Goal: Task Accomplishment & Management: Manage account settings

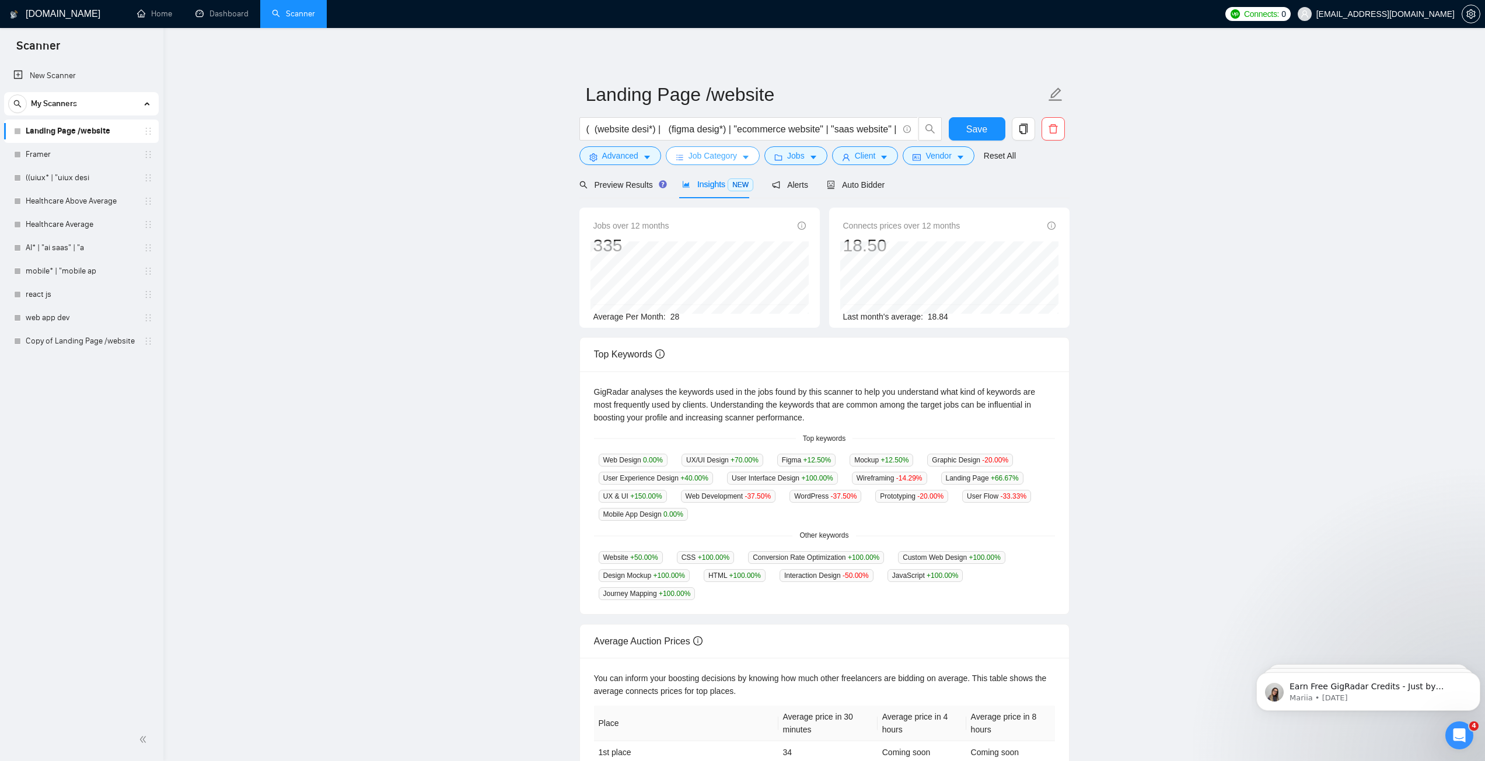
click at [684, 153] on button "Job Category" at bounding box center [713, 155] width 94 height 19
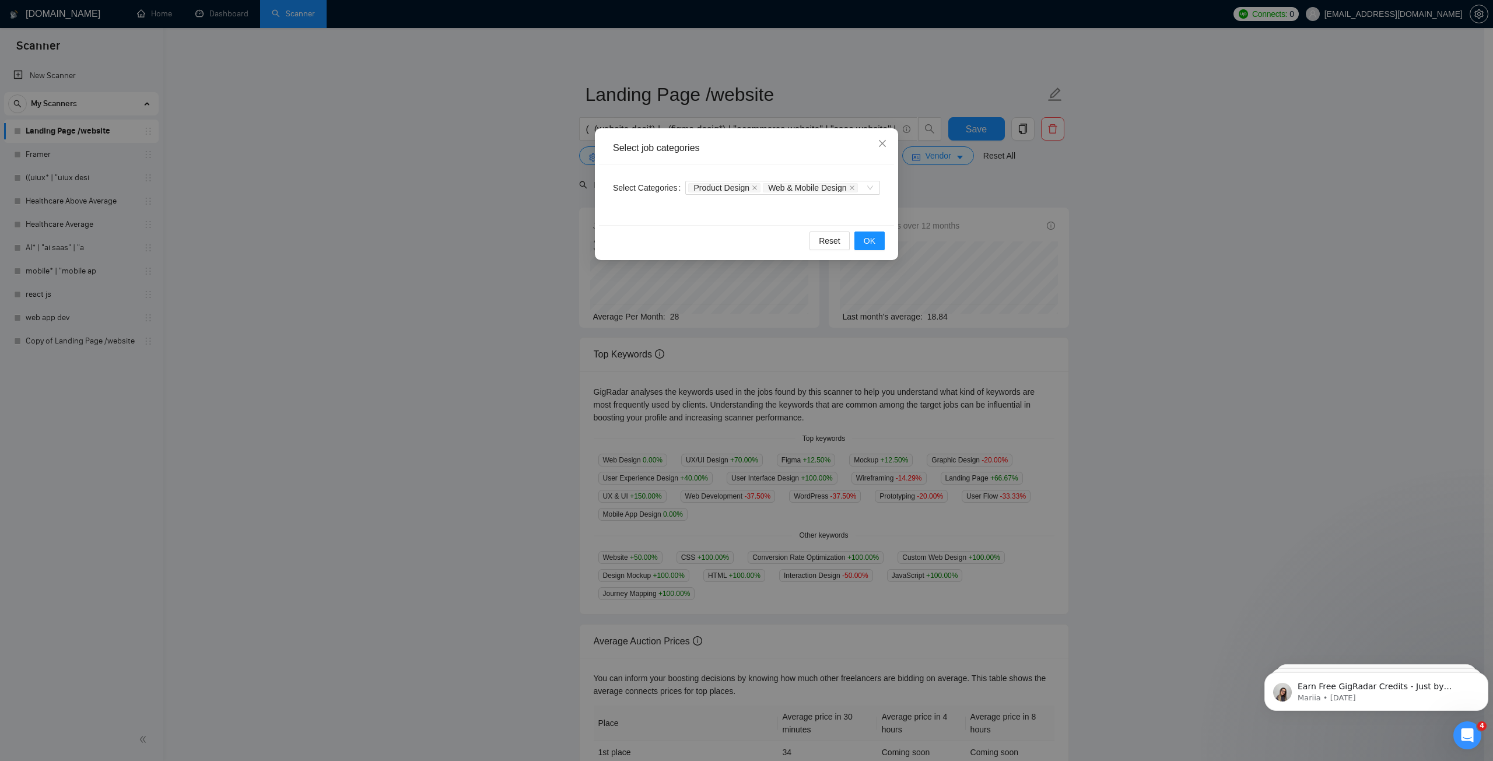
click at [542, 188] on div "Select job categories Select Categories Product Design Web & Mobile Design Rese…" at bounding box center [746, 380] width 1493 height 761
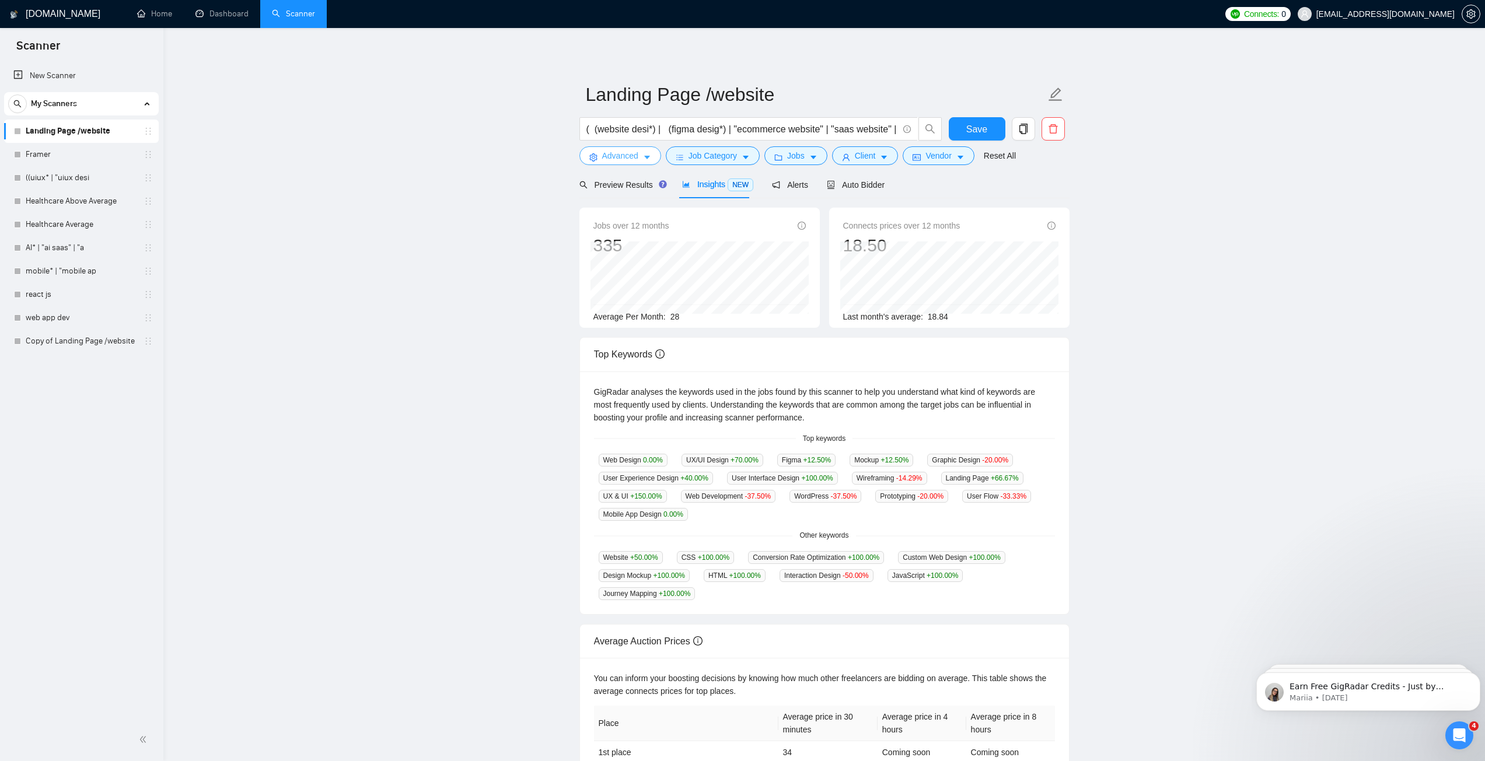
click at [632, 161] on span "Advanced" at bounding box center [620, 155] width 36 height 13
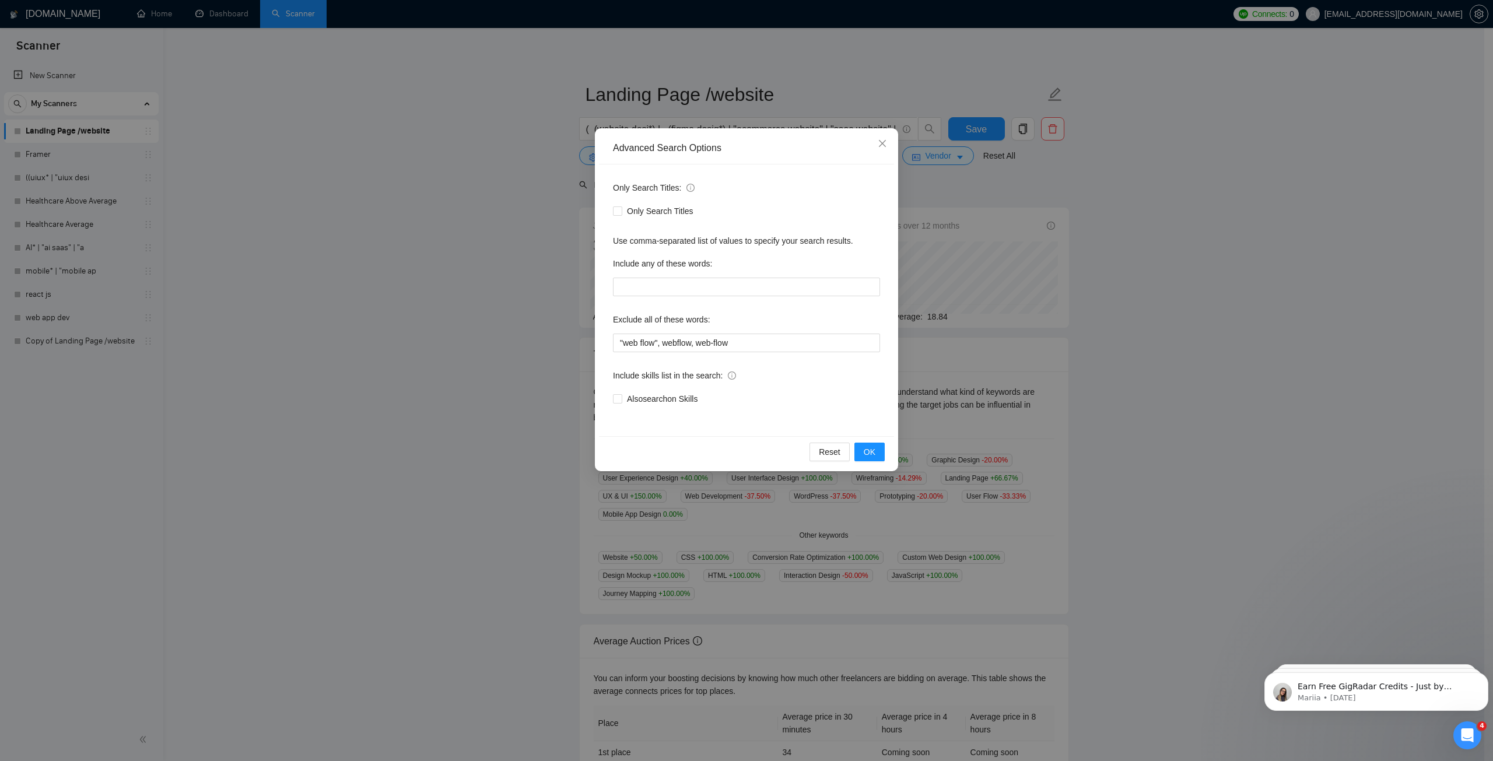
click at [530, 162] on div "Advanced Search Options Only Search Titles: Only Search Titles Use comma-separa…" at bounding box center [746, 380] width 1493 height 761
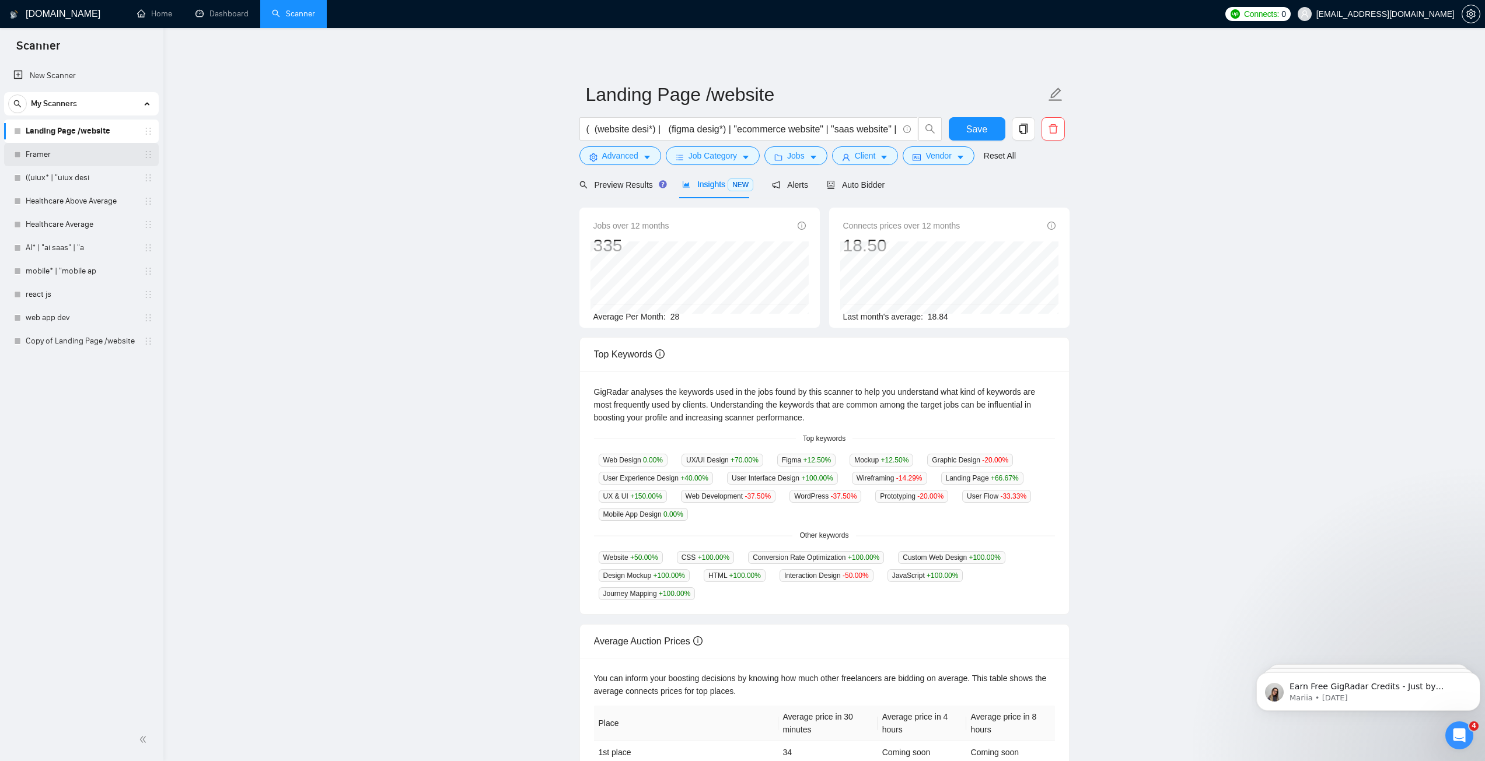
click at [60, 151] on link "Framer" at bounding box center [81, 154] width 111 height 23
click at [985, 127] on span "Save" at bounding box center [976, 129] width 21 height 15
click at [60, 160] on link "Framer" at bounding box center [81, 154] width 111 height 23
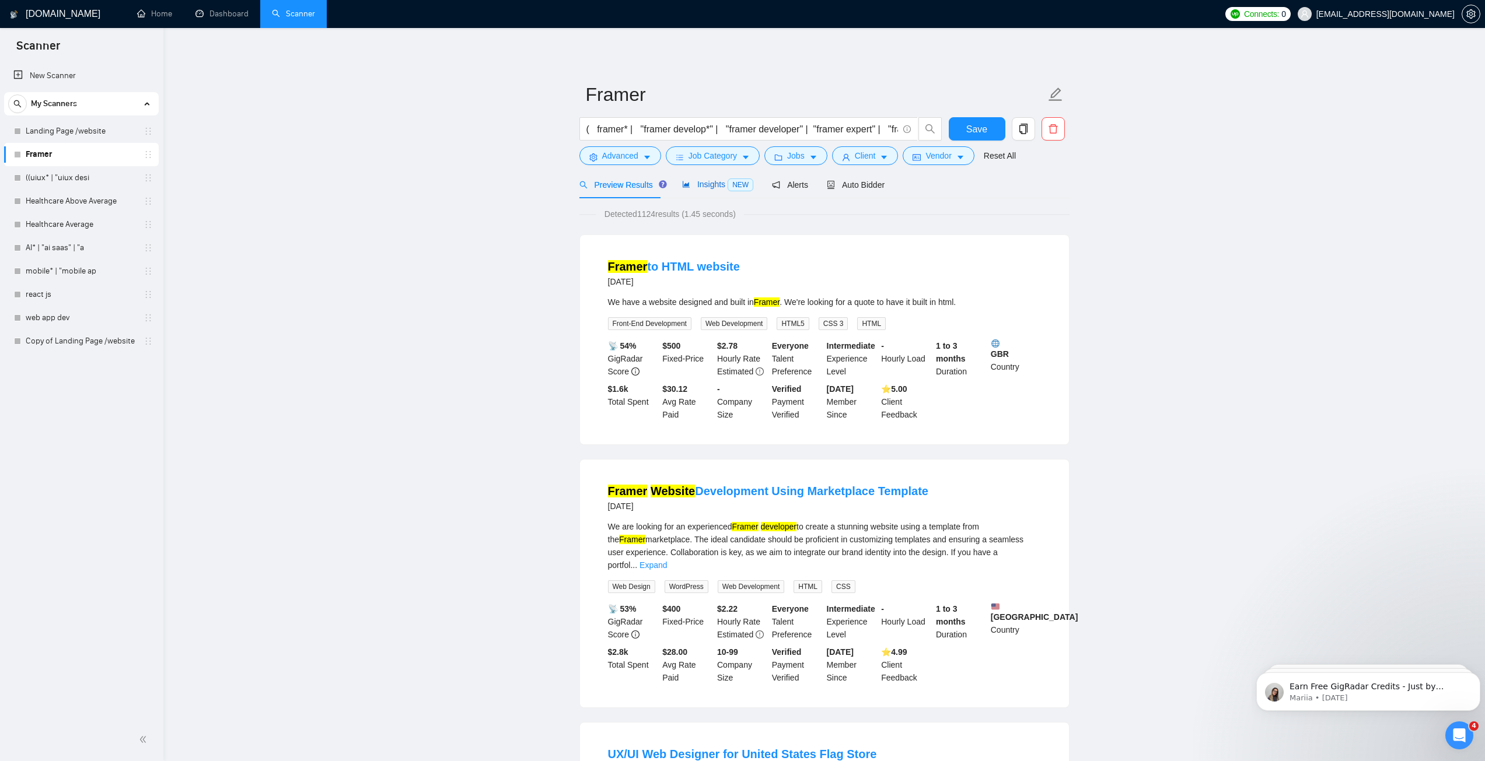
click at [696, 185] on span "Insights NEW" at bounding box center [717, 184] width 71 height 9
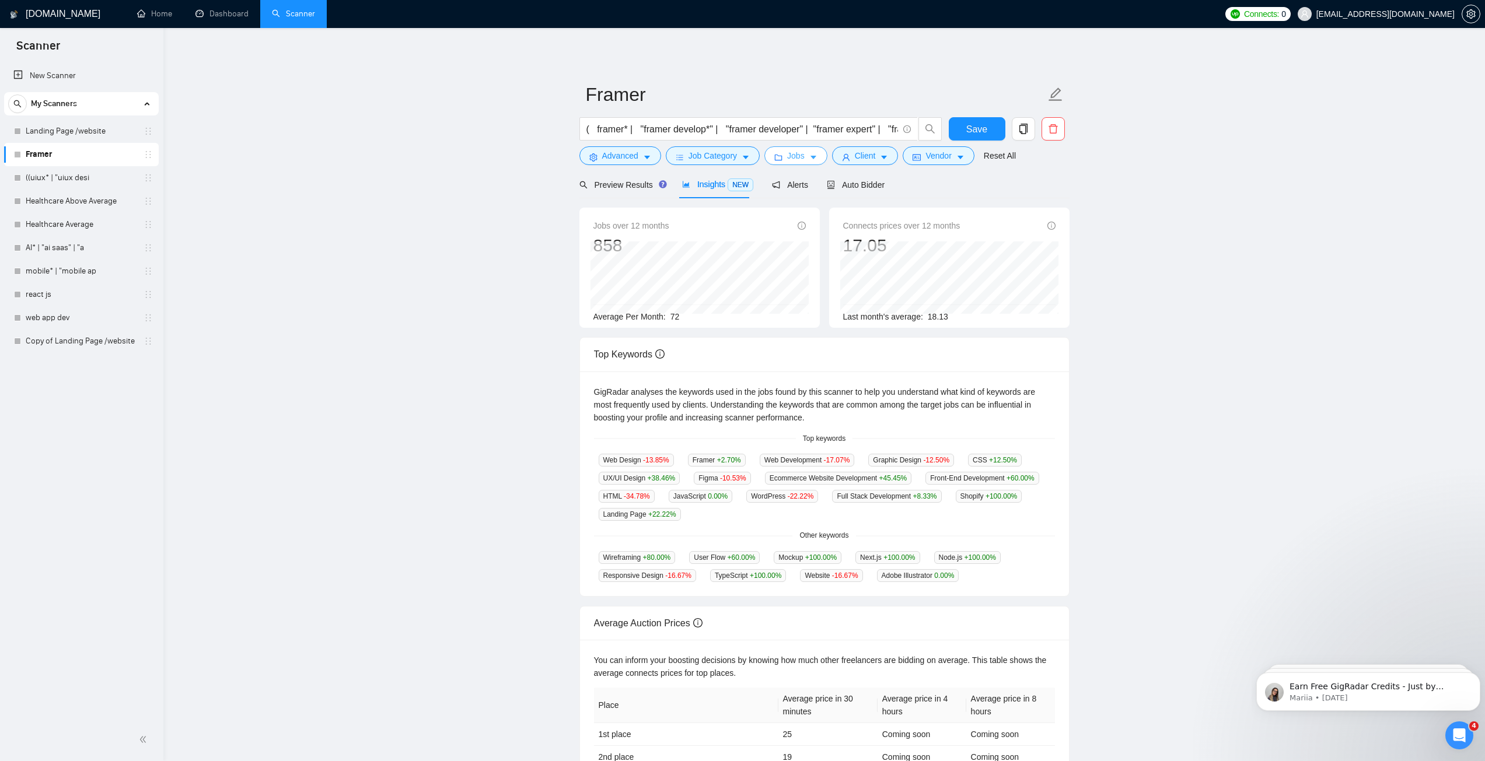
click at [811, 155] on icon "caret-down" at bounding box center [813, 157] width 8 height 8
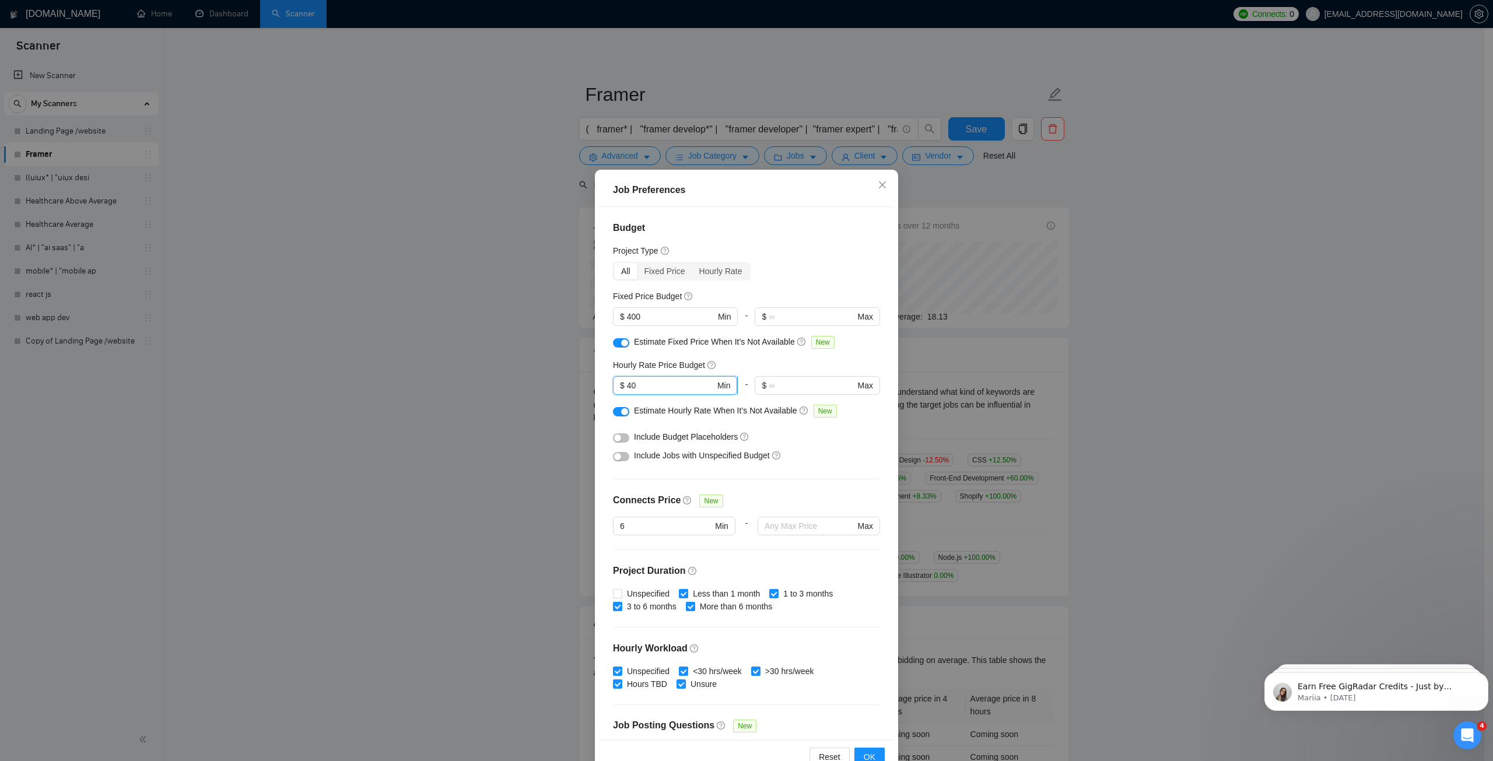
drag, startPoint x: 643, startPoint y: 384, endPoint x: 615, endPoint y: 389, distance: 27.8
click at [615, 389] on span "$ 40 Min" at bounding box center [675, 385] width 124 height 19
type input "60"
drag, startPoint x: 624, startPoint y: 316, endPoint x: 613, endPoint y: 316, distance: 10.5
click at [613, 316] on span "$ 400 Min" at bounding box center [675, 316] width 124 height 19
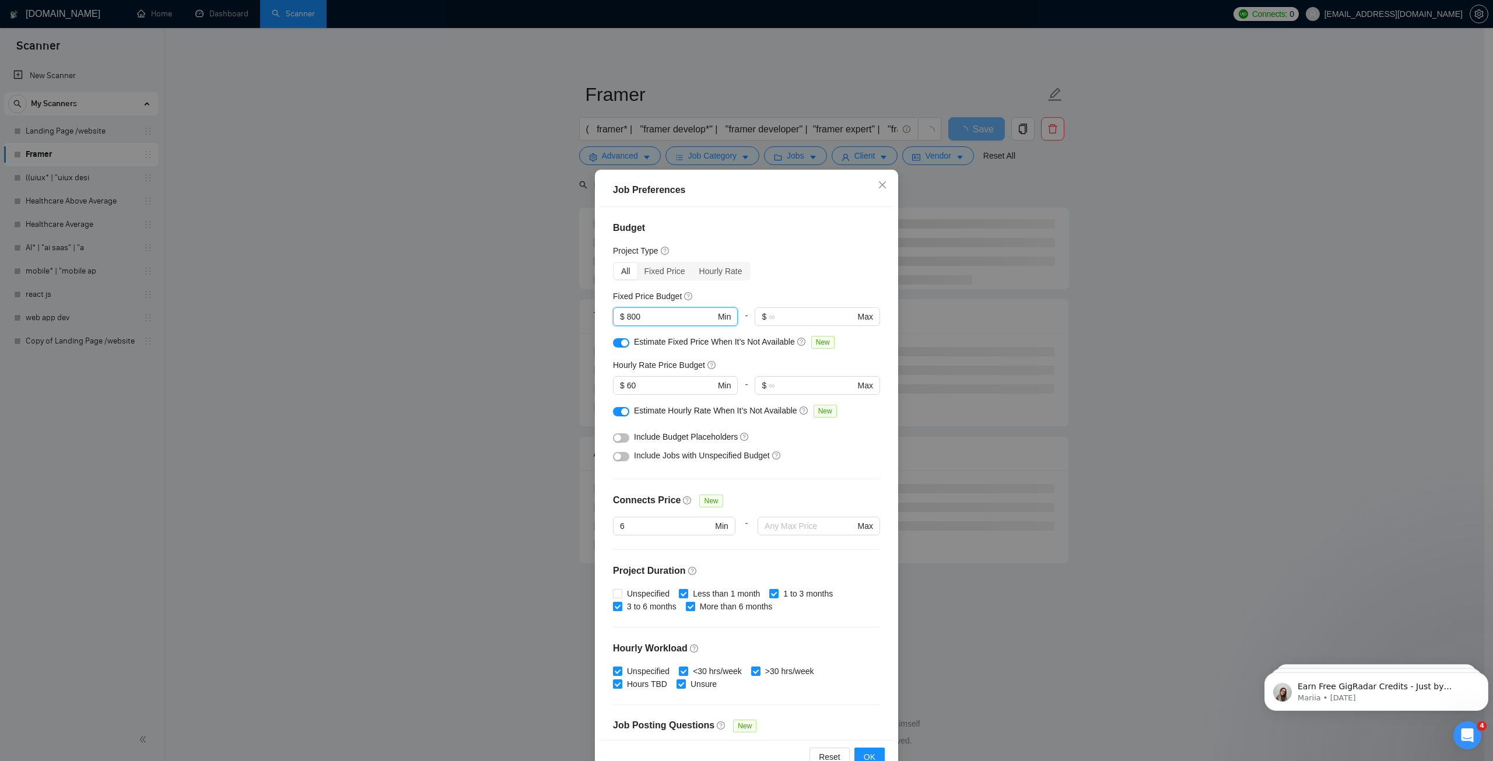
type input "800"
click at [803, 247] on div "Project Type" at bounding box center [746, 250] width 267 height 13
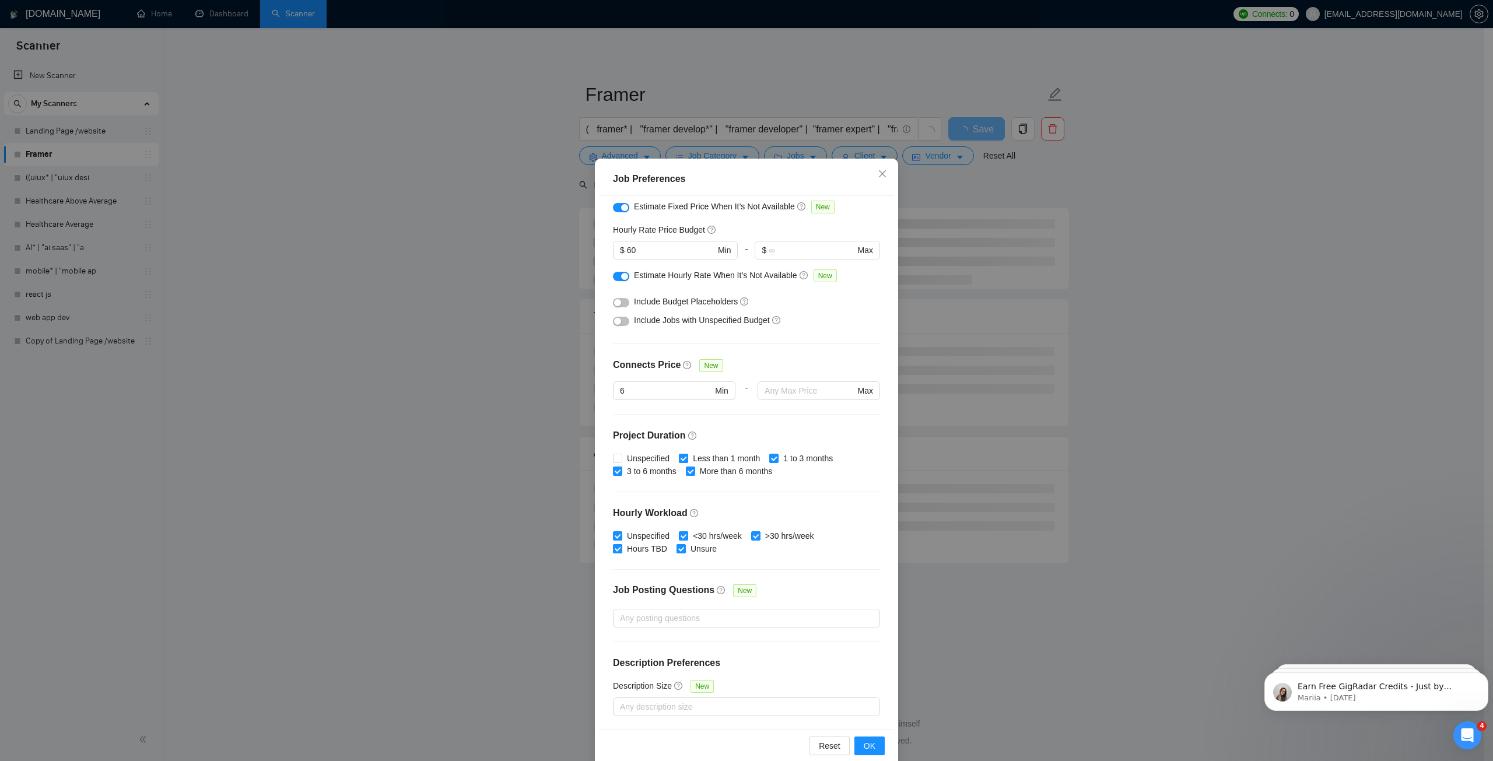
scroll to position [30, 0]
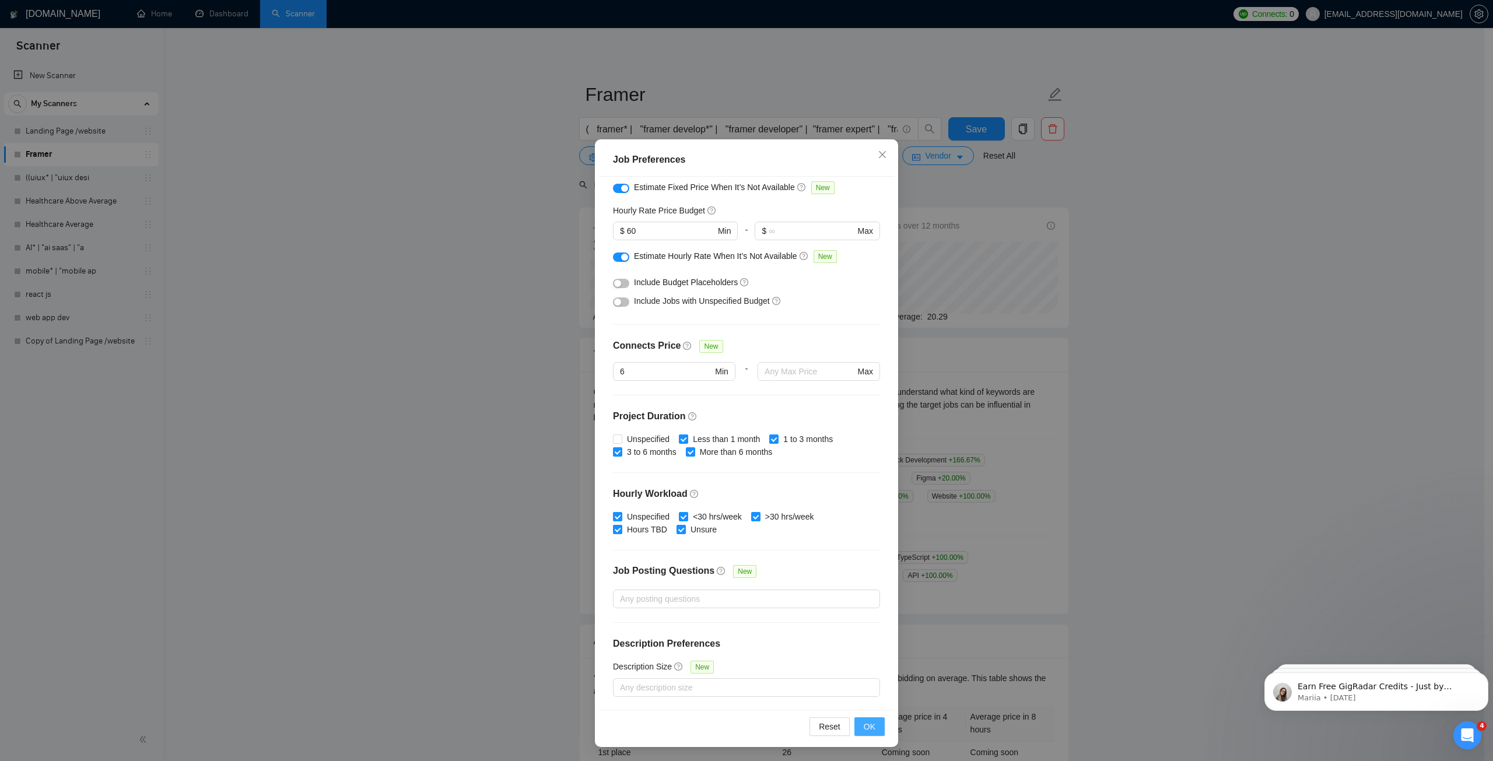
click at [864, 727] on span "OK" at bounding box center [870, 726] width 12 height 13
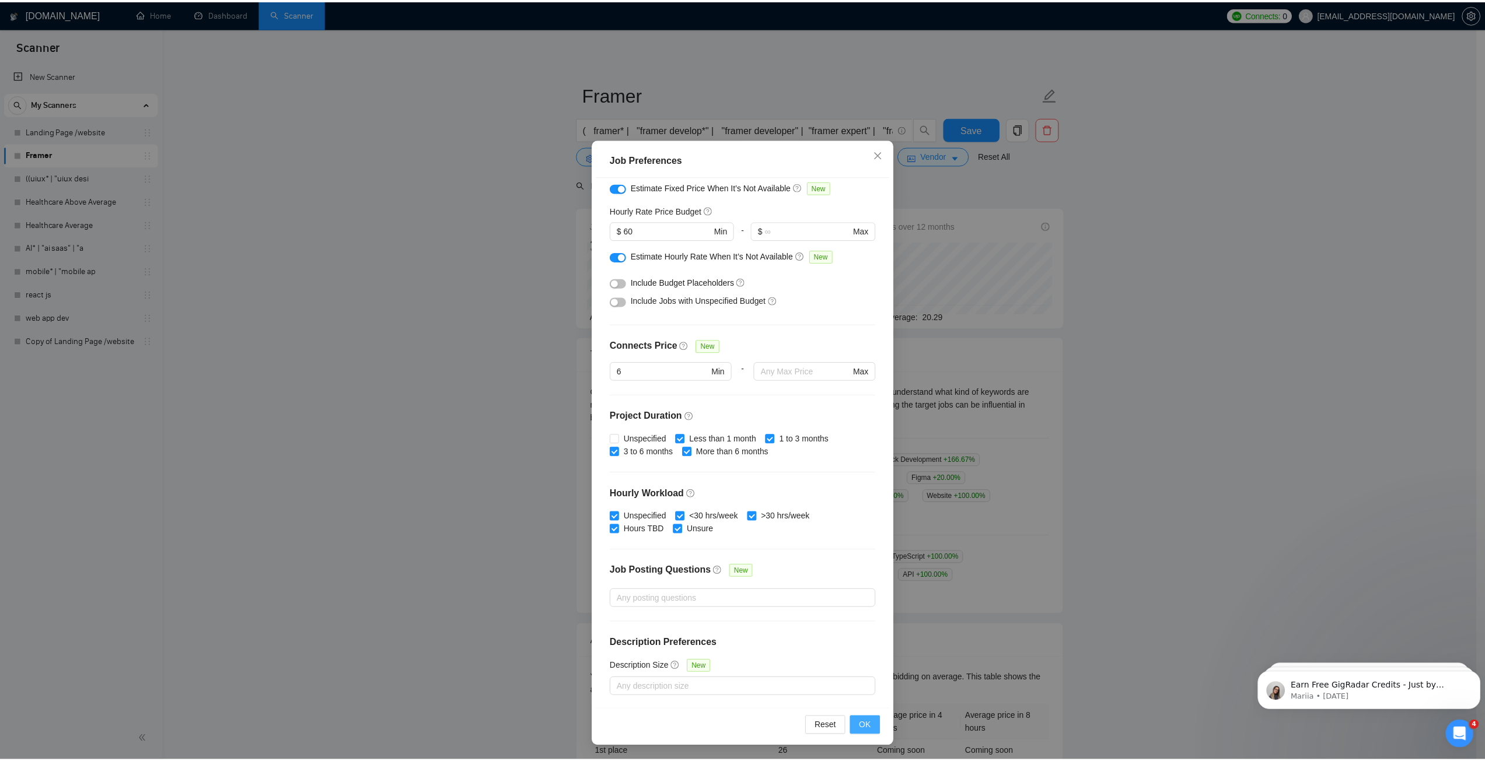
scroll to position [0, 0]
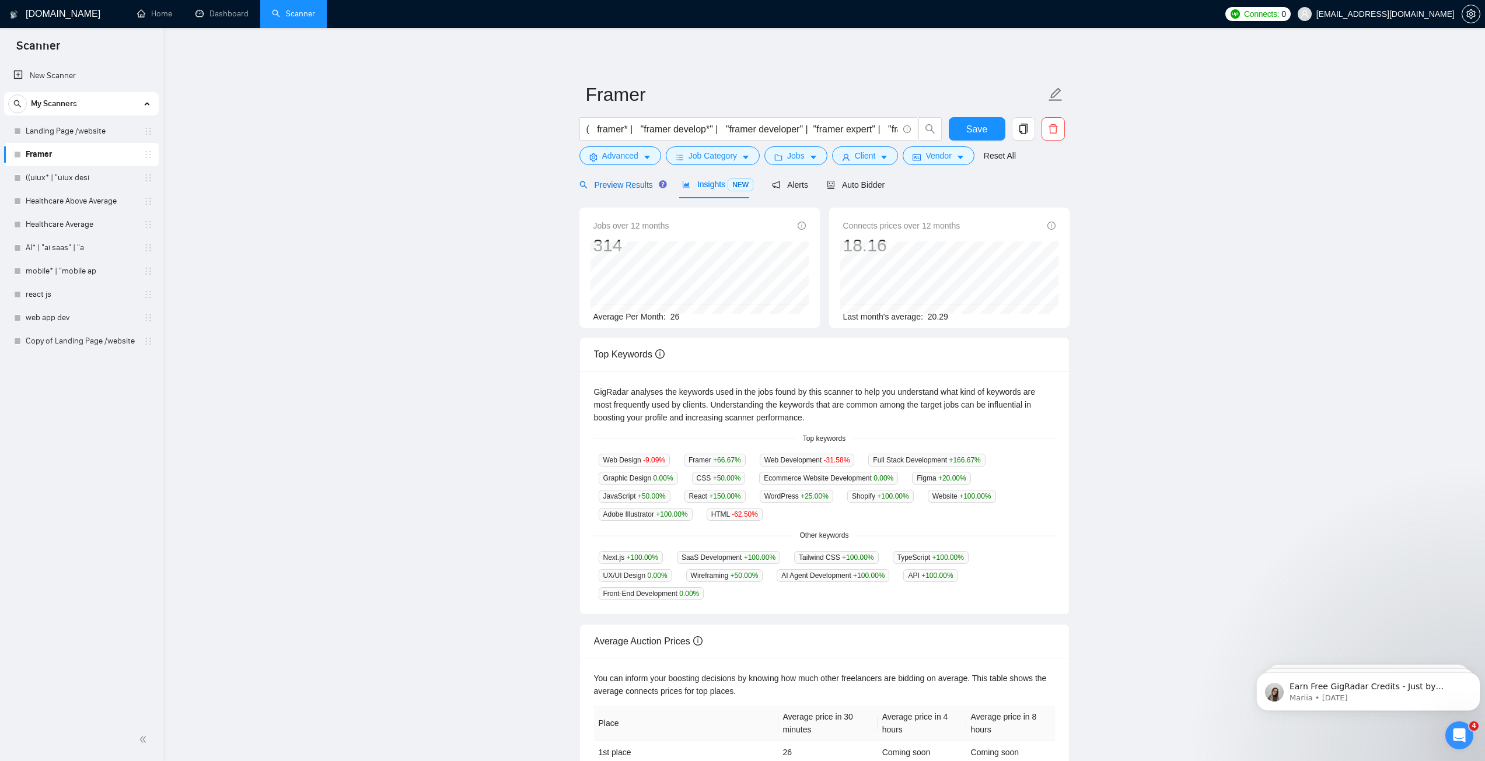
click at [621, 184] on span "Preview Results" at bounding box center [621, 184] width 84 height 9
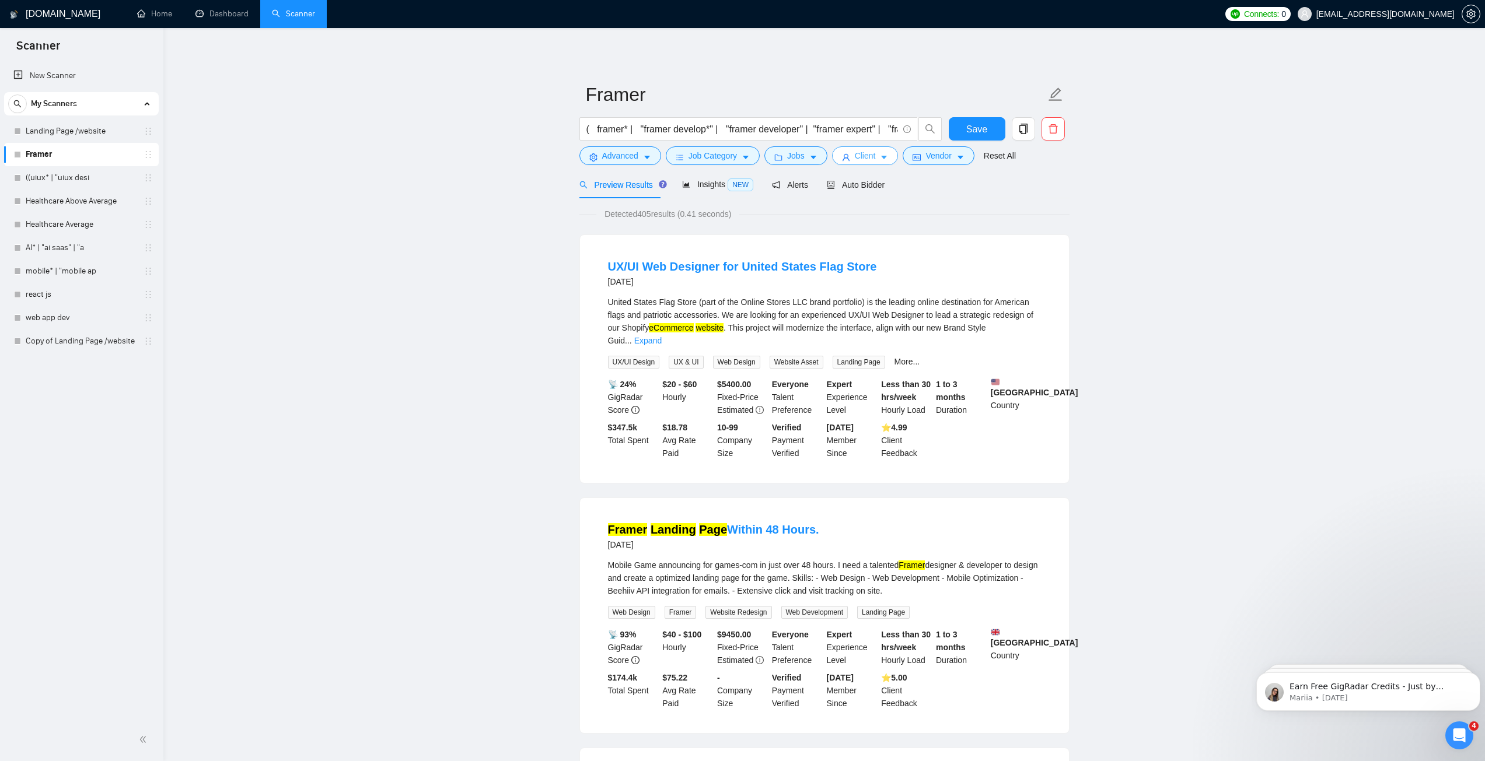
click at [883, 158] on icon "caret-down" at bounding box center [884, 157] width 8 height 8
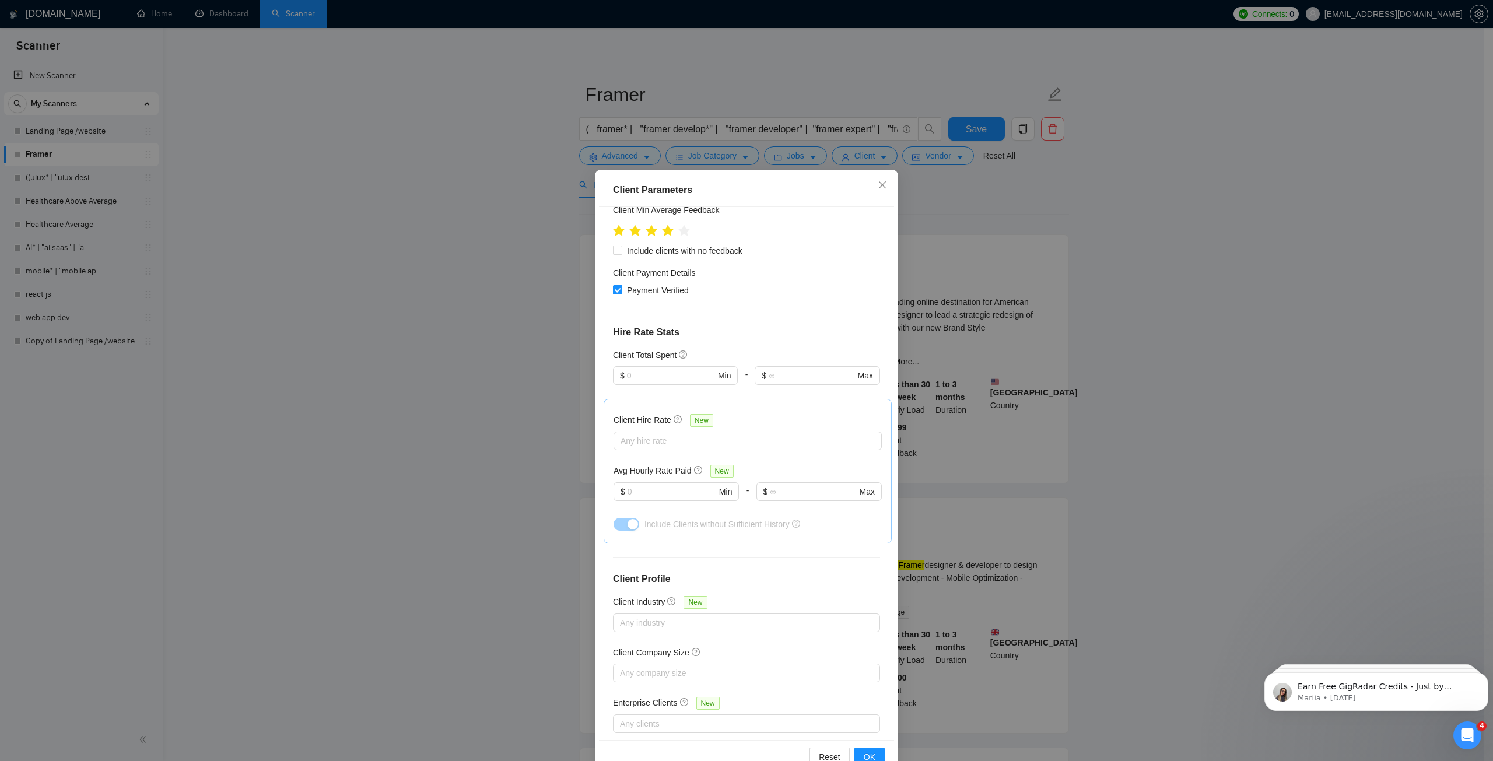
scroll to position [193, 0]
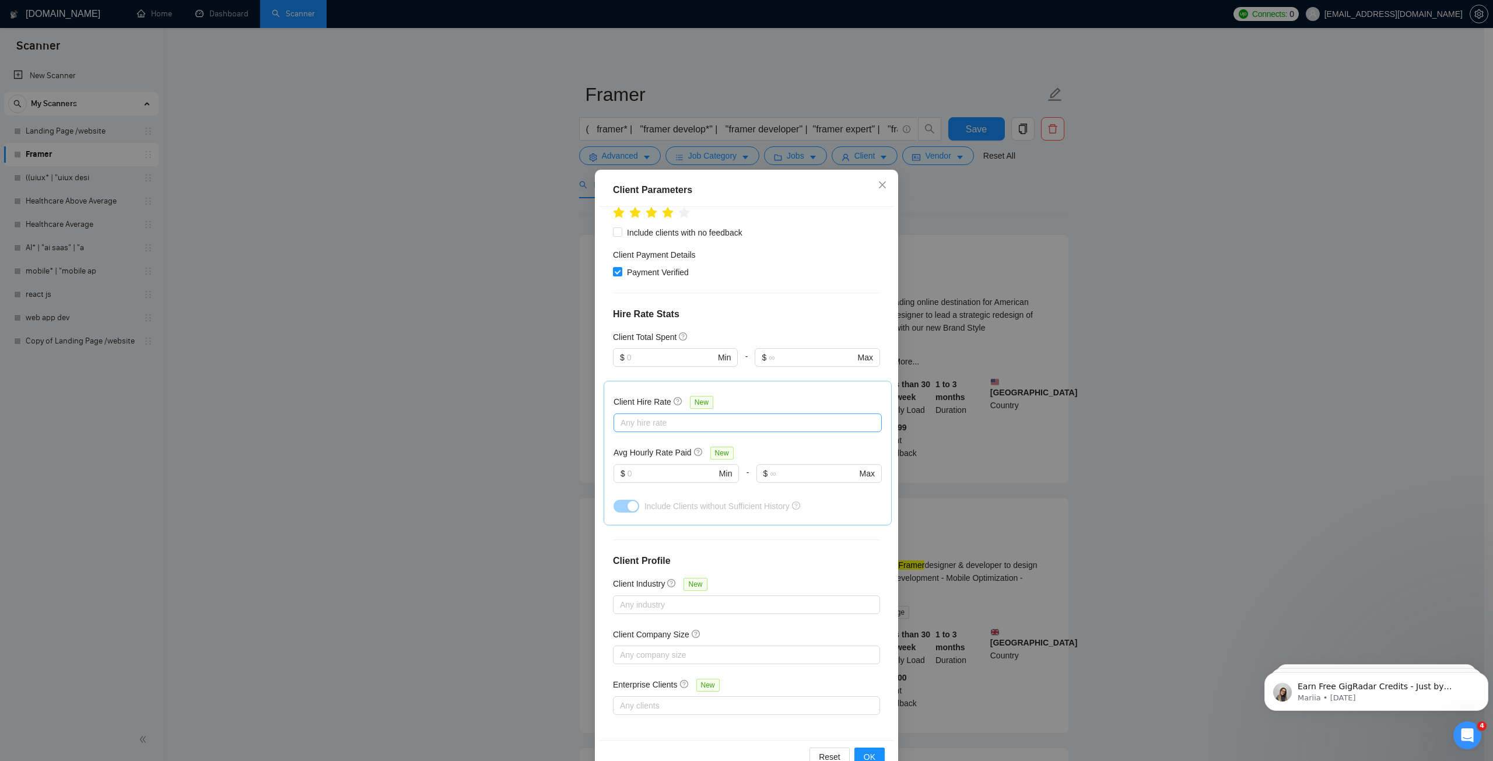
click at [656, 416] on div at bounding box center [742, 423] width 251 height 14
click at [655, 502] on span "Max Rates" at bounding box center [649, 500] width 39 height 9
click at [624, 502] on input "Max Rates" at bounding box center [620, 500] width 8 height 8
checkbox input "true"
click at [655, 482] on span "High Rates" at bounding box center [650, 482] width 40 height 9
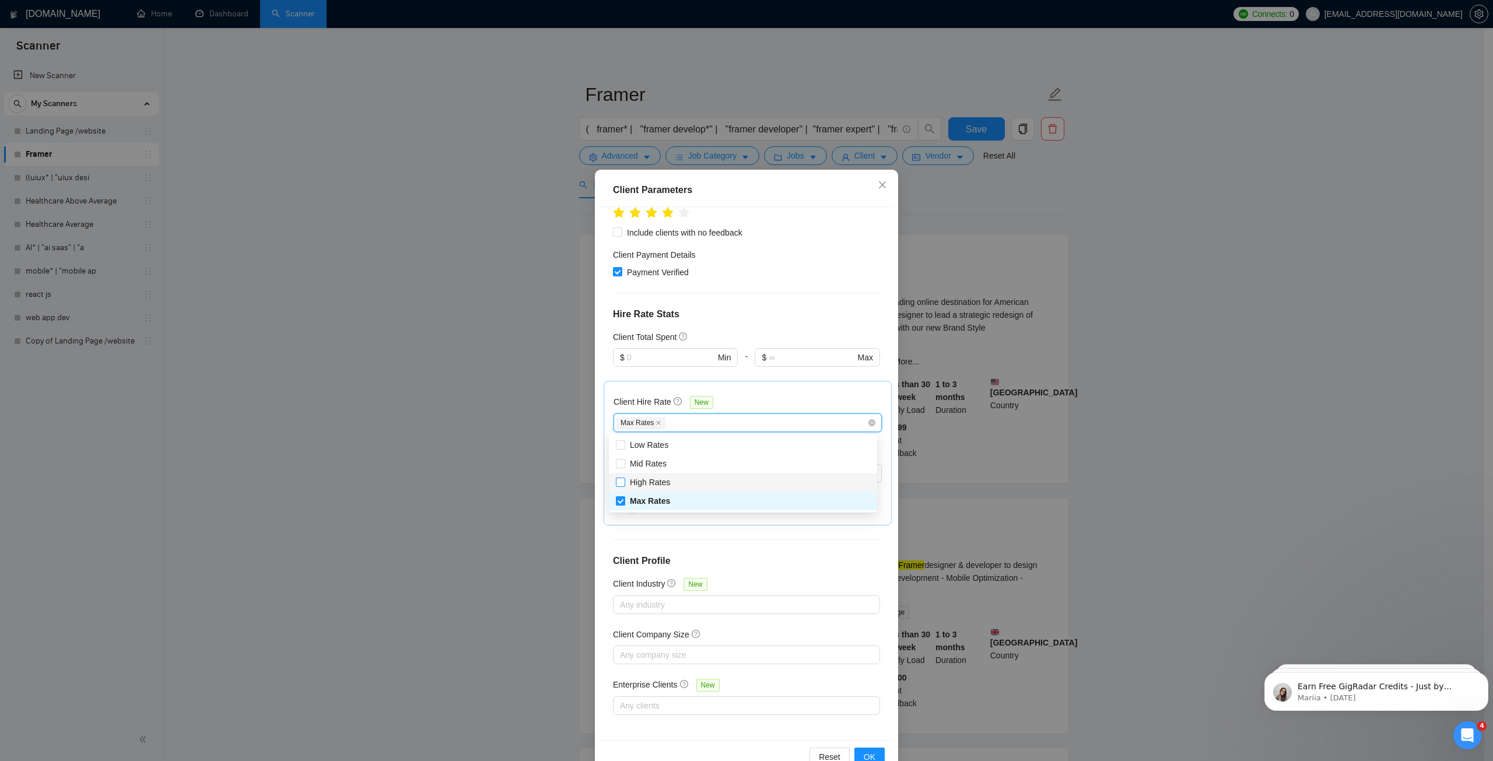
click at [624, 482] on input "High Rates" at bounding box center [620, 482] width 8 height 8
checkbox input "true"
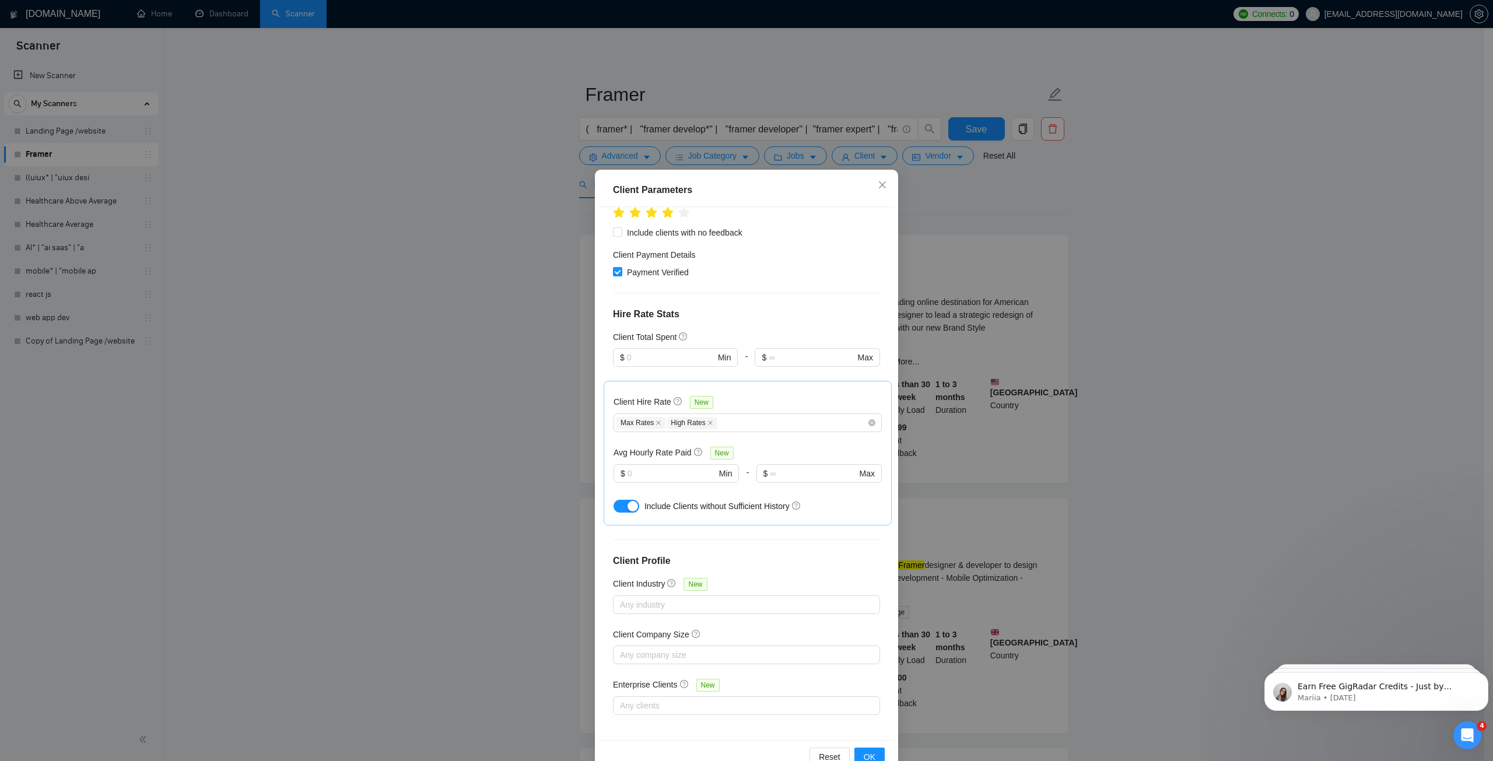
click at [747, 313] on h4 "Hire Rate Stats" at bounding box center [746, 314] width 267 height 14
click at [683, 474] on input "text" at bounding box center [672, 473] width 89 height 13
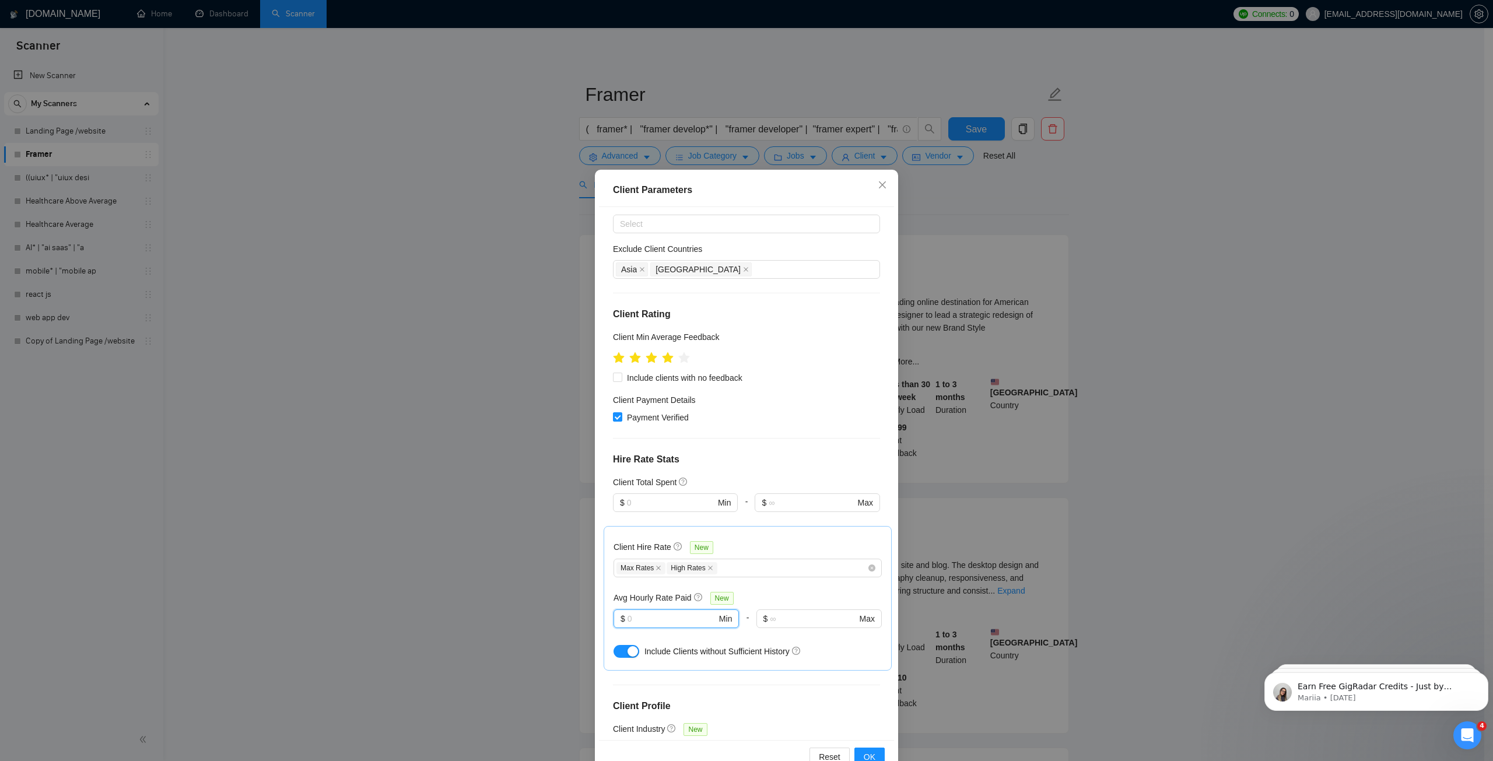
scroll to position [0, 0]
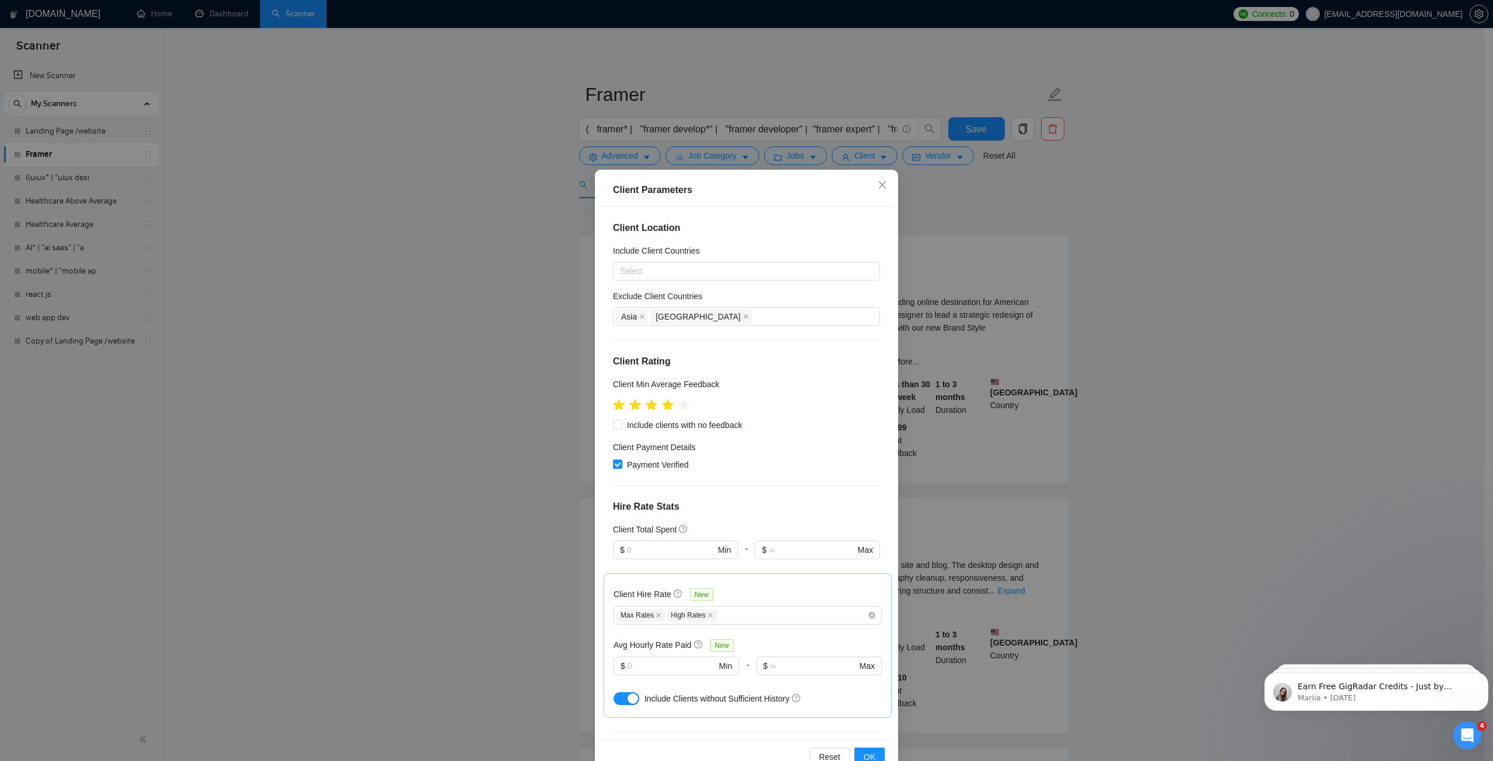
click at [747, 390] on div "Client Min Average Feedback" at bounding box center [746, 387] width 267 height 18
click at [865, 754] on span "OK" at bounding box center [870, 757] width 12 height 13
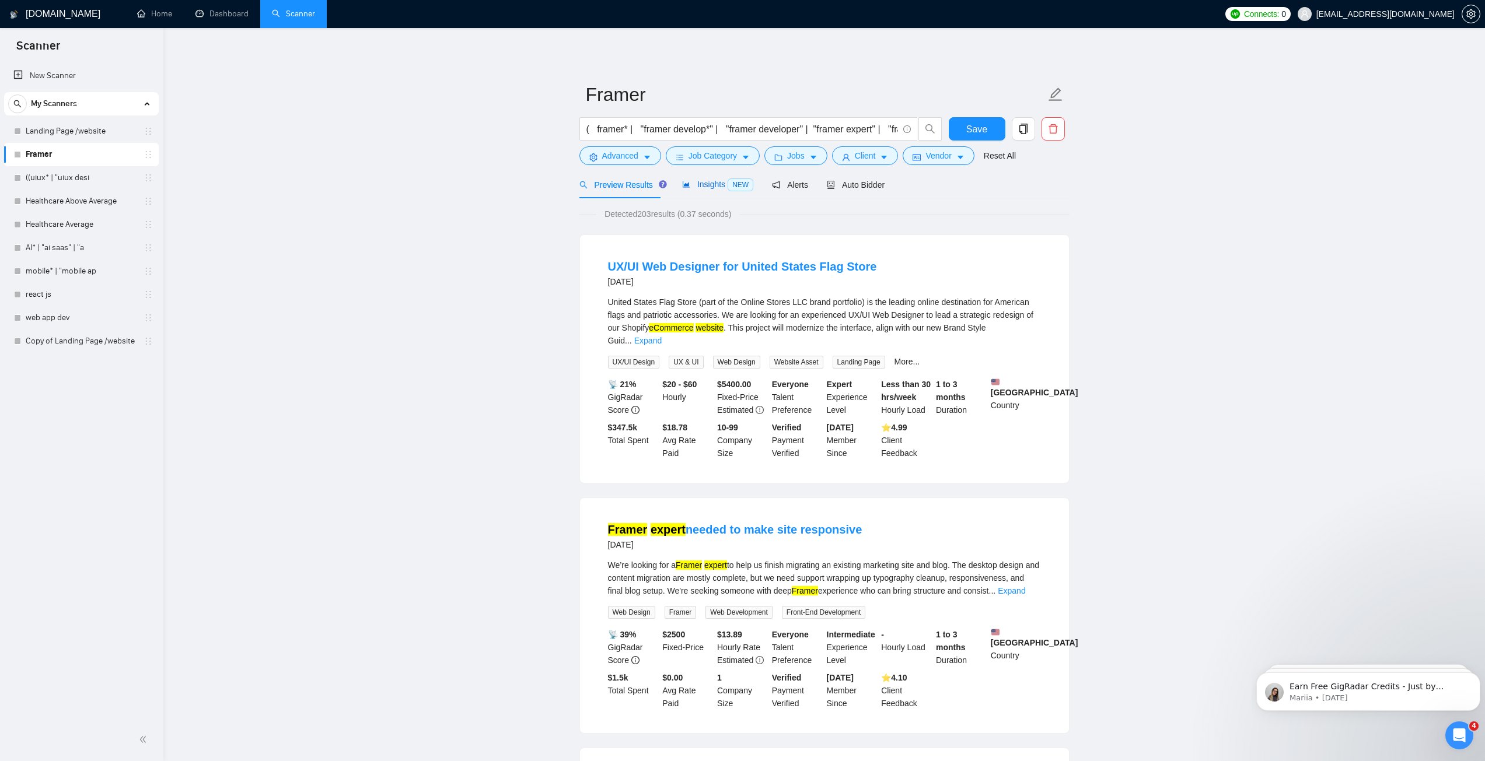
click at [699, 187] on span "Insights NEW" at bounding box center [717, 184] width 71 height 9
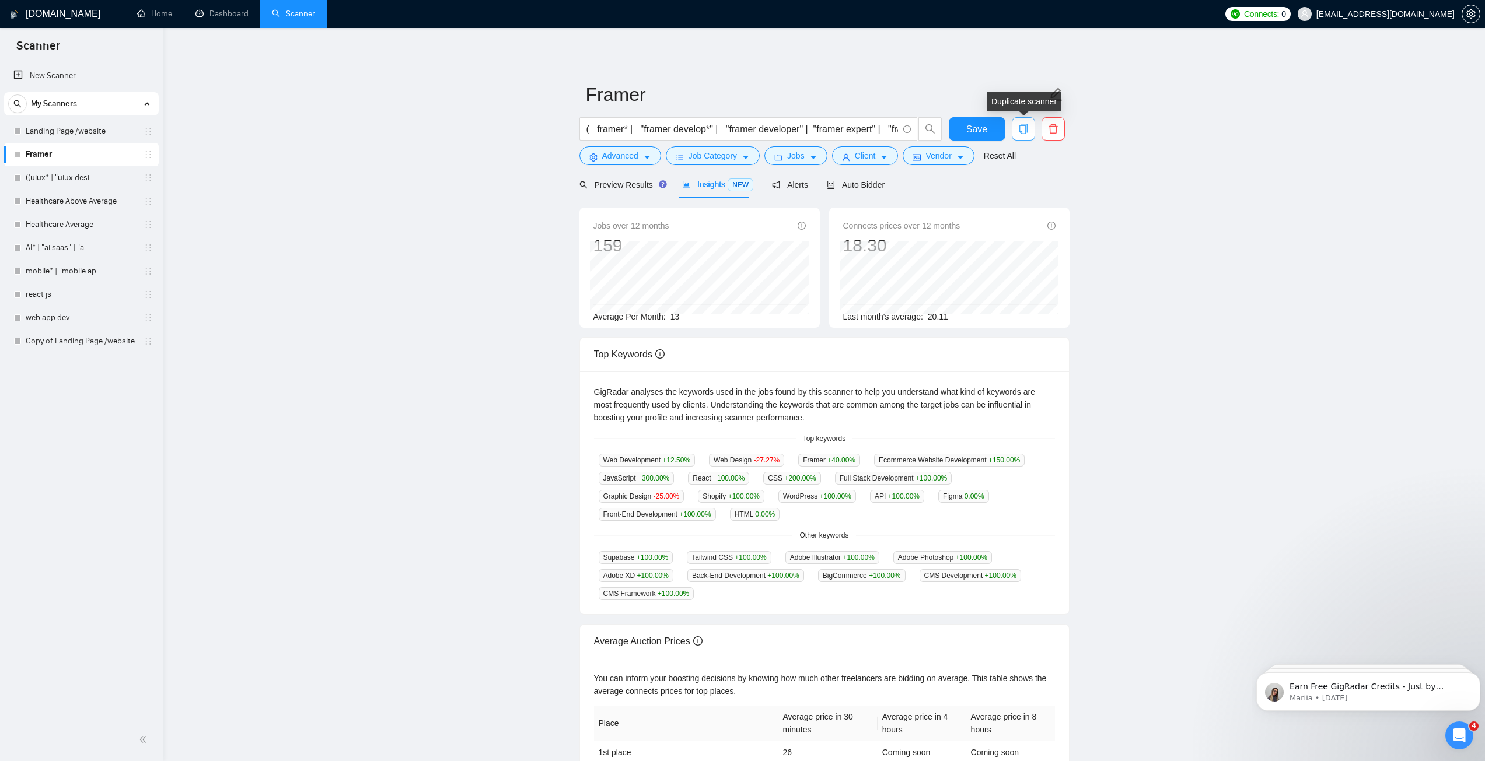
click at [1027, 125] on icon "copy" at bounding box center [1023, 129] width 11 height 11
click at [1011, 188] on span "Yes" at bounding box center [1015, 187] width 13 height 13
click at [978, 131] on span "Save" at bounding box center [976, 129] width 21 height 15
click at [88, 180] on link "Copy of Framer" at bounding box center [81, 177] width 111 height 23
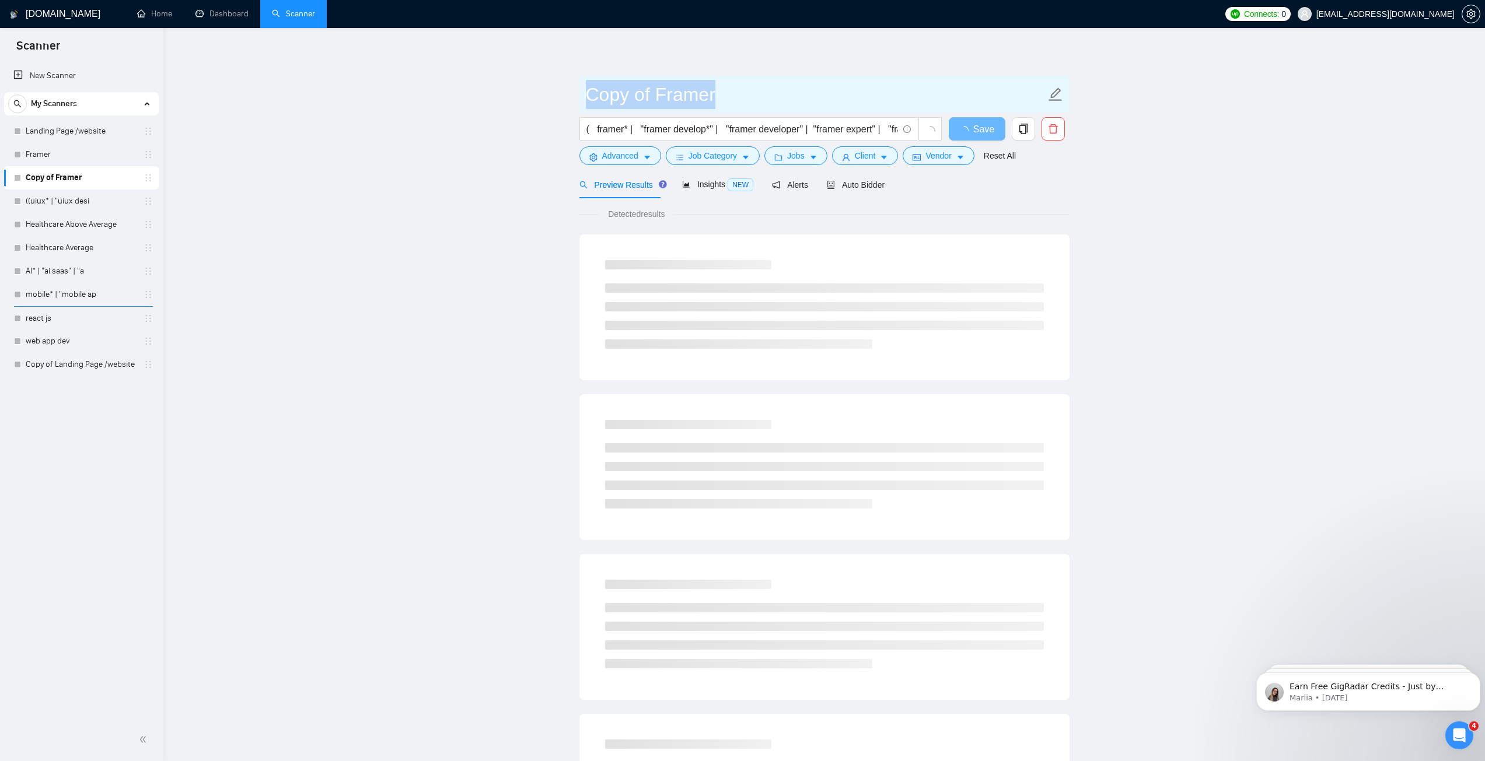
click at [1048, 92] on span "Copy of Framer" at bounding box center [824, 94] width 490 height 37
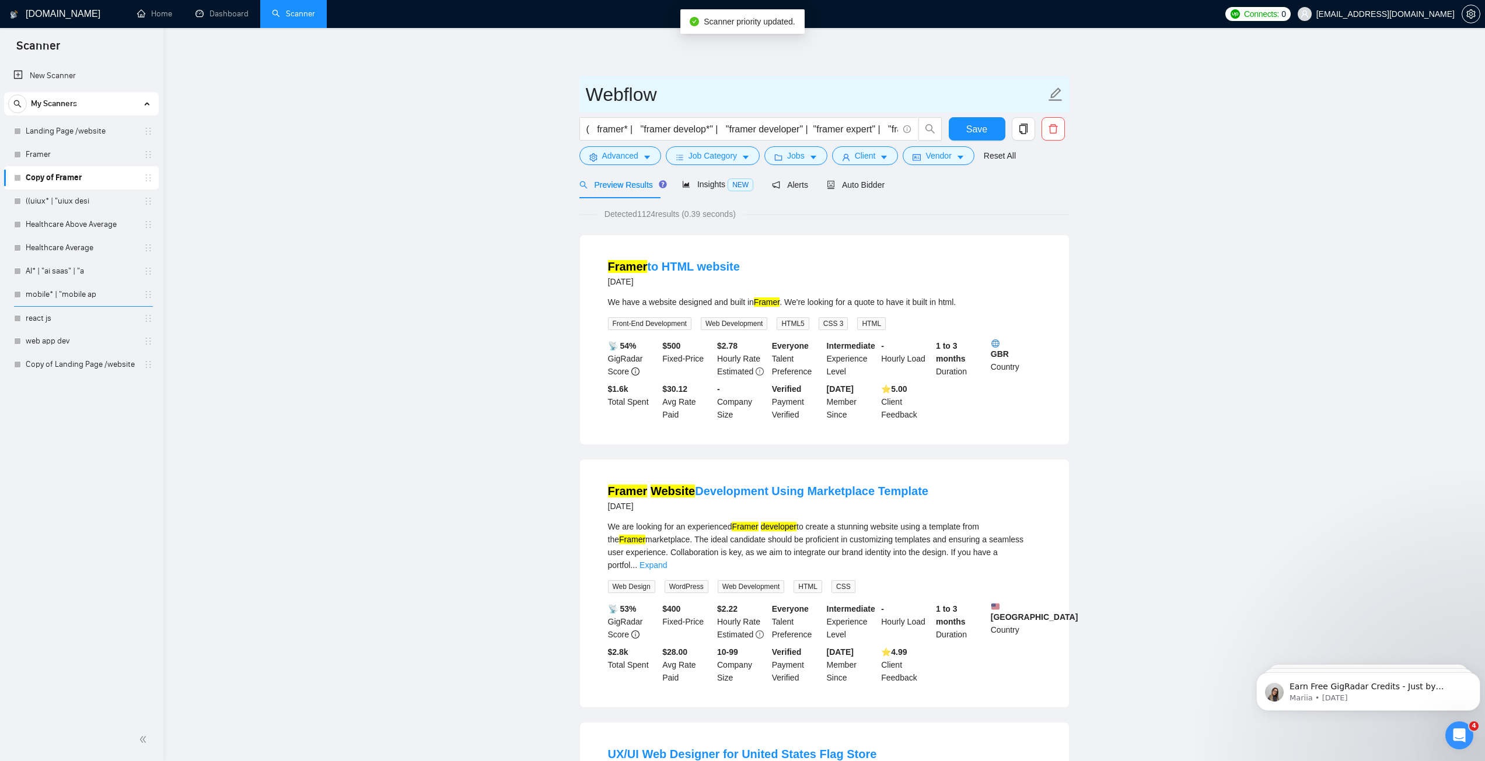
type input "Webflow"
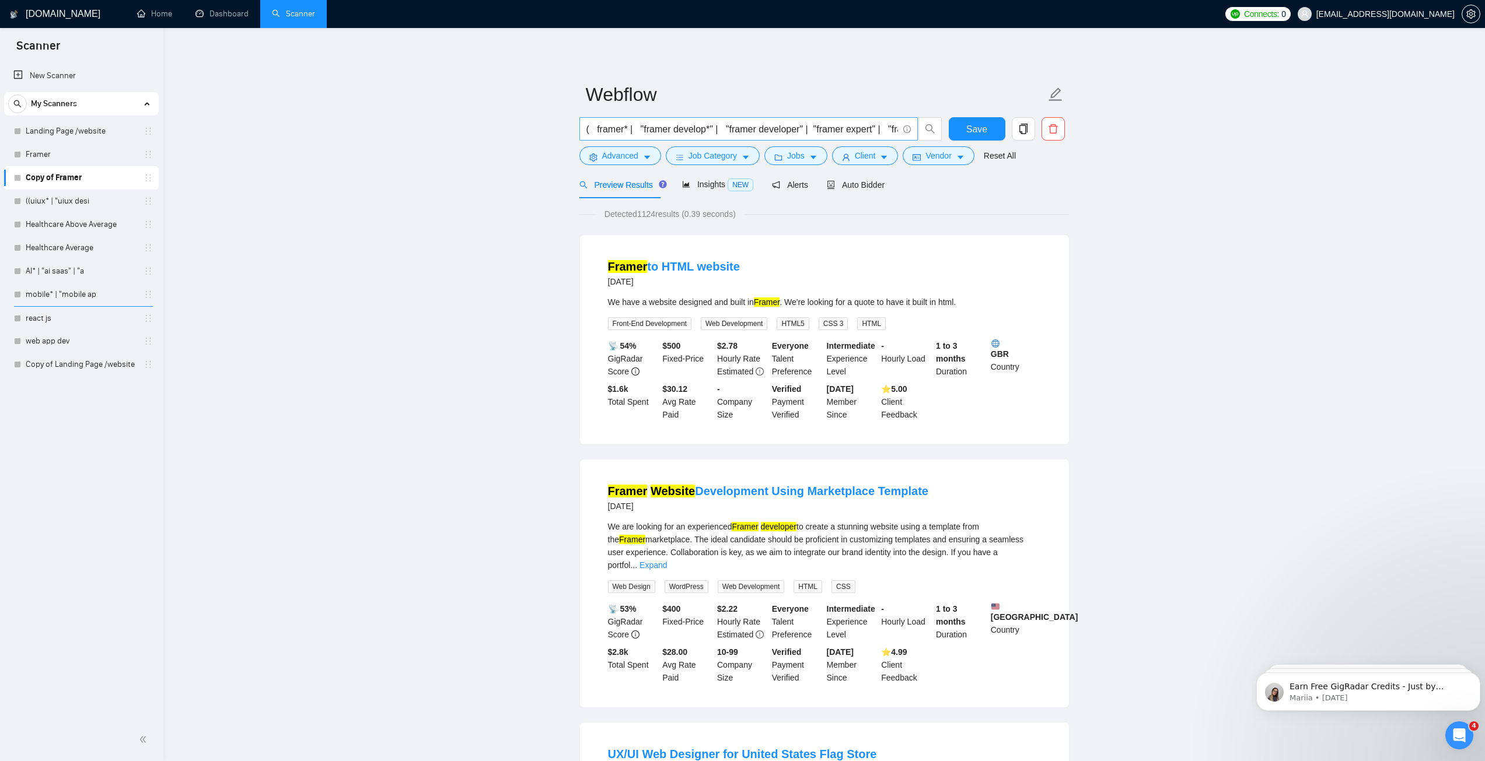
click at [604, 131] on input "( framer* | "framer develop*" | "framer developer" | "framer expert" | "framer …" at bounding box center [742, 129] width 312 height 15
click at [658, 129] on input "( webflow* | "framer develop*" | "framer developer" | "framer expert" | "framer…" at bounding box center [742, 129] width 312 height 15
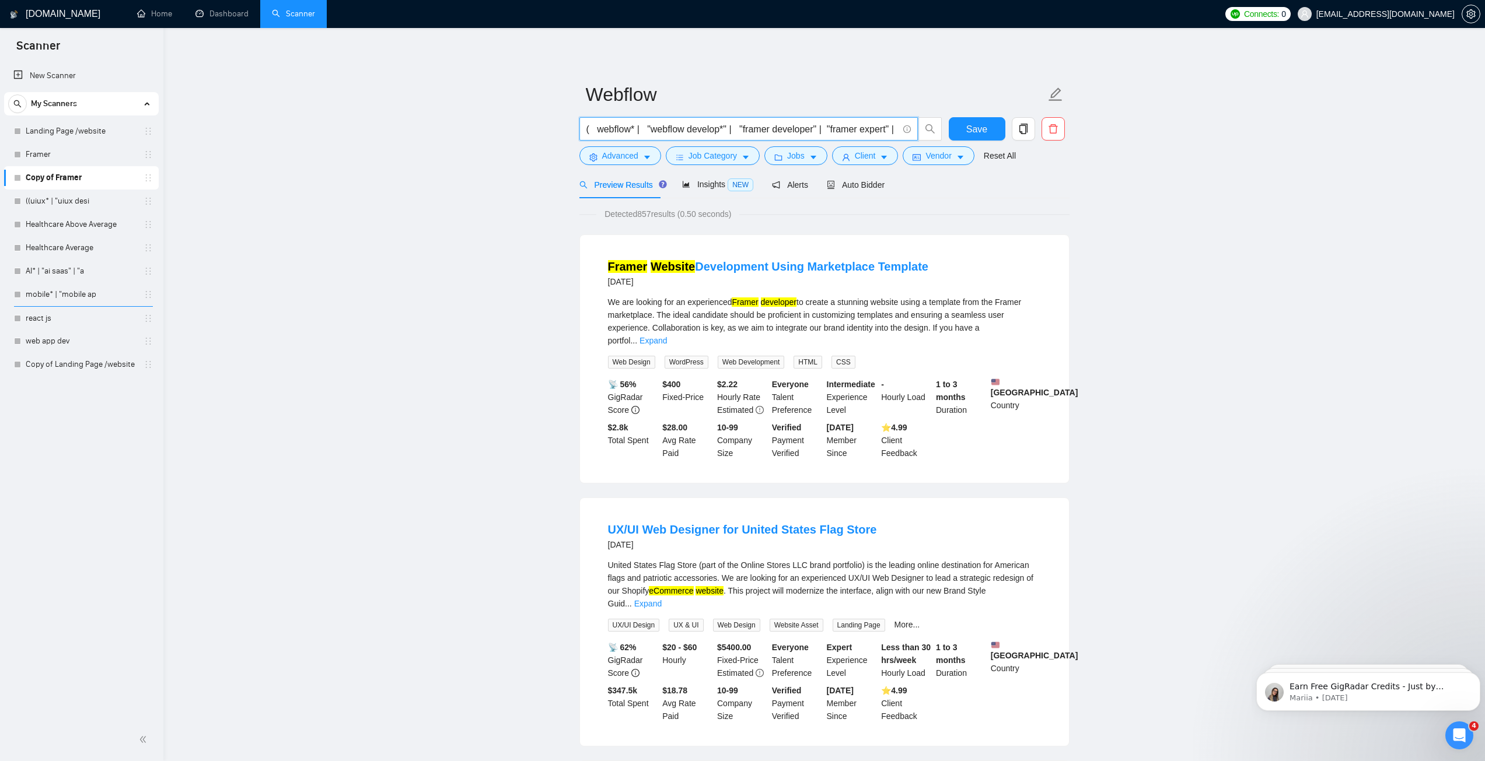
click at [756, 131] on input "( webflow* | "webflow develop*" | "framer developer" | "framer expert" | "frame…" at bounding box center [742, 129] width 312 height 15
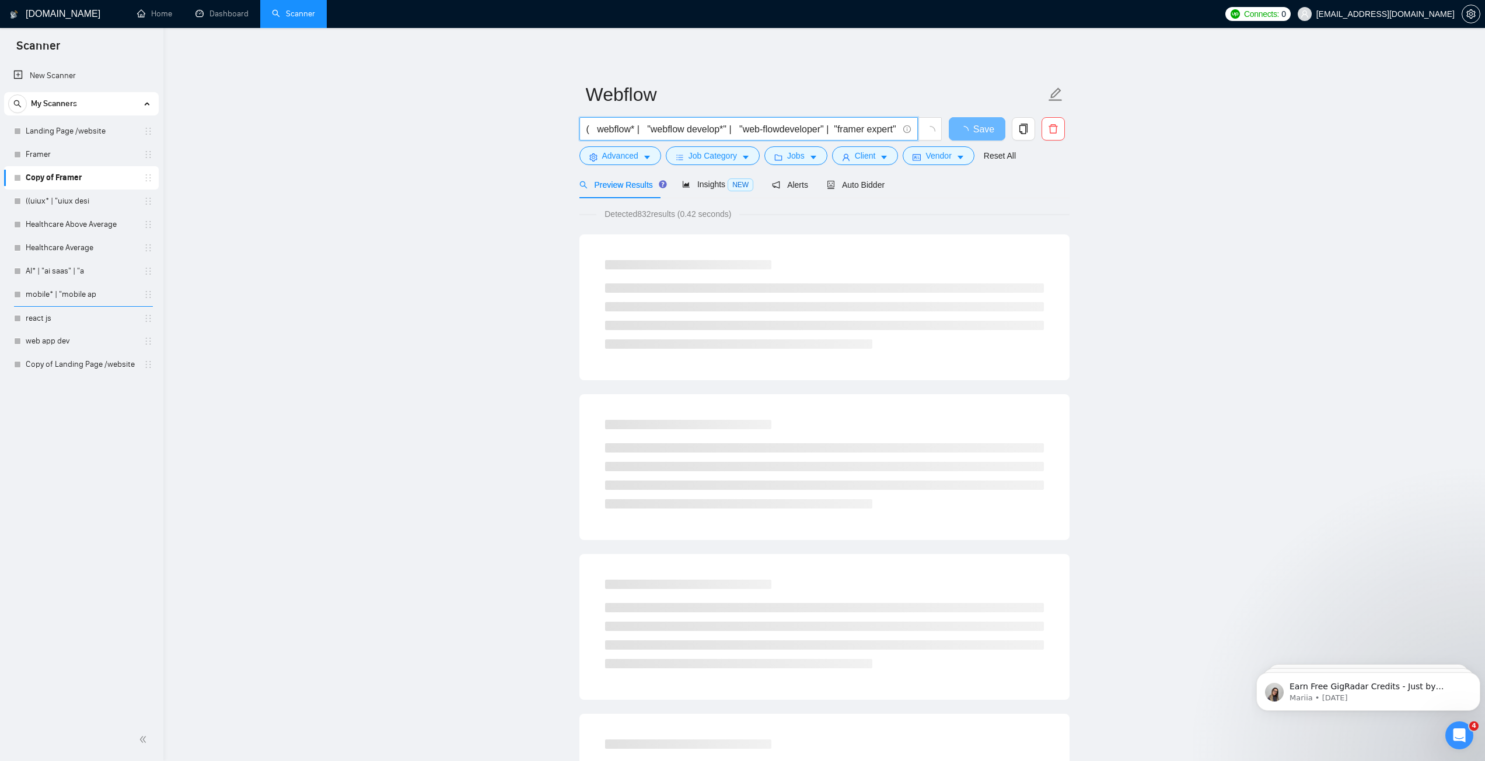
click at [823, 128] on input "( webflow* | "webflow develop*" | "web-flowdeveloper" | "framer expert" | "fram…" at bounding box center [742, 129] width 312 height 15
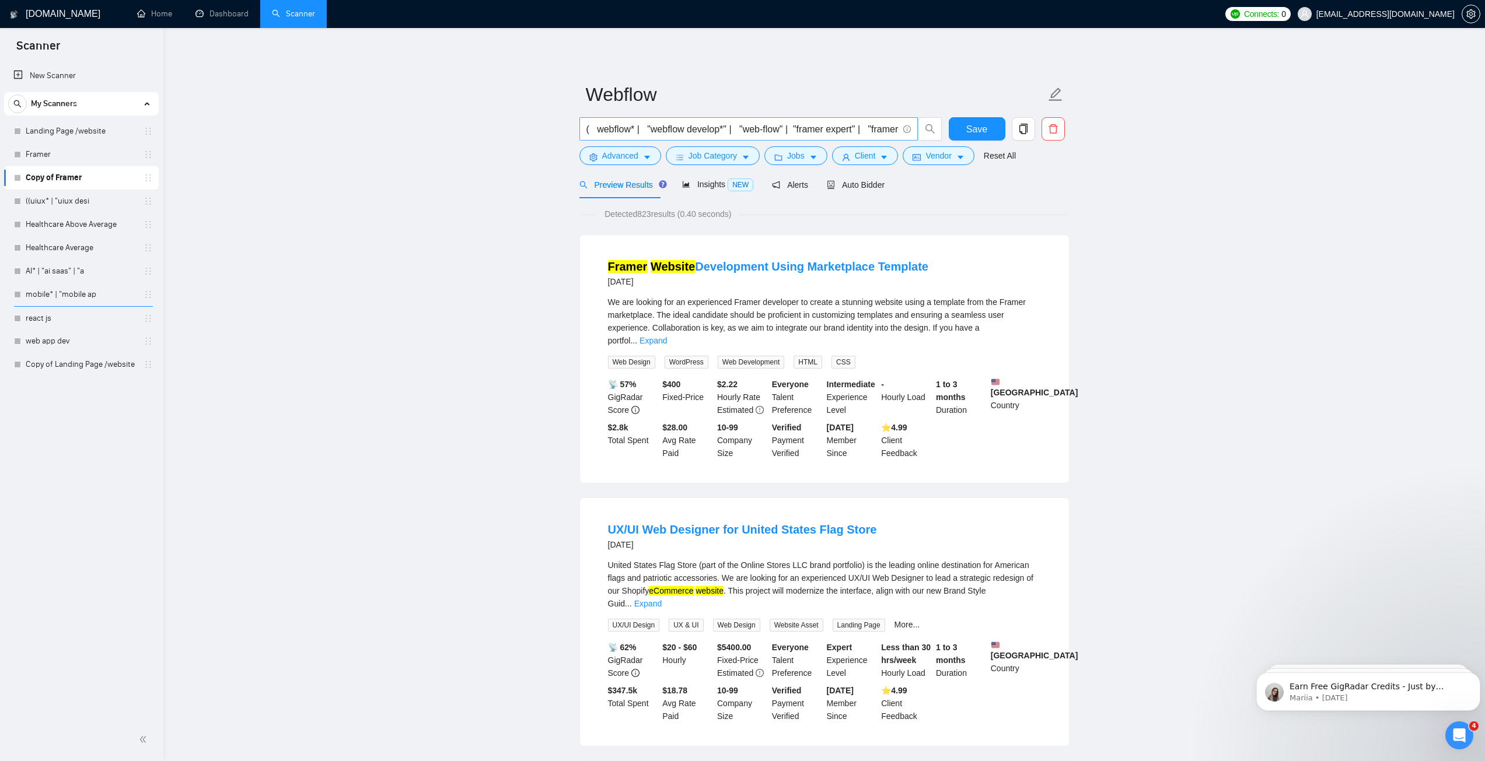
click at [720, 131] on input "( webflow* | "webflow develop*" | "web-flow" | "framer expert" | "framer desig*…" at bounding box center [742, 129] width 312 height 15
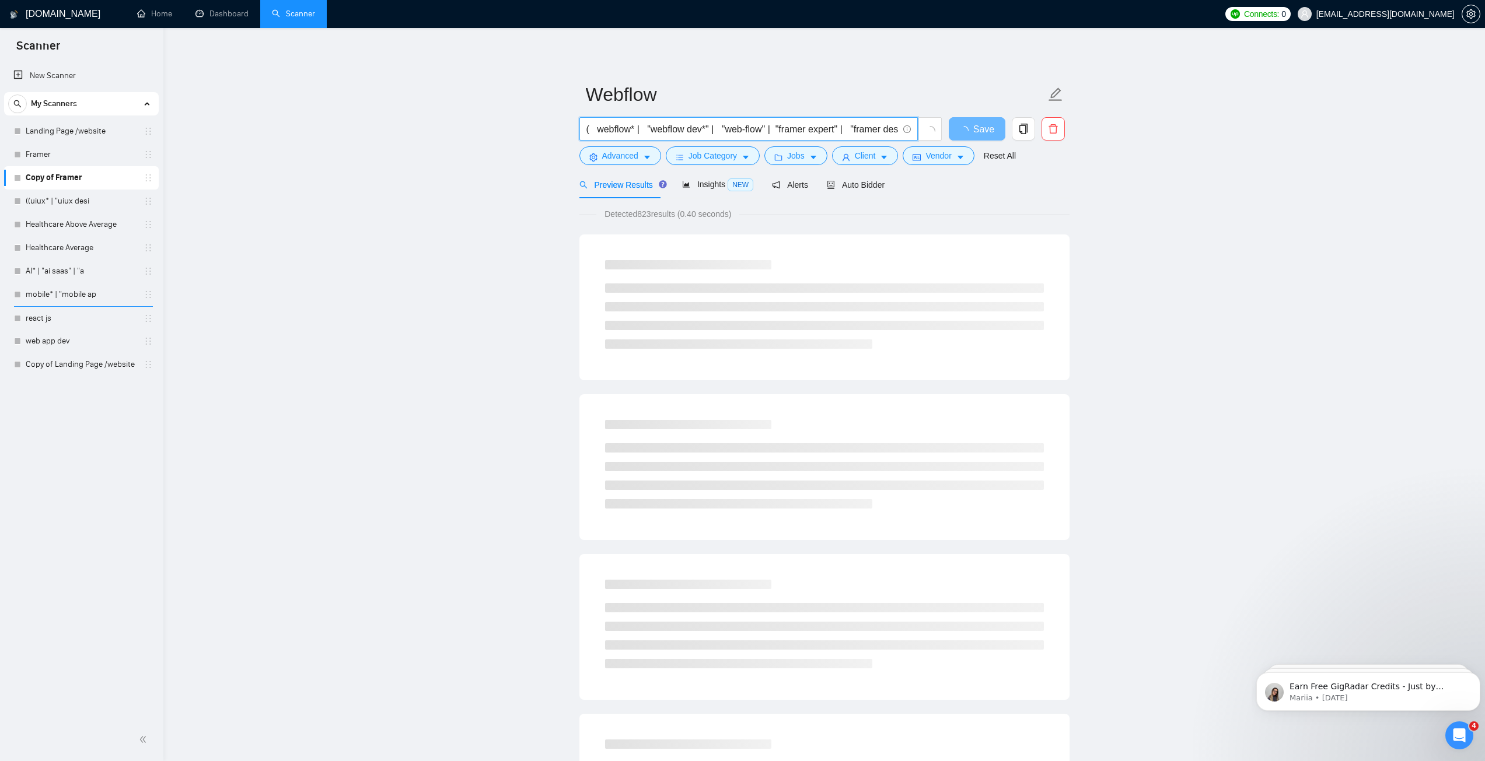
click at [710, 130] on input "( webflow* | "webflow dev*" | "web-flow" | "framer expert" | "framer desig*" | …" at bounding box center [742, 129] width 312 height 15
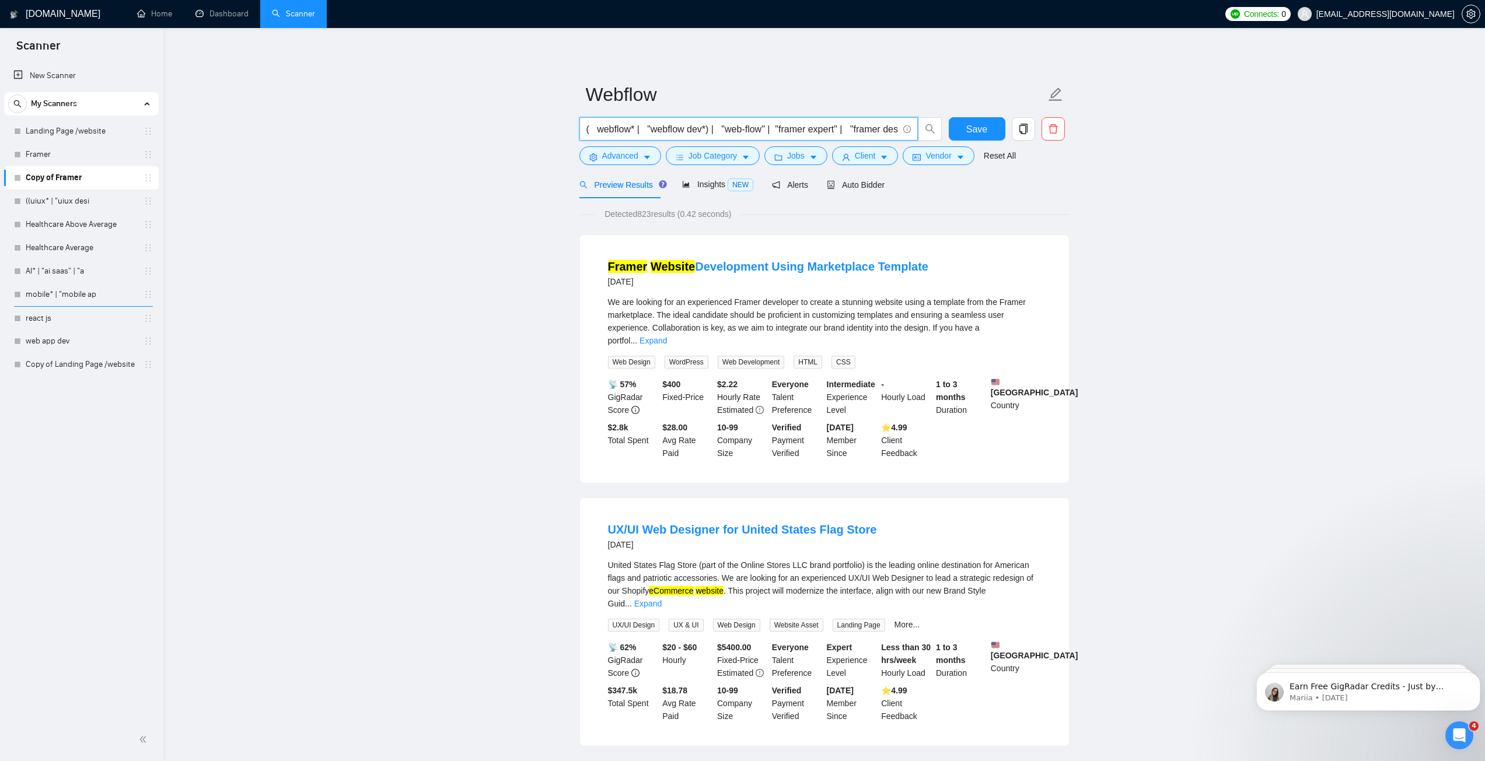
click at [653, 129] on input "( webflow* | "webflow dev*) | "web-flow" | "framer expert" | "framer desig*" | …" at bounding box center [742, 129] width 312 height 15
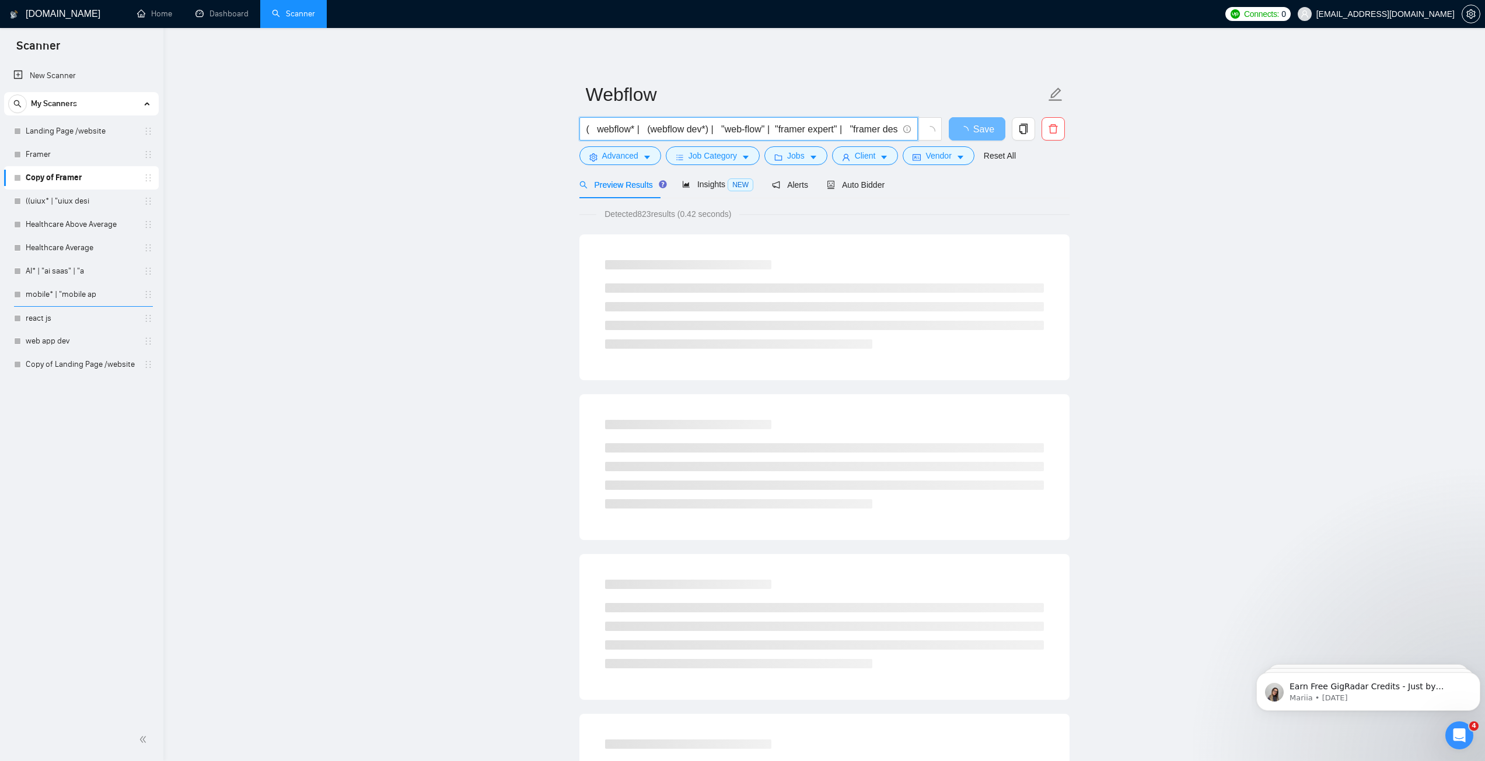
click at [792, 128] on input "( webflow* | (webflow dev*) | "web-flow" | "framer expert" | "framer desig*" | …" at bounding box center [742, 129] width 312 height 15
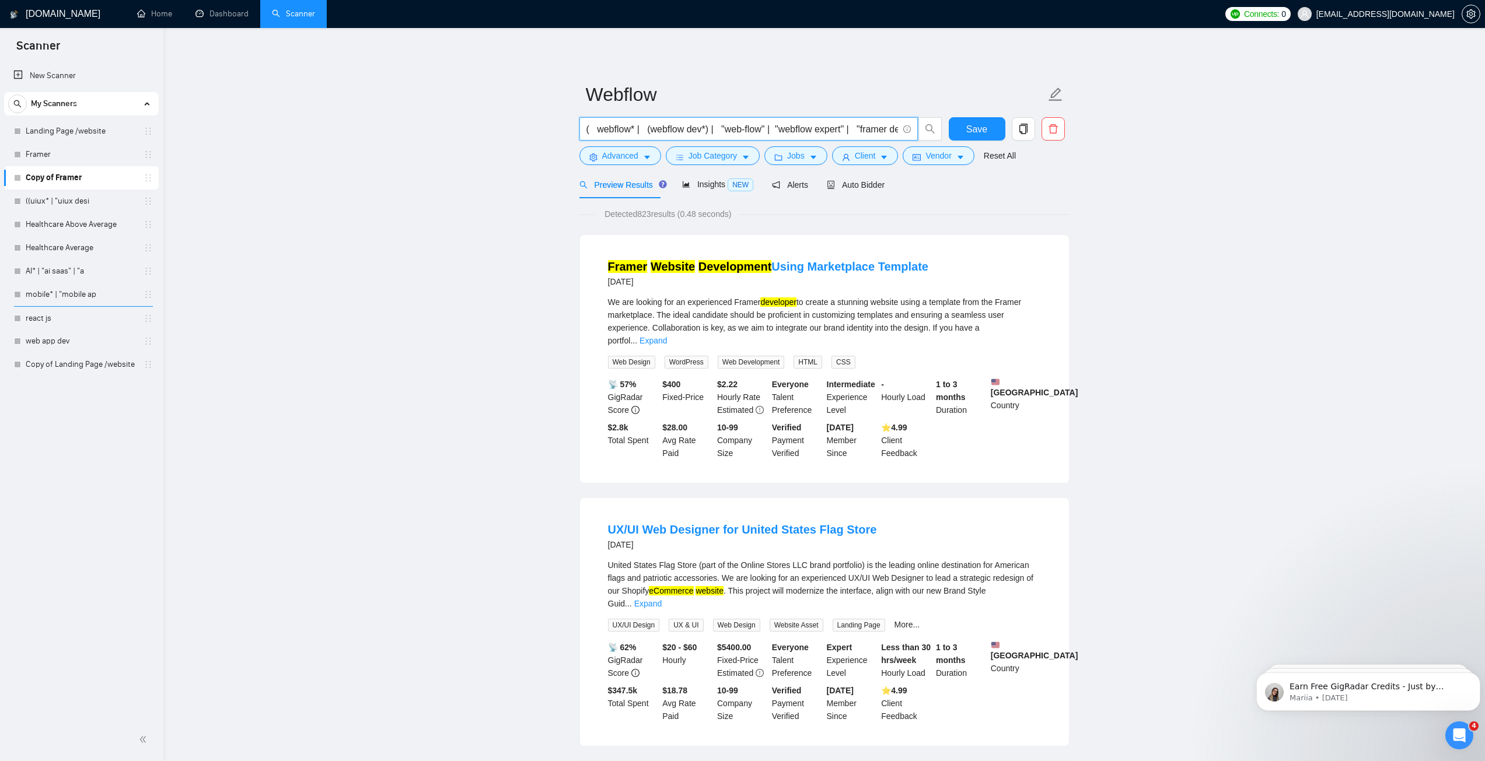
click at [874, 132] on input "( webflow* | (webflow dev*) | "web-flow" | "webflow expert" | "framer desig*" |…" at bounding box center [742, 129] width 312 height 15
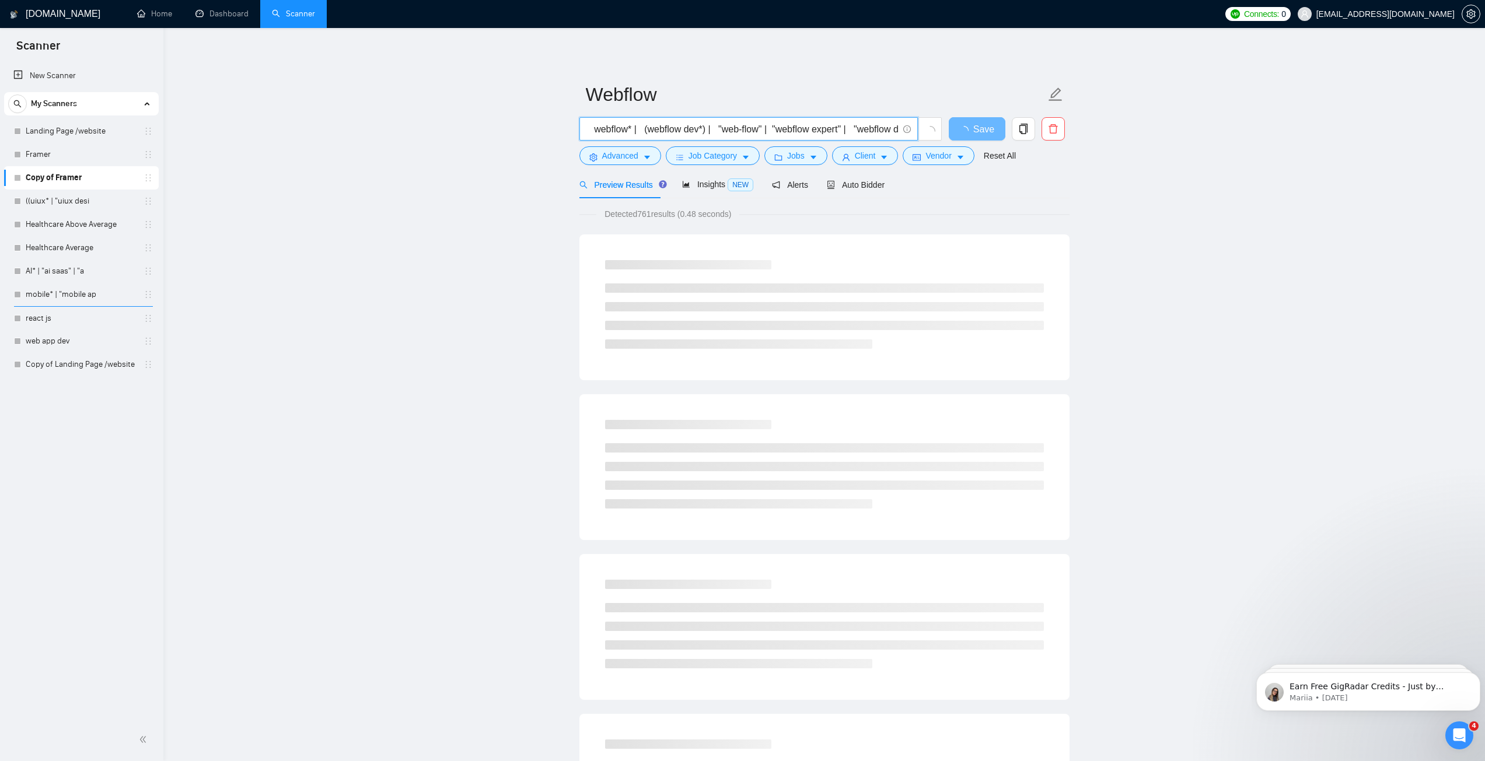
click at [787, 128] on input "( webflow* | (webflow dev*) | "web-flow" | "webflow expert" | "webflow desig*" …" at bounding box center [742, 129] width 312 height 15
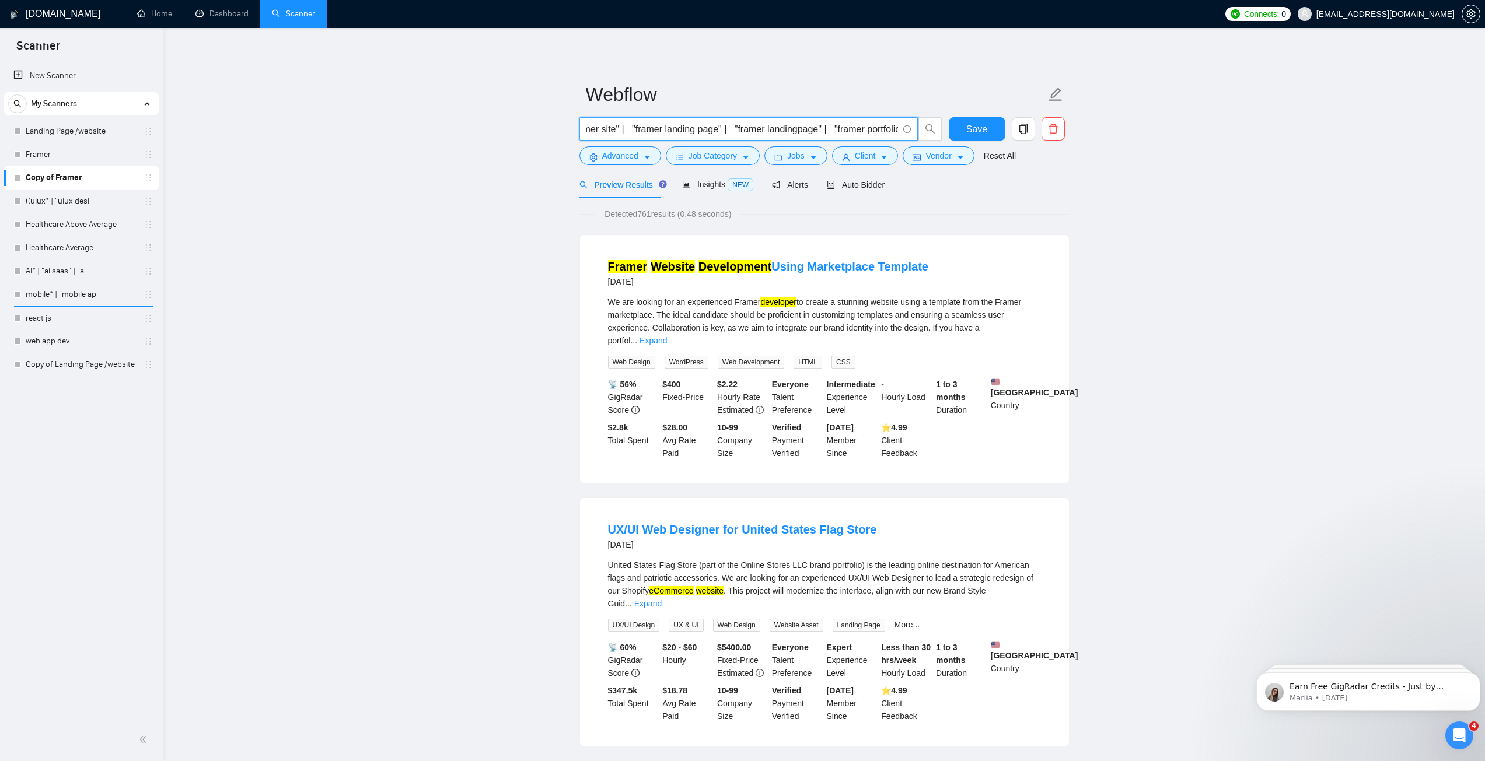
scroll to position [0, 347]
drag, startPoint x: 821, startPoint y: 127, endPoint x: 694, endPoint y: 143, distance: 127.6
click at [592, 139] on span "( webflow* | (webflow dev*) | "web-flow" | "webflow expert" | "webflow desig*" …" at bounding box center [748, 128] width 338 height 23
click at [719, 130] on input "( webflow* | (webflow dev*) | "web-flow" | "webflow expert" | "webflow desig*" …" at bounding box center [742, 129] width 312 height 15
click at [662, 129] on input "( webflow* | (webflow dev*) | "web-flow" | "webflow expert" | "webflow desig*" …" at bounding box center [742, 129] width 312 height 15
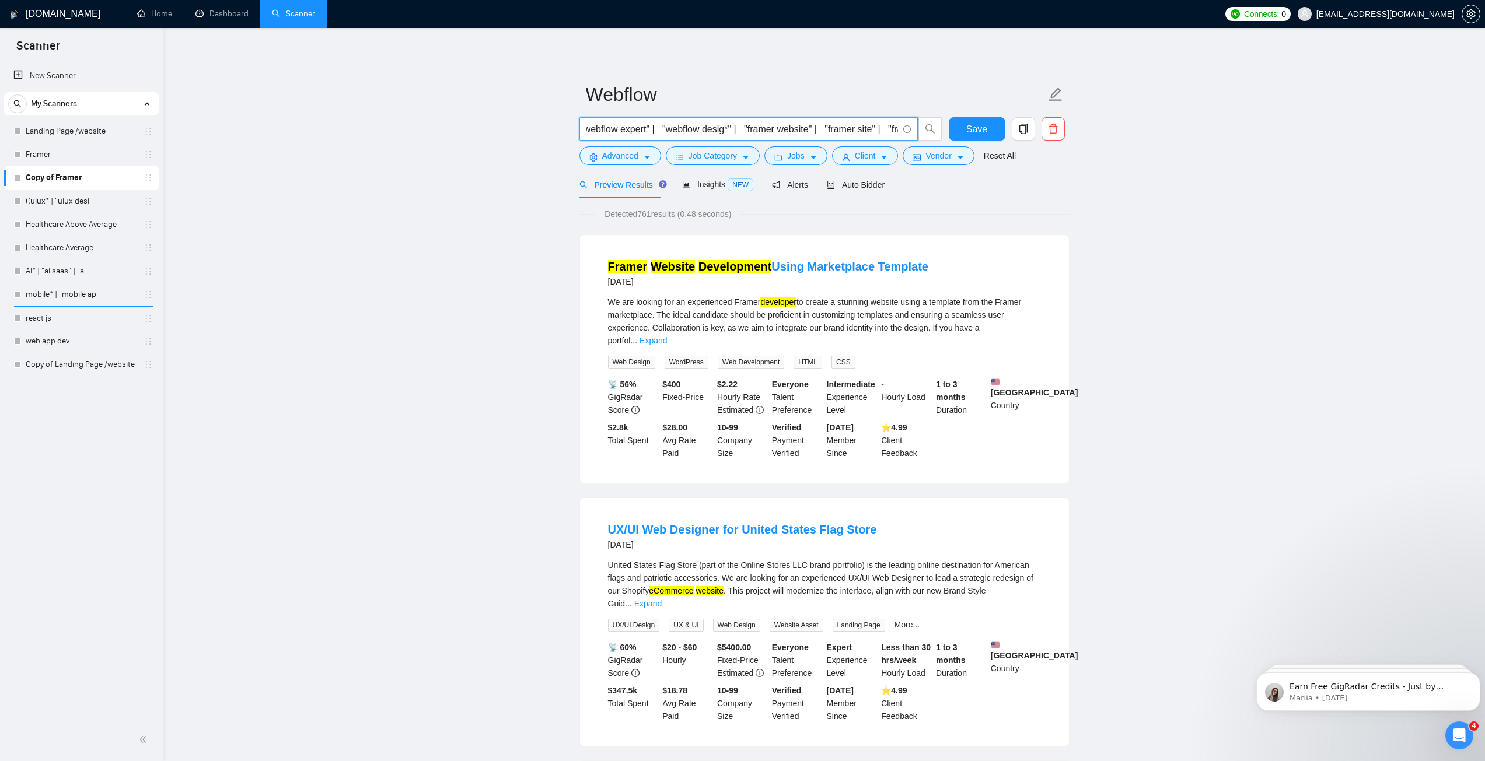
scroll to position [0, 188]
click at [770, 131] on input "( webflow* | (webflow dev*) | "web-flow" | "webflow expert" | "webflow desig*" …" at bounding box center [742, 129] width 312 height 15
paste input "webflow"
click at [862, 128] on input "( webflow* | (webflow dev*) | "web-flow" | "webflow expert" | "webflow desig*" …" at bounding box center [742, 129] width 312 height 15
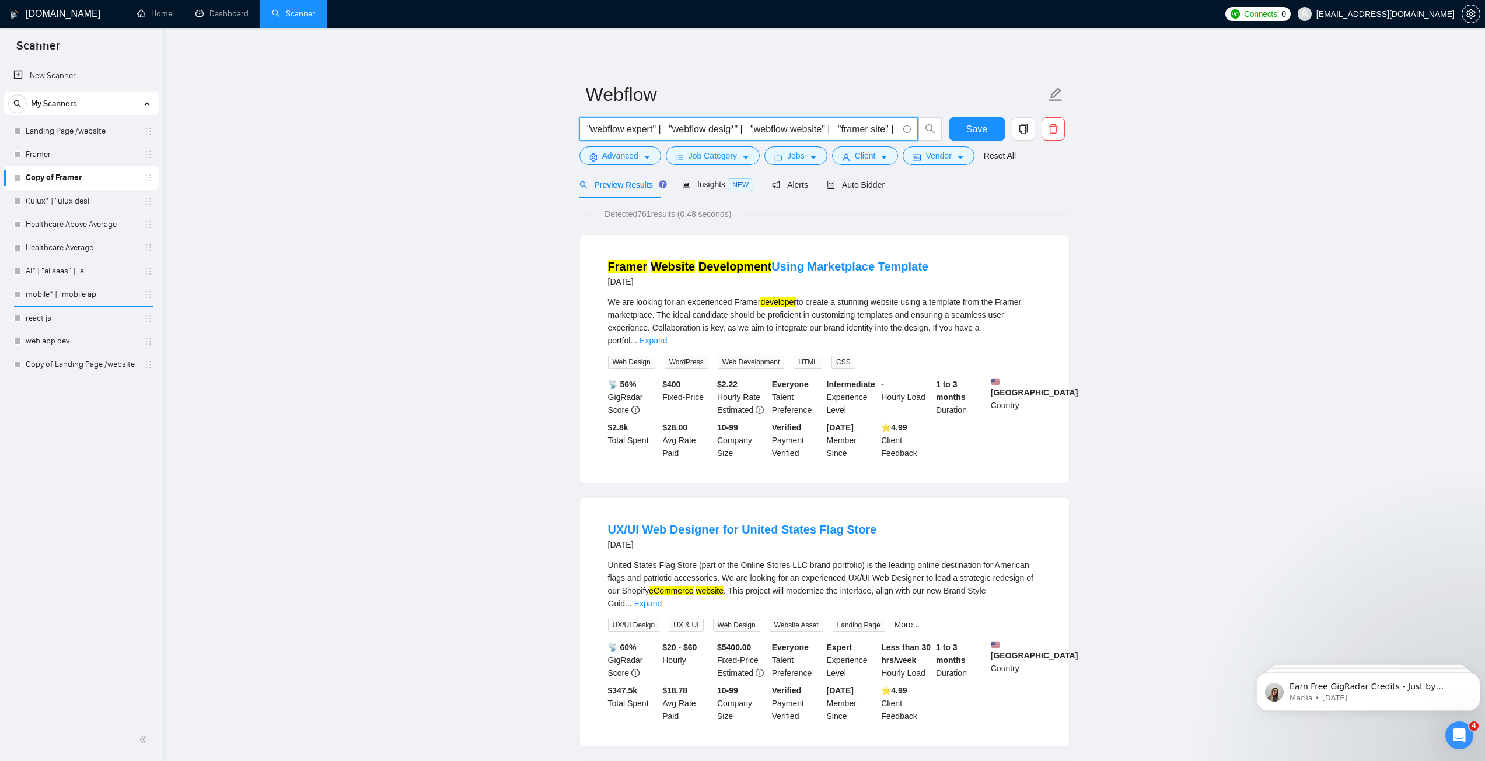
click at [862, 128] on input "( webflow* | (webflow dev*) | "web-flow" | "webflow expert" | "webflow desig*" …" at bounding box center [742, 129] width 312 height 15
paste input "webflow"
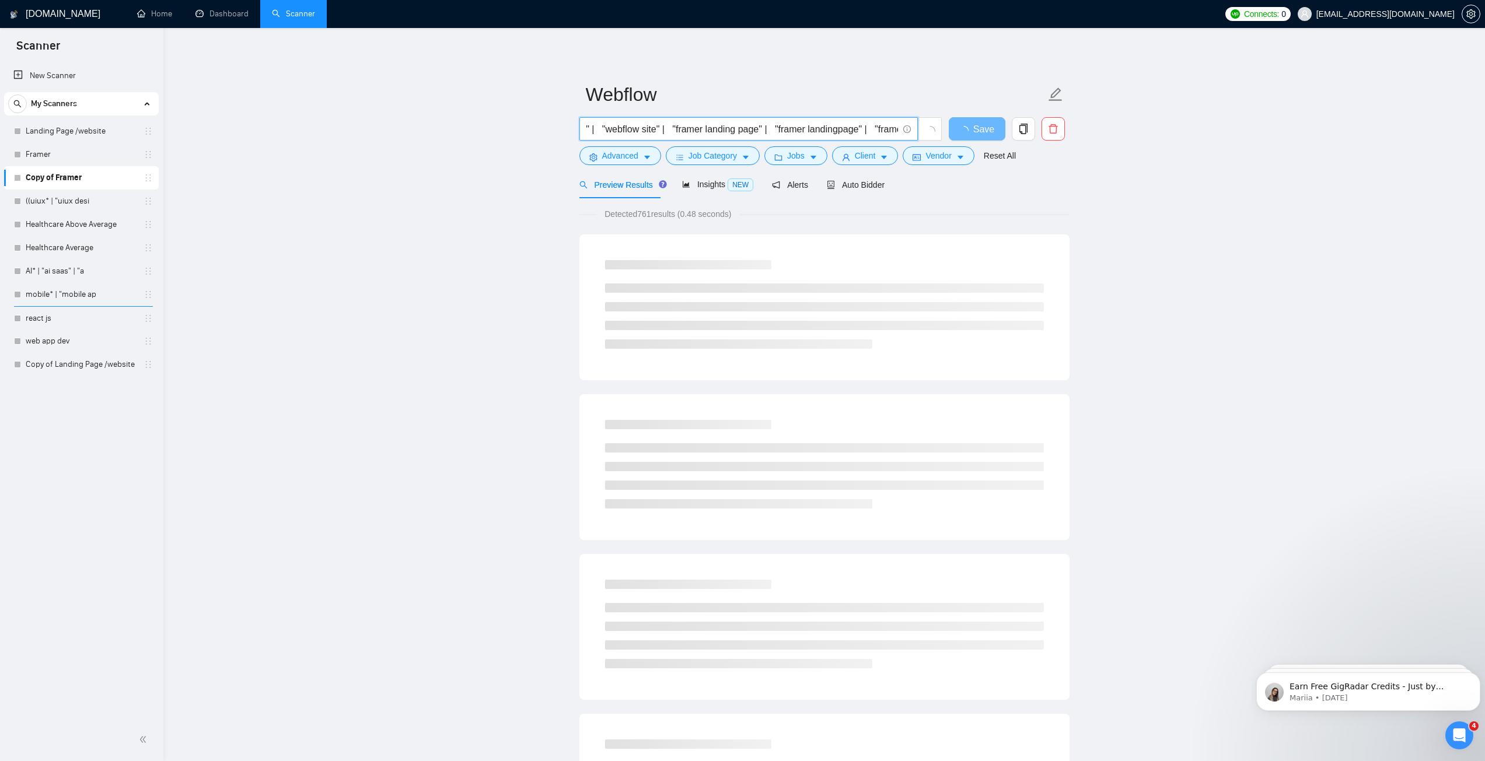
scroll to position [0, 439]
click at [679, 128] on input "( webflow* | (webflow dev*) | "web-flow" | "webflow expert" | "webflow desig*" …" at bounding box center [742, 129] width 312 height 15
paste input "webflow"
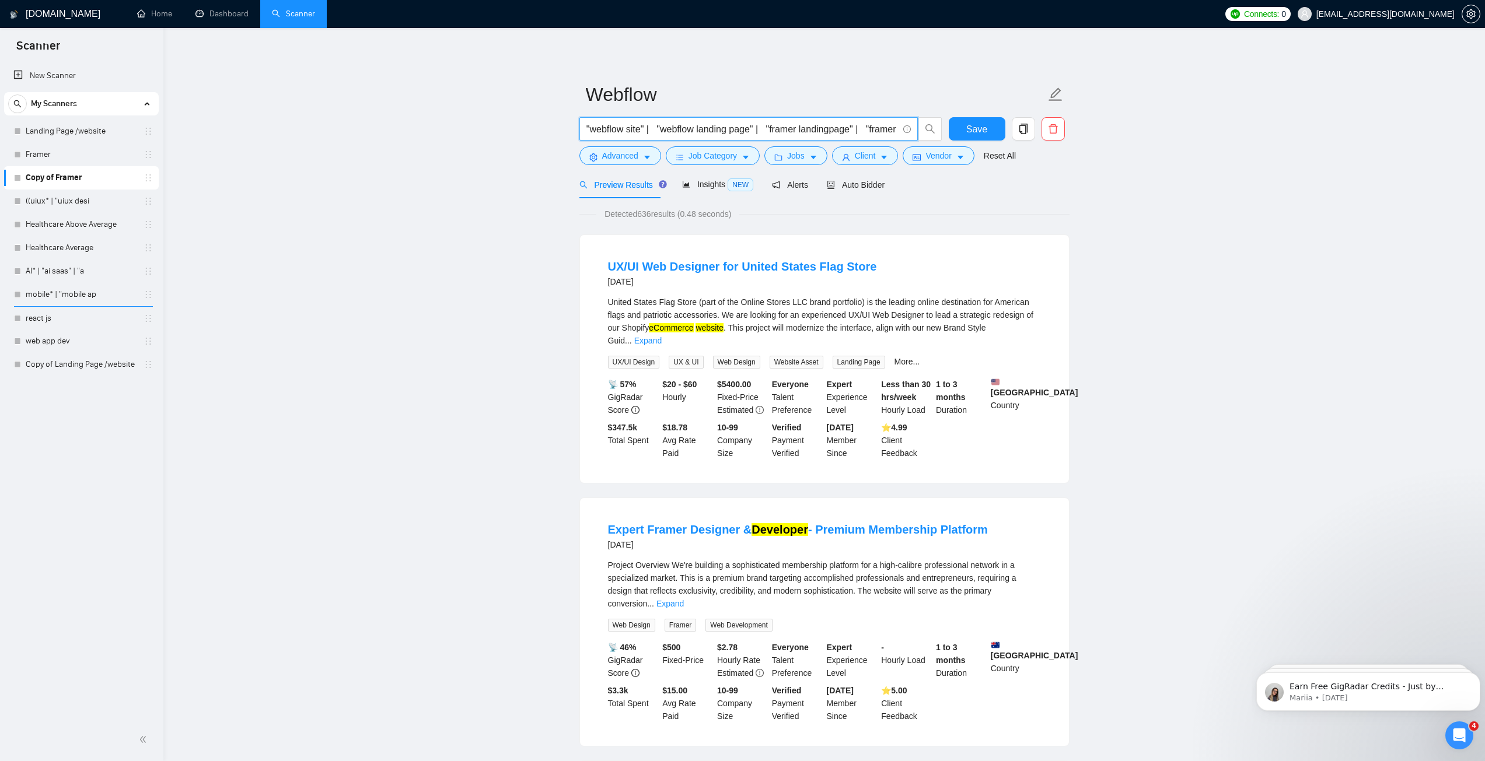
click at [792, 130] on input "( webflow* | (webflow dev*) | "web-flow" | "webflow expert" | "webflow desig*" …" at bounding box center [742, 129] width 312 height 15
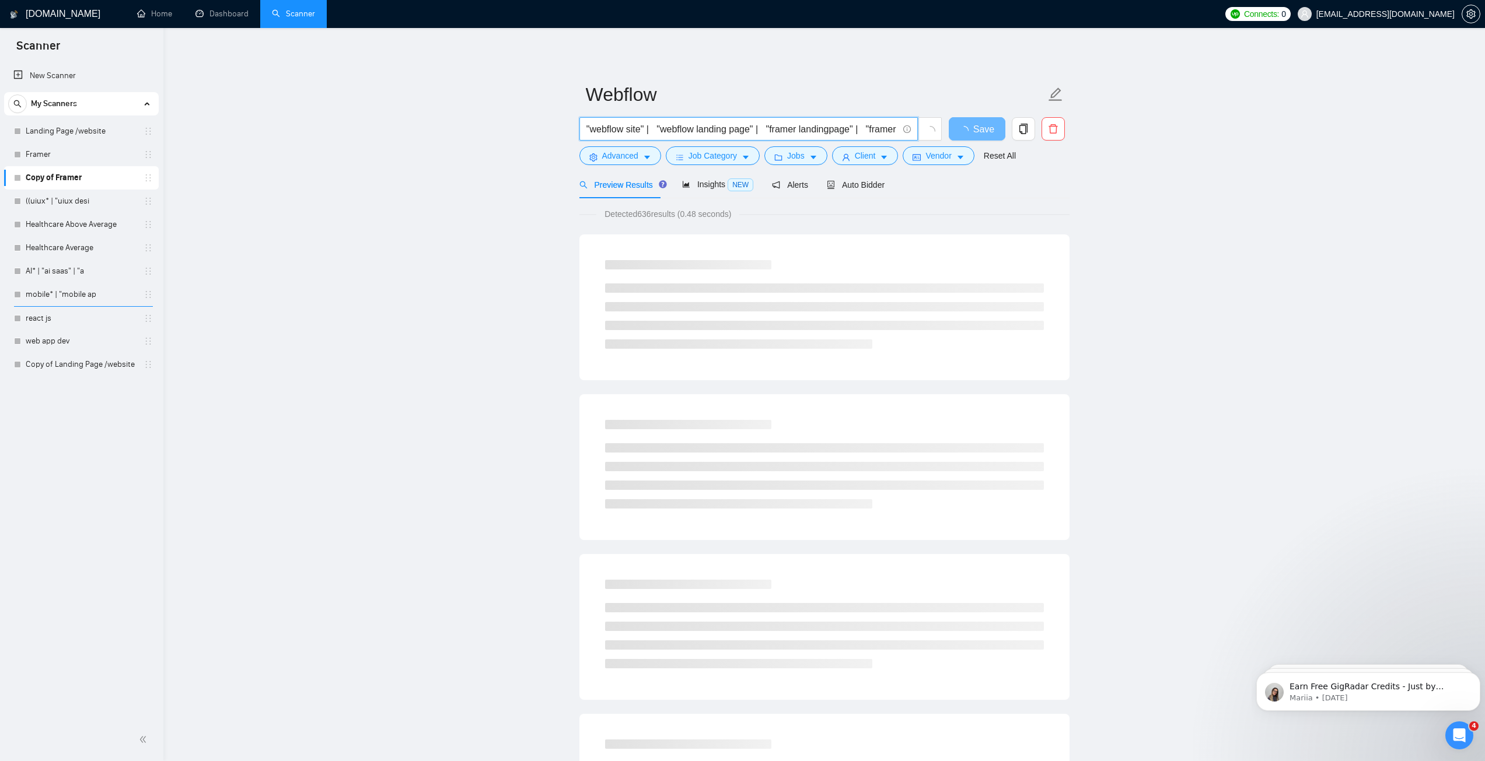
paste input "webflow"
click at [653, 131] on input "( webflow* | (webflow dev*) | "web-flow" | "webflow expert" | "webflow desig*" …" at bounding box center [742, 129] width 312 height 15
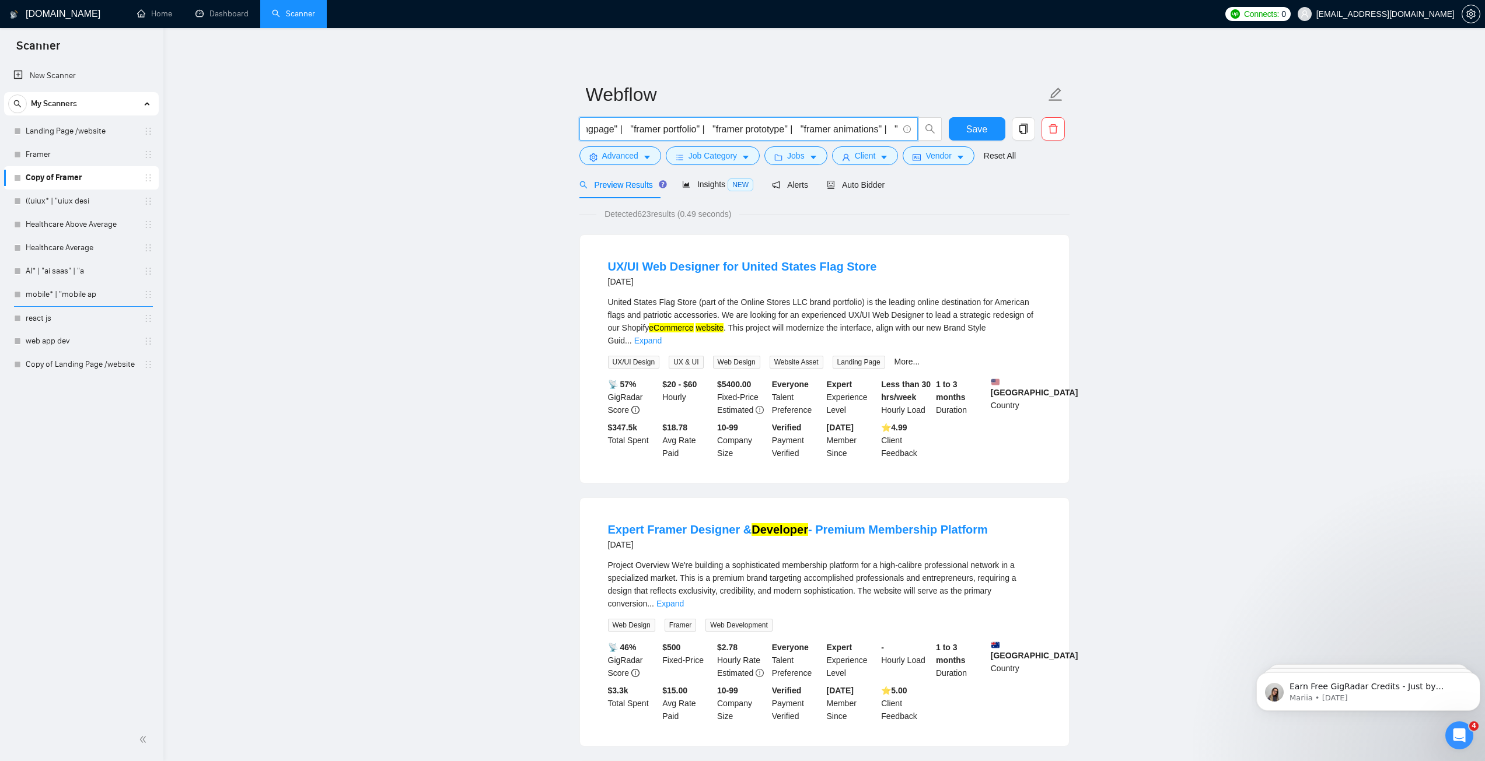
paste input "webflow"
click at [743, 131] on input "( webflow* | (webflow dev*) | "web-flow" | "webflow expert" | "webflow desig*" …" at bounding box center [742, 129] width 312 height 15
paste input "webflow"
click at [844, 131] on input "( webflow* | (webflow dev*) | "web-flow" | "webflow expert" | "webflow desig*" …" at bounding box center [742, 129] width 312 height 15
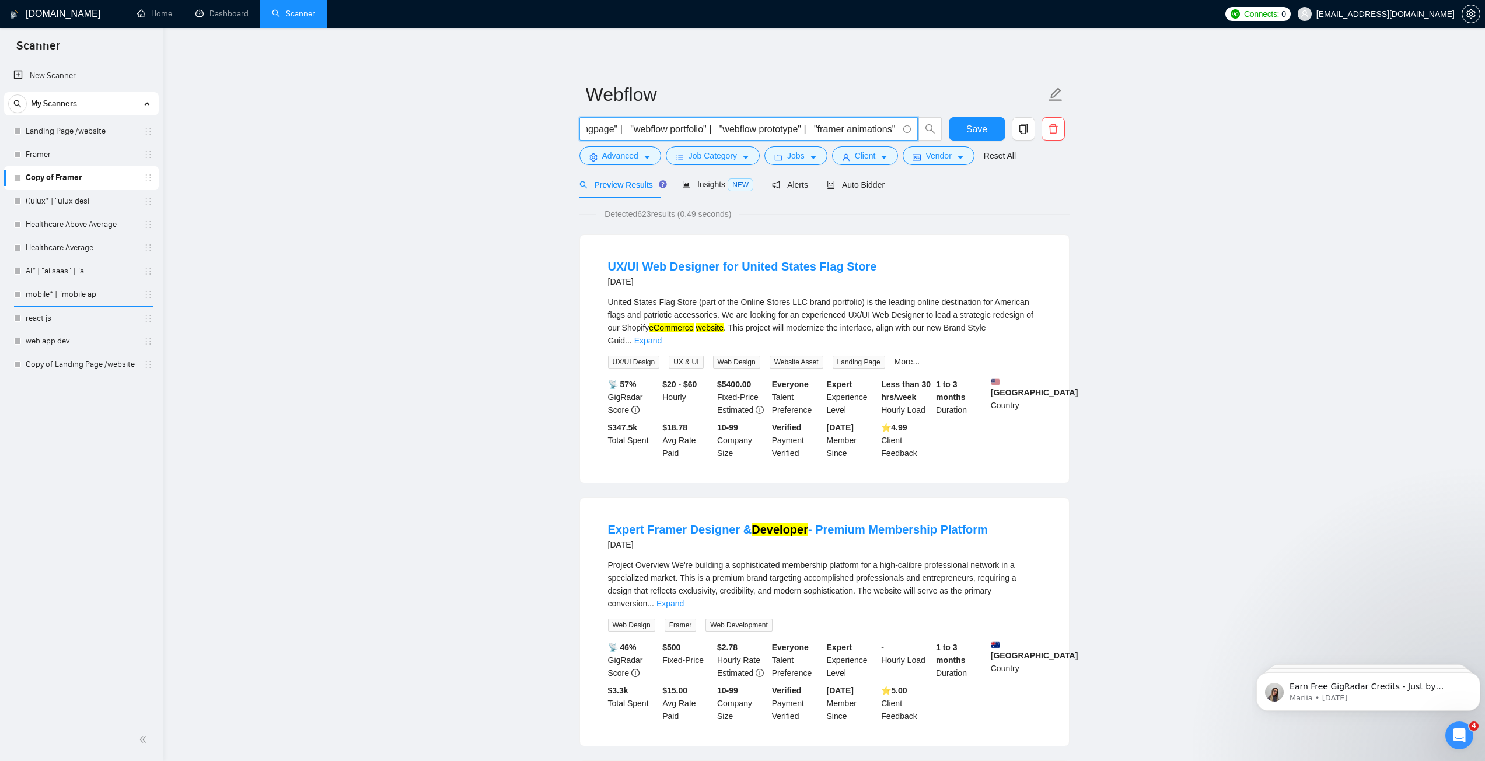
click at [844, 131] on input "( webflow* | (webflow dev*) | "web-flow" | "webflow expert" | "webflow desig*" …" at bounding box center [742, 129] width 312 height 15
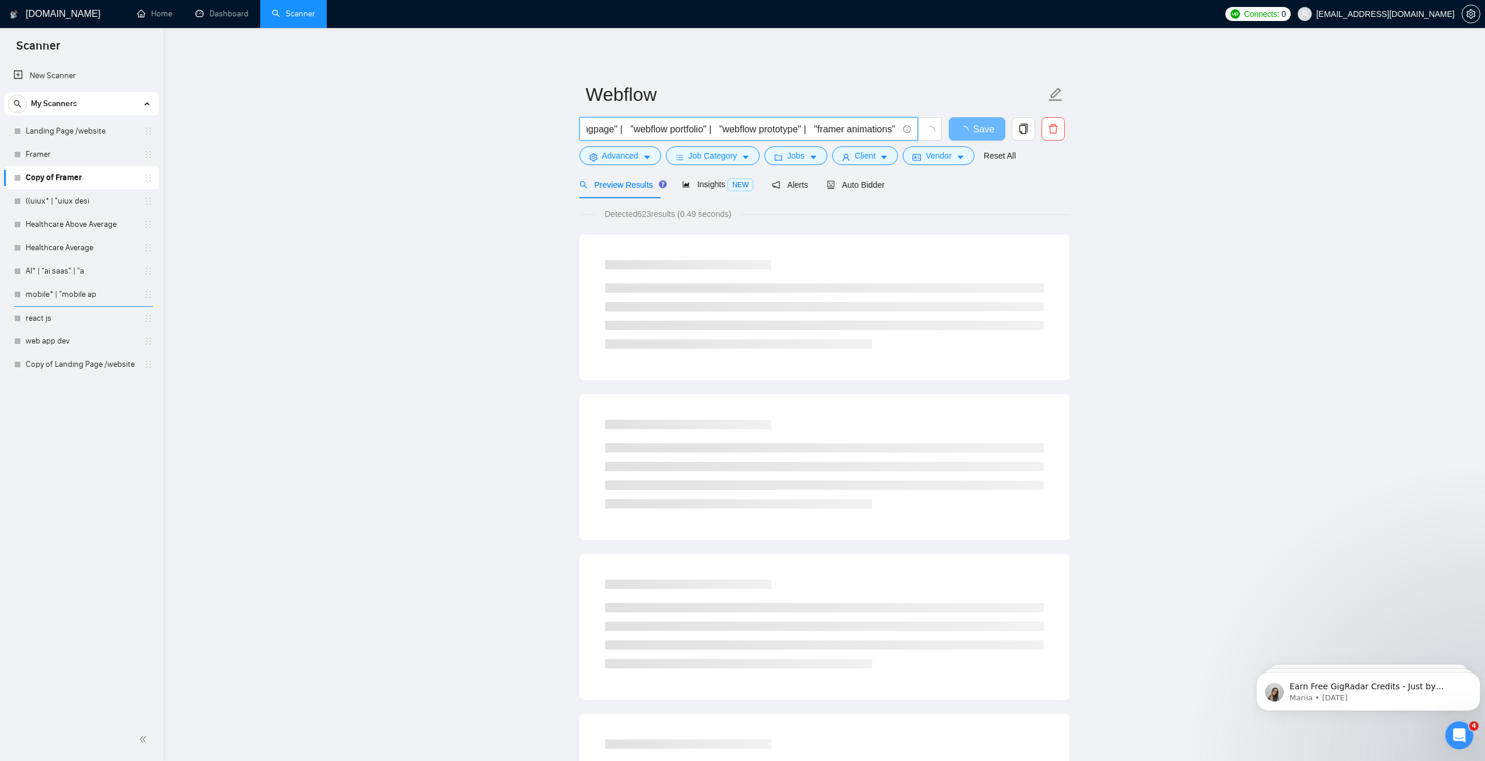
paste input "webflow"
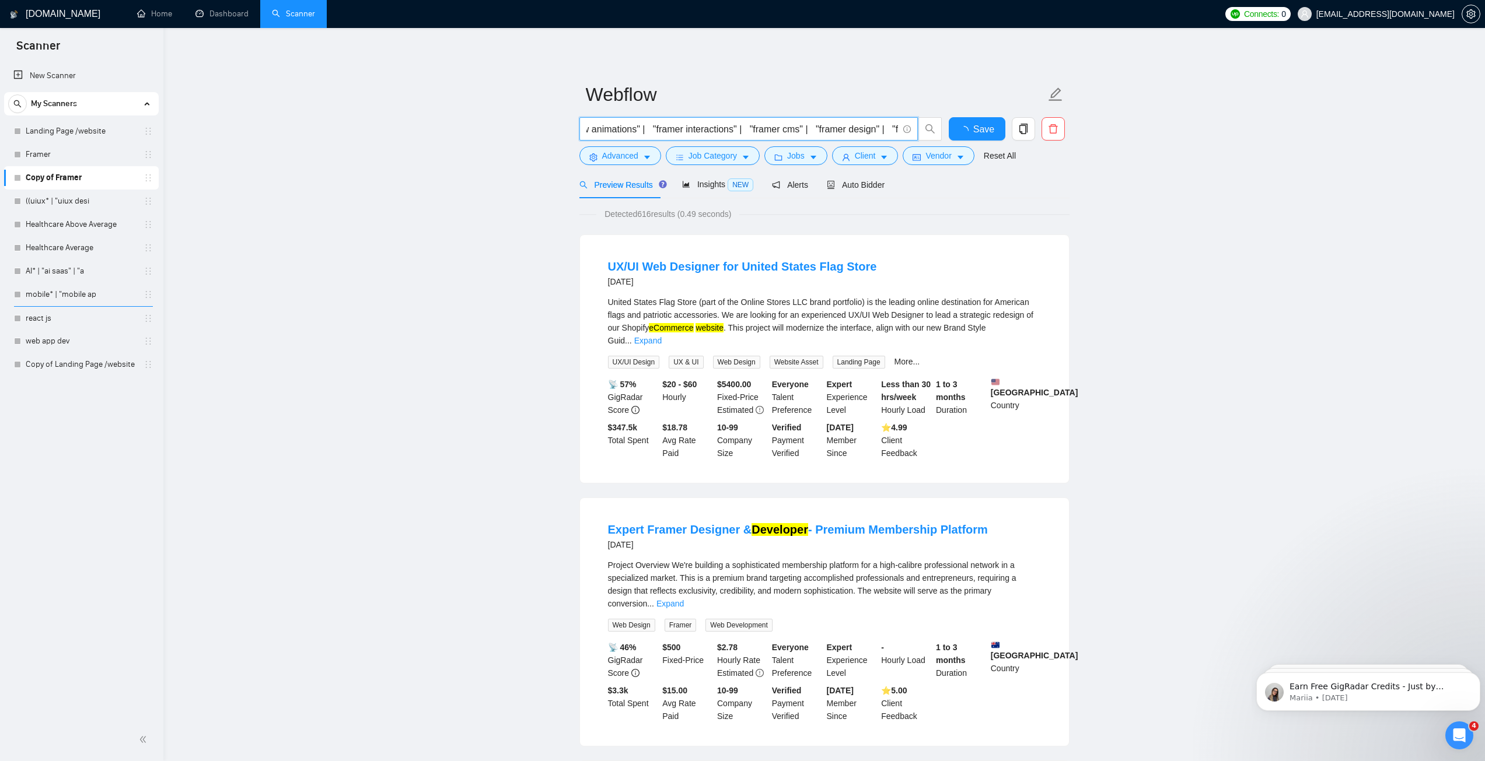
scroll to position [0, 963]
click at [662, 127] on input "( webflow* | (webflow dev*) | "web-flow" | "webflow expert" | "webflow desig*" …" at bounding box center [742, 129] width 312 height 15
paste input "webflow"
click at [767, 131] on input "( webflow* | (webflow dev*) | "web-flow" | "webflow expert" | "webflow desig*" …" at bounding box center [742, 129] width 312 height 15
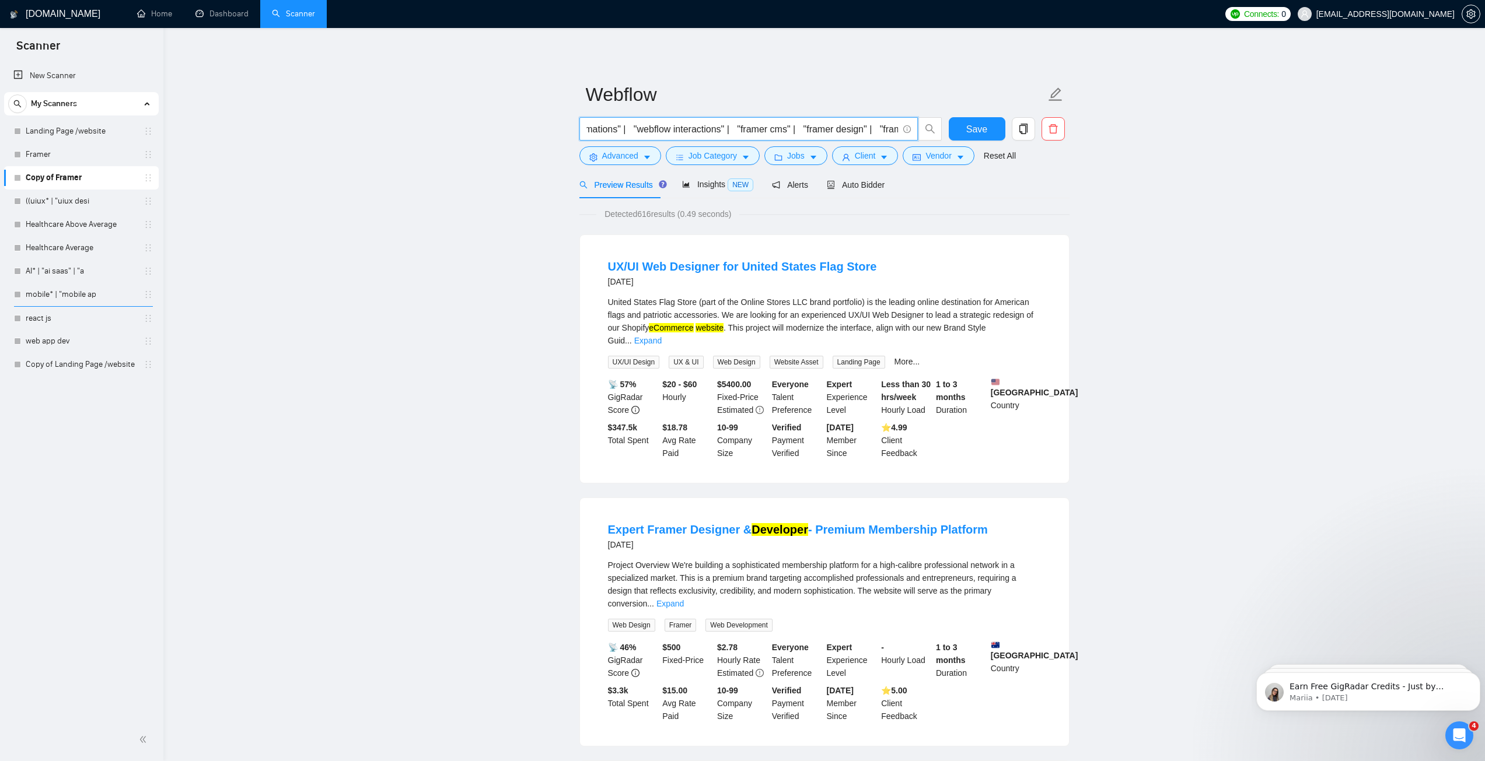
click at [767, 131] on input "( webflow* | (webflow dev*) | "web-flow" | "webflow expert" | "webflow desig*" …" at bounding box center [742, 129] width 312 height 15
paste input "webflow"
click at [843, 129] on input "( webflow* | (webflow dev*) | "web-flow" | "webflow expert" | "webflow desig*" …" at bounding box center [742, 129] width 312 height 15
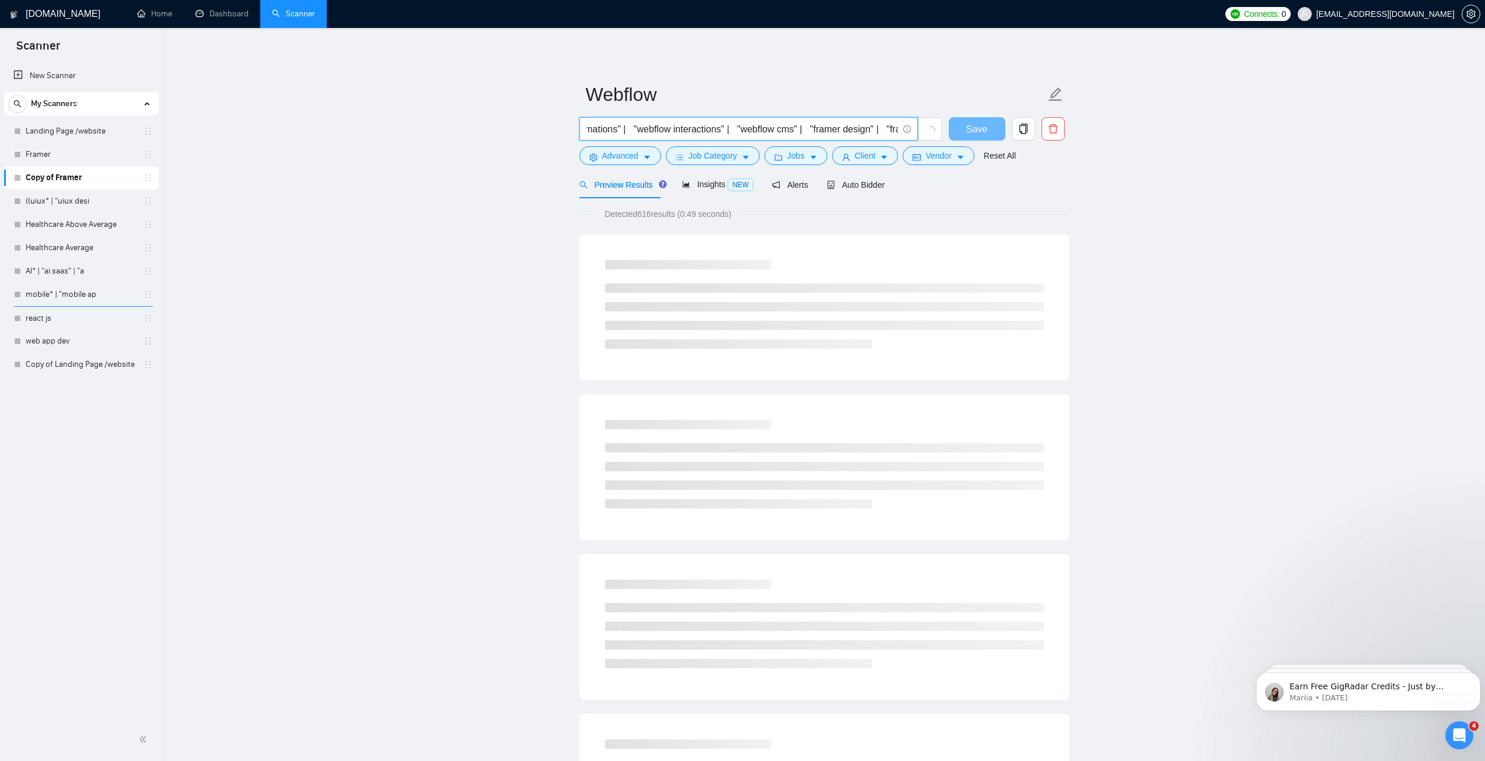
paste input "webflow"
drag, startPoint x: 686, startPoint y: 131, endPoint x: 508, endPoint y: 133, distance: 178.5
click at [687, 134] on input "( webflow* | (webflow dev*) | "web-flow" | "webflow expert" | "webflow desig*" …" at bounding box center [742, 129] width 312 height 15
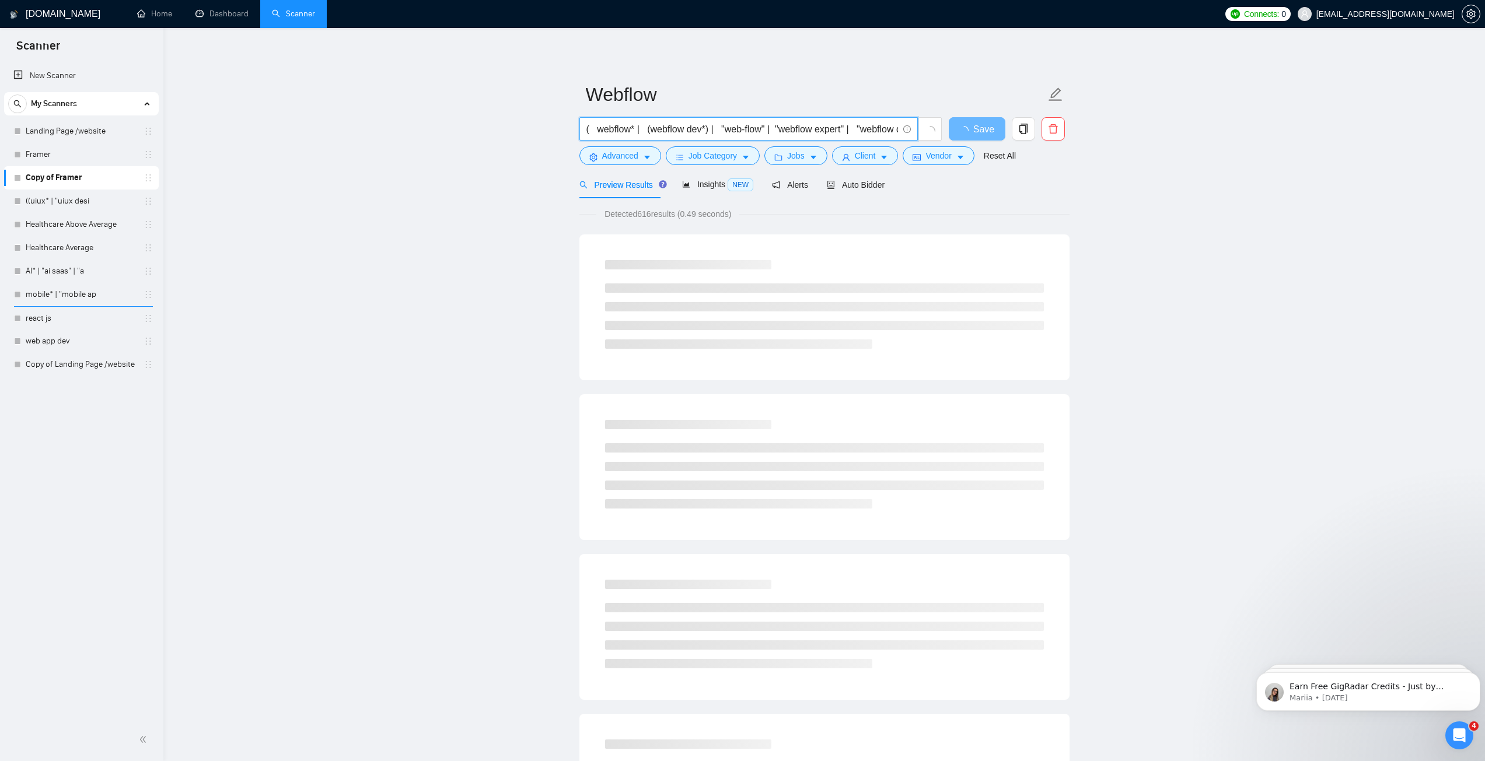
drag, startPoint x: 772, startPoint y: 131, endPoint x: 874, endPoint y: 132, distance: 102.7
click at [877, 132] on input "( webflow* | (webflow dev*) | "web-flow" | "webflow expert" | "webflow desig*" …" at bounding box center [742, 129] width 312 height 15
click at [835, 128] on input "( webflow* | (webflow dev*) | "web-flow" | "webflow expert" | "webflow desig*" …" at bounding box center [742, 129] width 312 height 15
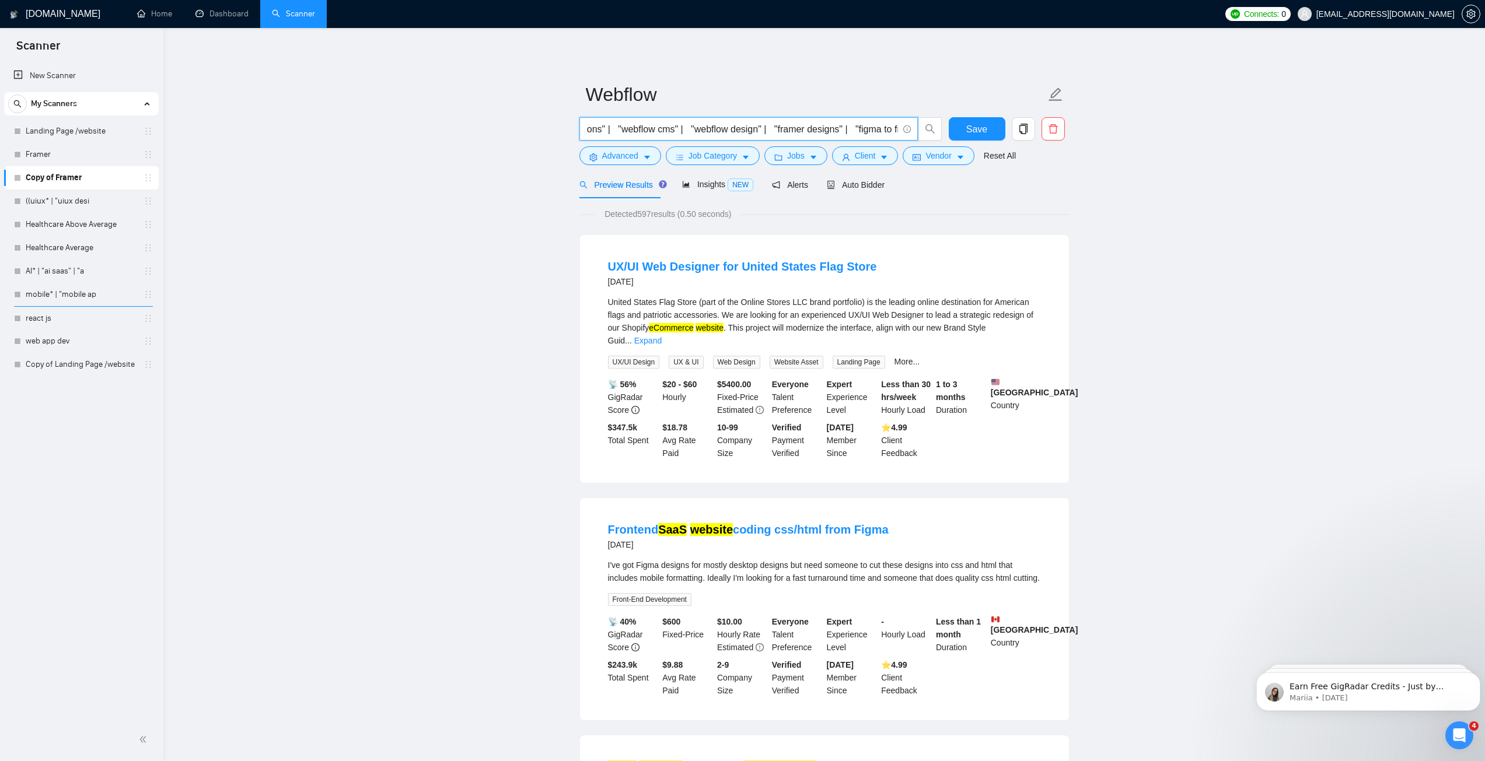
scroll to position [0, 1092]
drag, startPoint x: 695, startPoint y: 130, endPoint x: 778, endPoint y: 133, distance: 83.5
click at [778, 133] on input "( webflow* | (webflow dev*) | "web-flow" | "webflow expert" | "webflow desig*" …" at bounding box center [742, 129] width 312 height 15
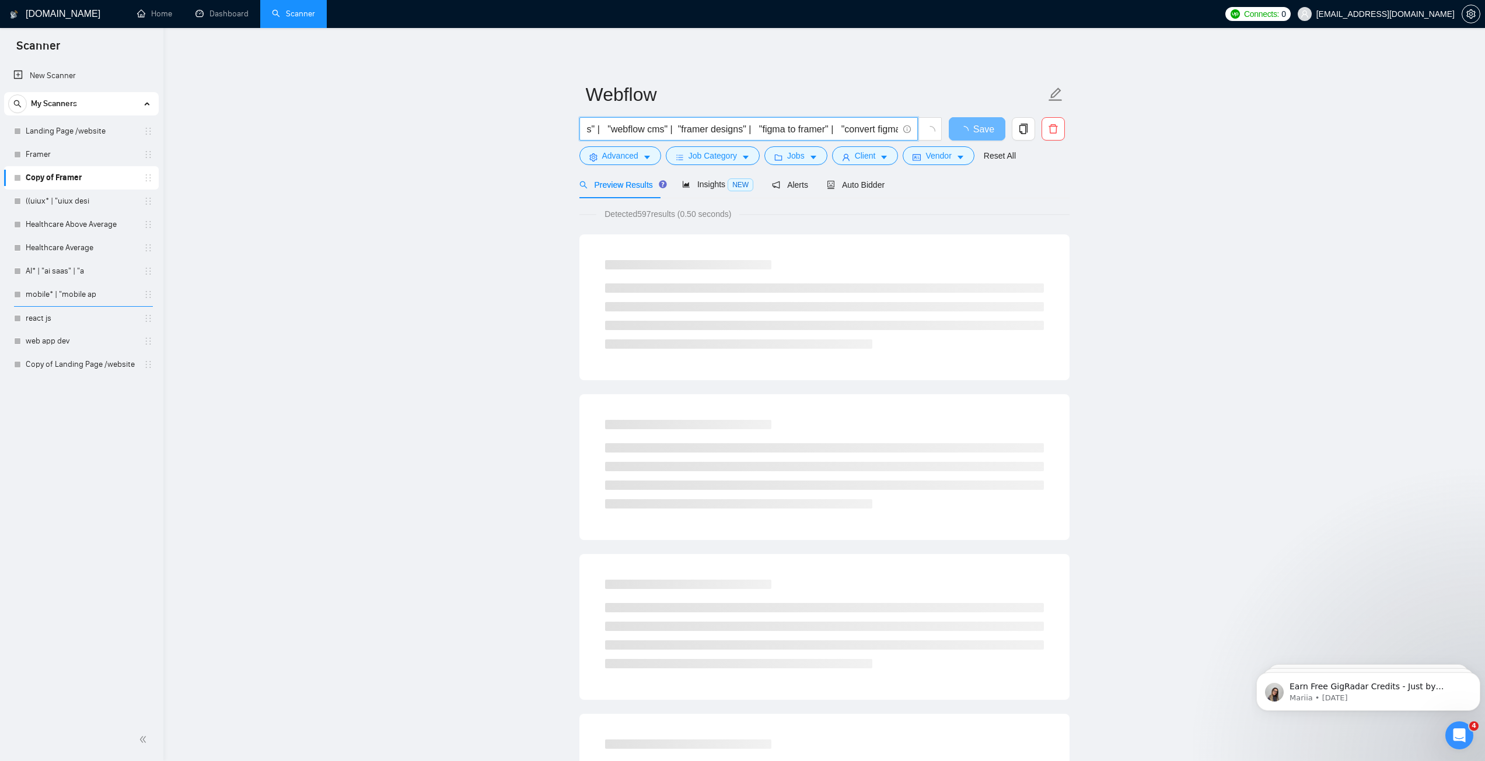
drag, startPoint x: 693, startPoint y: 128, endPoint x: 767, endPoint y: 132, distance: 73.7
click at [767, 132] on input "( webflow* | (webflow dev*) | "web-flow" | "webflow expert" | "webflow desig*" …" at bounding box center [742, 129] width 312 height 15
click at [823, 131] on input "( webflow* | (webflow dev*) | "web-flow" | "webflow expert" | "webflow desig*" …" at bounding box center [742, 129] width 312 height 15
click at [864, 132] on input "( webflow* | (webflow dev*) | "web-flow" | "webflow expert" | "webflow desig*" …" at bounding box center [742, 129] width 312 height 15
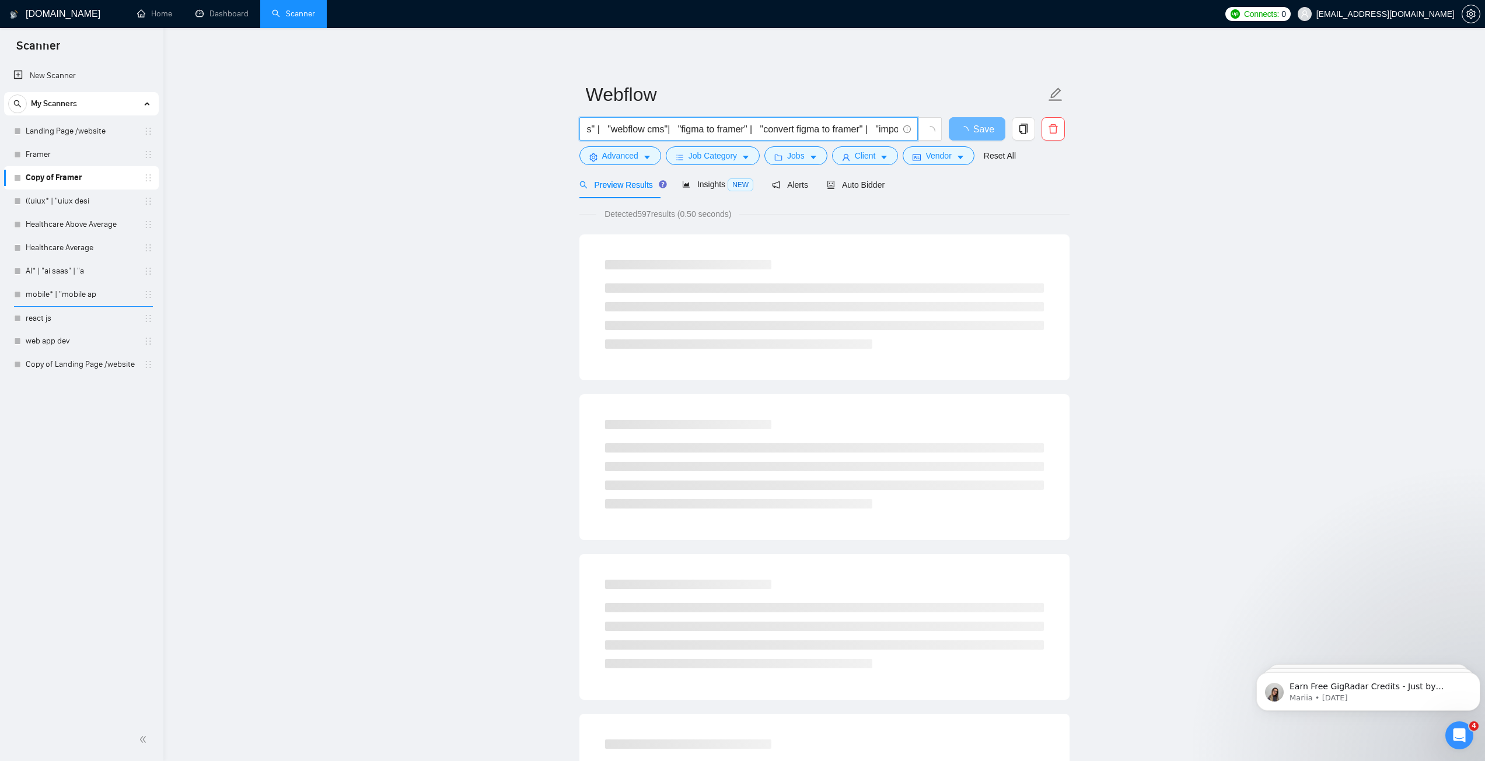
click at [864, 132] on input "( webflow* | (webflow dev*) | "web-flow" | "webflow expert" | "webflow desig*" …" at bounding box center [742, 129] width 312 height 15
paste input "webflow"
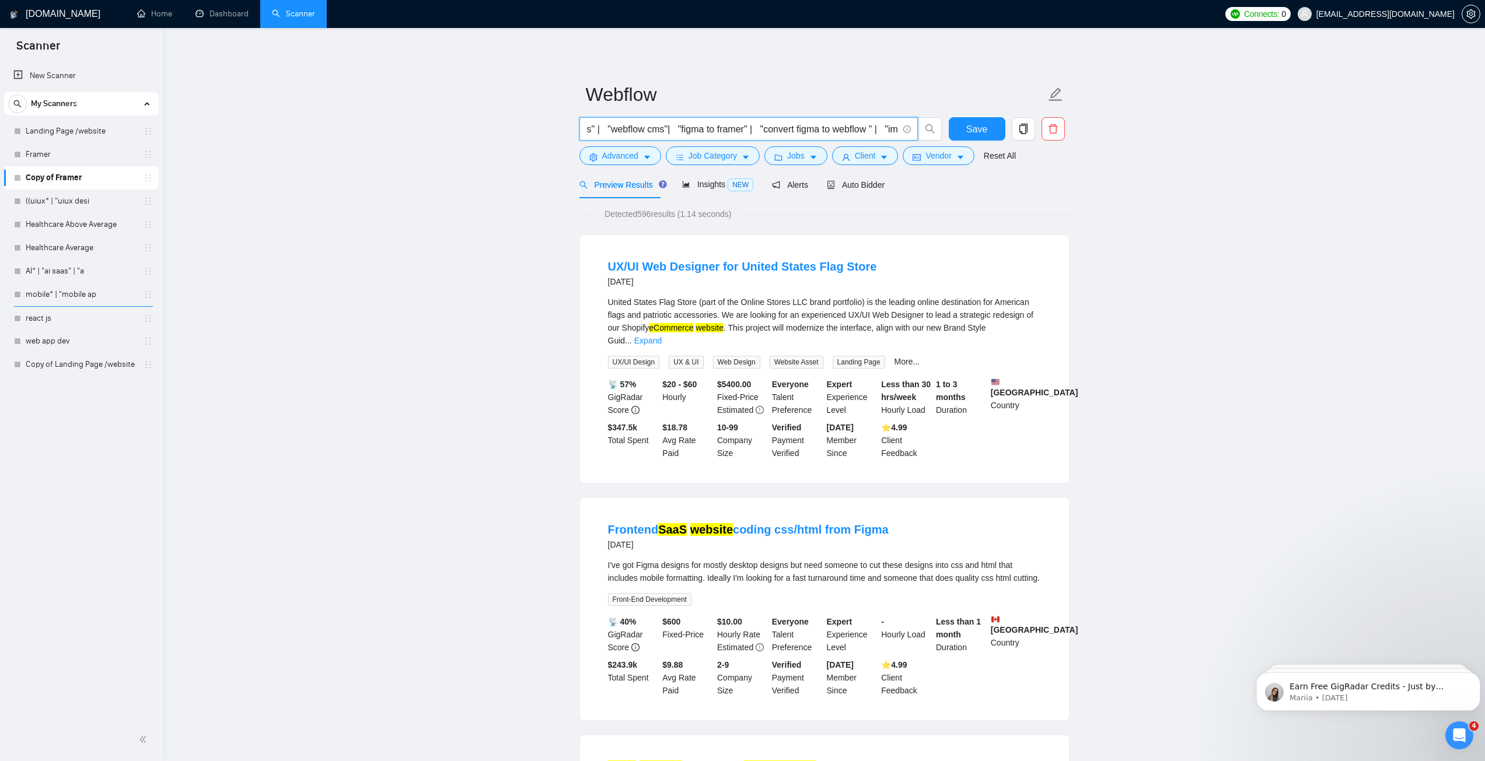
click at [715, 129] on input "( webflow* | (webflow dev*) | "web-flow" | "webflow expert" | "webflow desig*" …" at bounding box center [742, 129] width 312 height 15
click at [747, 127] on input "( webflow* | (webflow dev*) | "web-flow" | "webflow expert" | "webflow desig*" …" at bounding box center [742, 129] width 312 height 15
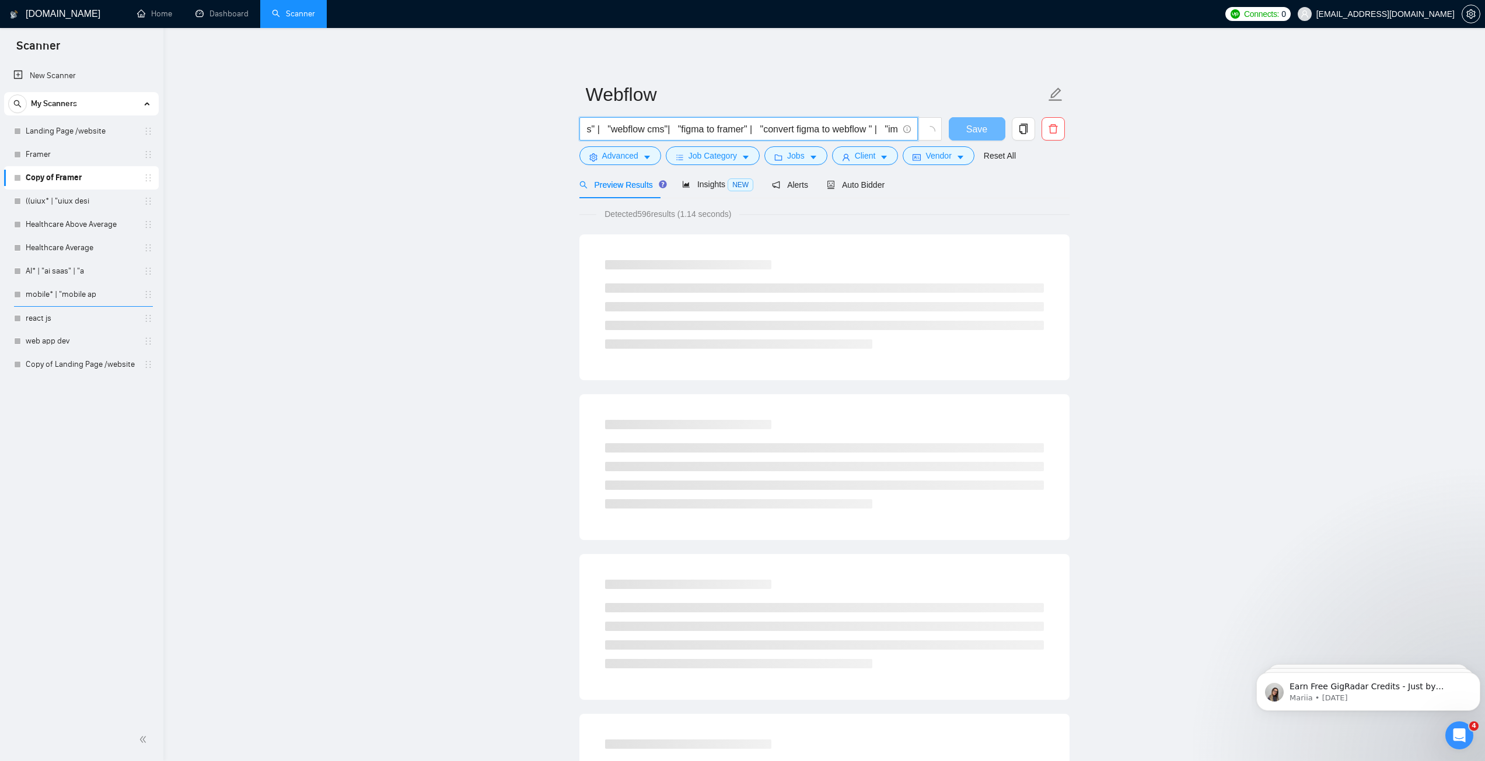
paste input "webflow"
drag, startPoint x: 856, startPoint y: 125, endPoint x: 900, endPoint y: 129, distance: 43.9
click at [900, 129] on span "( webflow* | (webflow dev*) | "web-flow" | "webflow expert" | "webflow desig*" …" at bounding box center [748, 128] width 338 height 23
click at [837, 130] on input "( webflow* | (webflow dev*) | "web-flow" | "webflow expert" | "webflow desig*" …" at bounding box center [742, 129] width 312 height 15
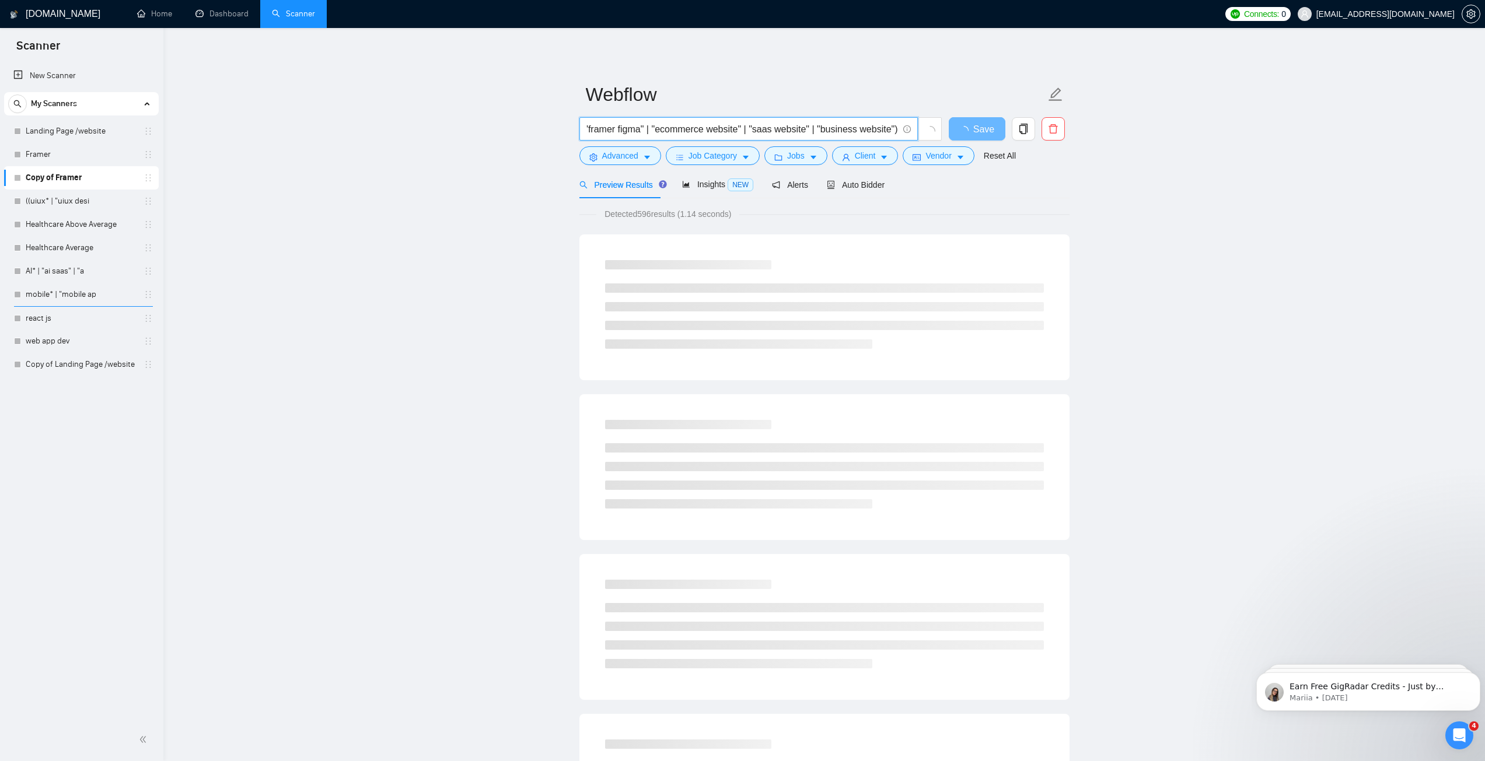
click at [825, 130] on input "( webflow* | (webflow dev*) | "web-flow" | "webflow expert" | "webflow desig*" …" at bounding box center [742, 129] width 312 height 15
drag, startPoint x: 807, startPoint y: 132, endPoint x: 919, endPoint y: 127, distance: 112.7
click at [919, 127] on span "( webflow* | (webflow dev*) | "web-flow" | "webflow expert" | "webflow desig*" …" at bounding box center [760, 128] width 363 height 23
click at [614, 130] on input "( webflow* | (webflow dev*) | "web-flow" | "webflow expert" | "webflow desig*" …" at bounding box center [742, 129] width 312 height 15
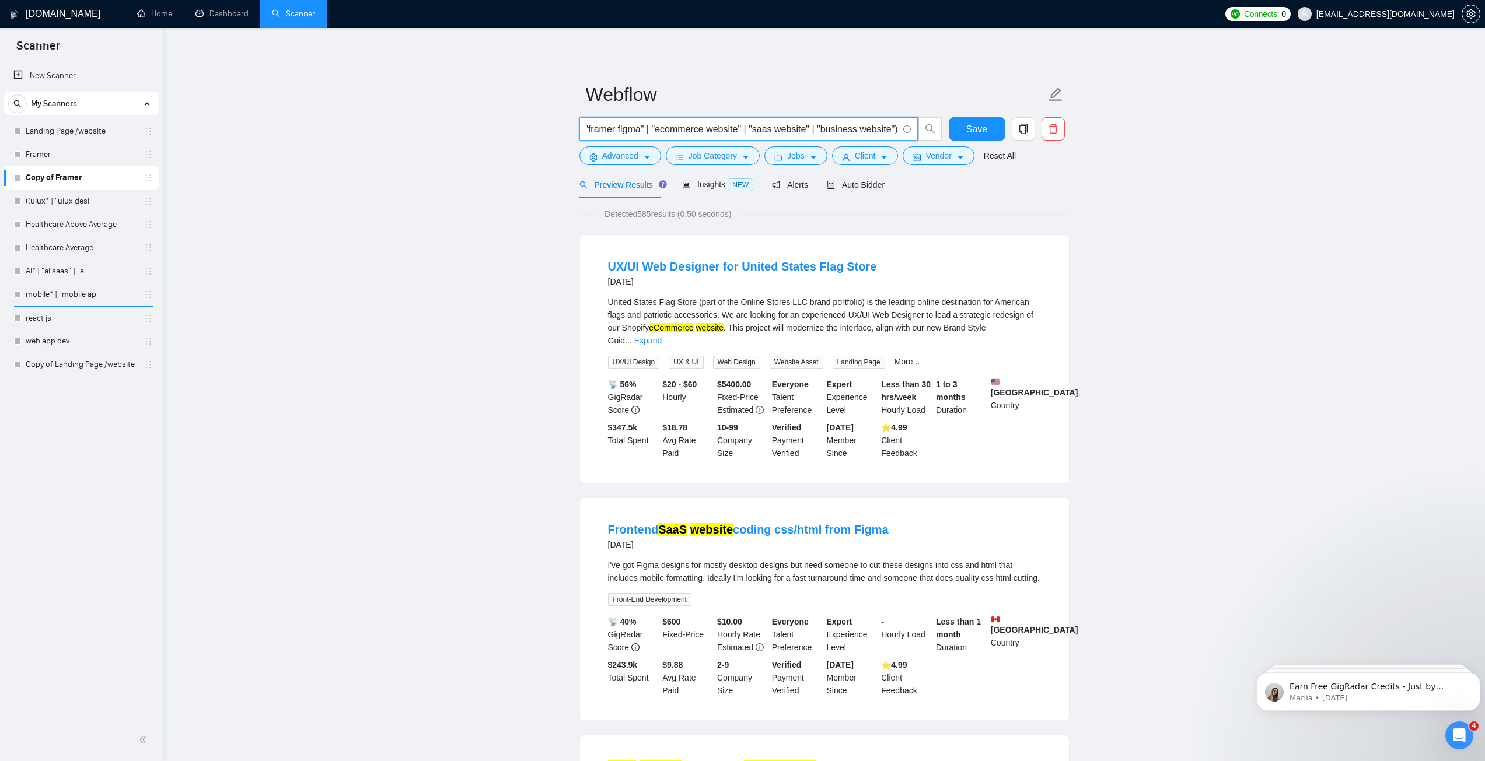
scroll to position [0, 1579]
click at [631, 131] on input "( webflow* | (webflow dev*) | "web-flow" | "webflow expert" | "webflow desig*" …" at bounding box center [742, 129] width 312 height 15
paste input "webflow"
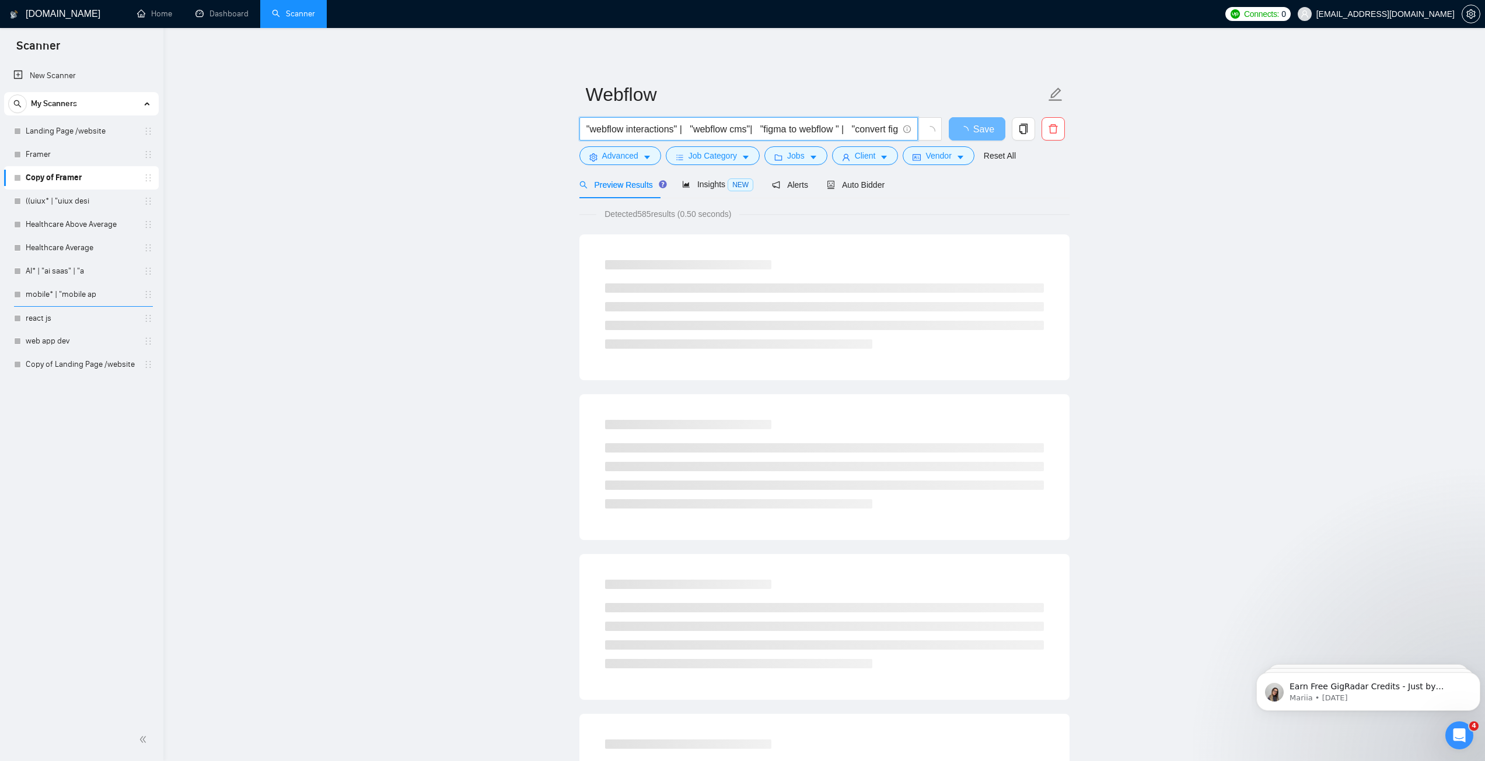
drag, startPoint x: 698, startPoint y: 131, endPoint x: 583, endPoint y: 131, distance: 115.5
click at [583, 131] on span "( webflow* | (webflow dev*) | "web-flow" | "webflow expert" | "webflow desig*" …" at bounding box center [748, 128] width 338 height 23
click at [632, 129] on input "( webflow* | (webflow dev*) | "web-flow" | "webflow expert" | "webflow desig*" …" at bounding box center [742, 129] width 312 height 15
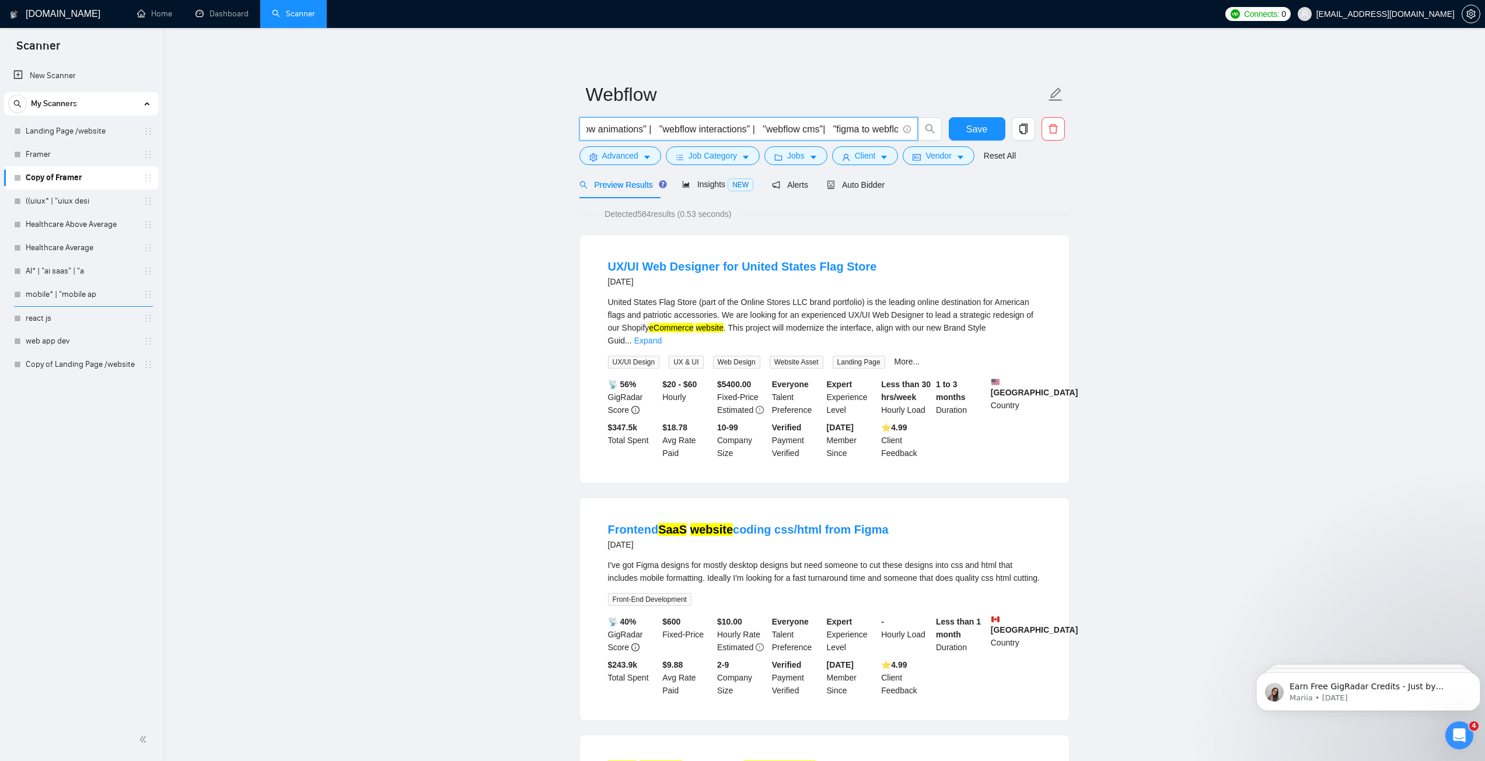
drag, startPoint x: 576, startPoint y: 129, endPoint x: 564, endPoint y: 128, distance: 12.3
click at [629, 126] on input "( webflow* | (webflow dev*) | "web-flow" | "webflow expert" | "webflow desig*" …" at bounding box center [742, 129] width 312 height 15
drag, startPoint x: 618, startPoint y: 128, endPoint x: 856, endPoint y: 126, distance: 238.0
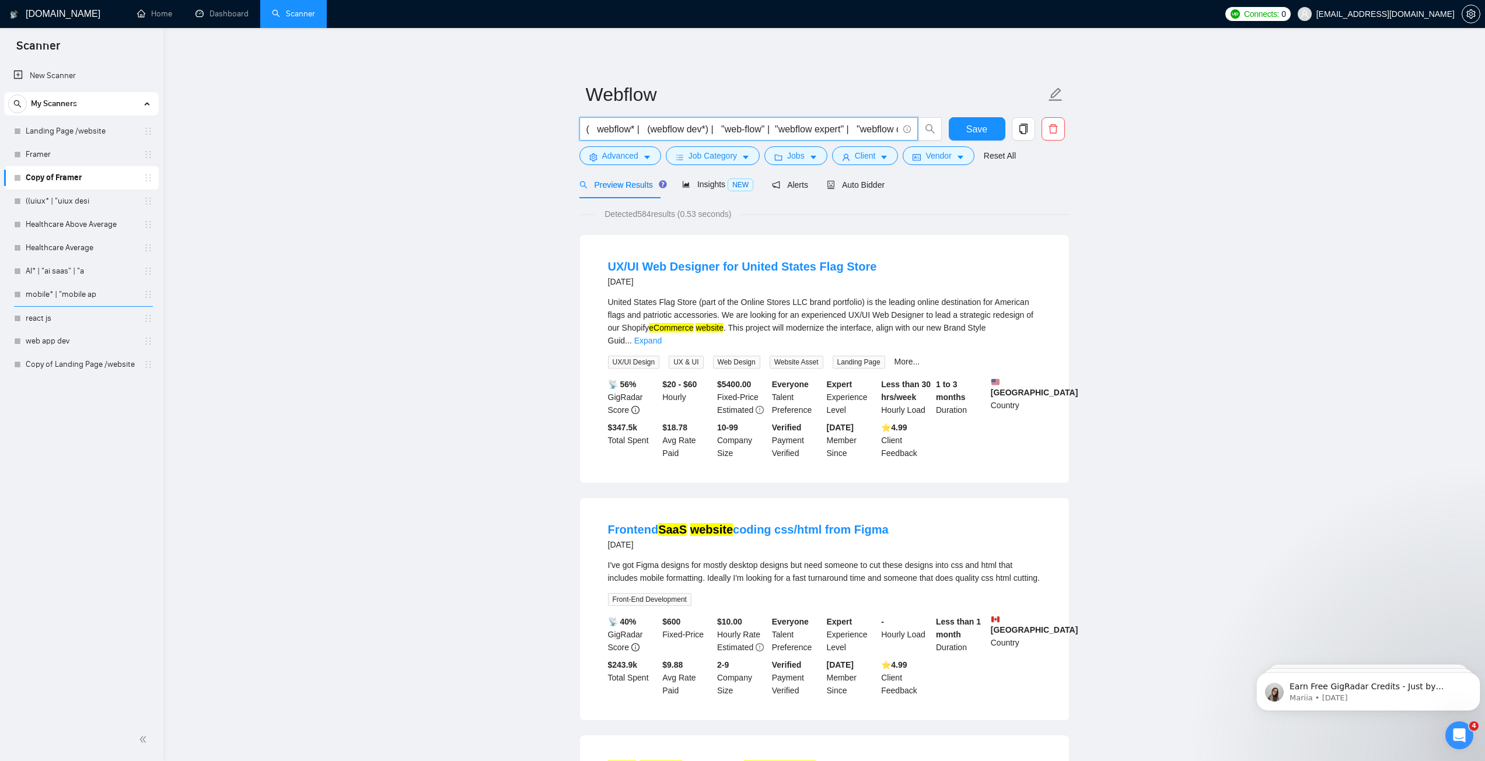
click at [856, 126] on input "( webflow* | (webflow dev*) | "web-flow" | "webflow expert" | "webflow desig*" …" at bounding box center [742, 129] width 312 height 15
click at [816, 128] on input "( webflow* | (webflow dev*) | "web-flow" | "webflow expert" | "webflow desig*" …" at bounding box center [742, 129] width 312 height 15
click at [814, 132] on input "( webflow* | (webflow dev*) | "web-flow" | "webflow expert" | "webflow desig*" …" at bounding box center [742, 129] width 312 height 15
click at [752, 132] on input "( webflow* | (webflow dev*) | "web-flow" | "webflow expert" | "webflow desig*) …" at bounding box center [742, 129] width 312 height 15
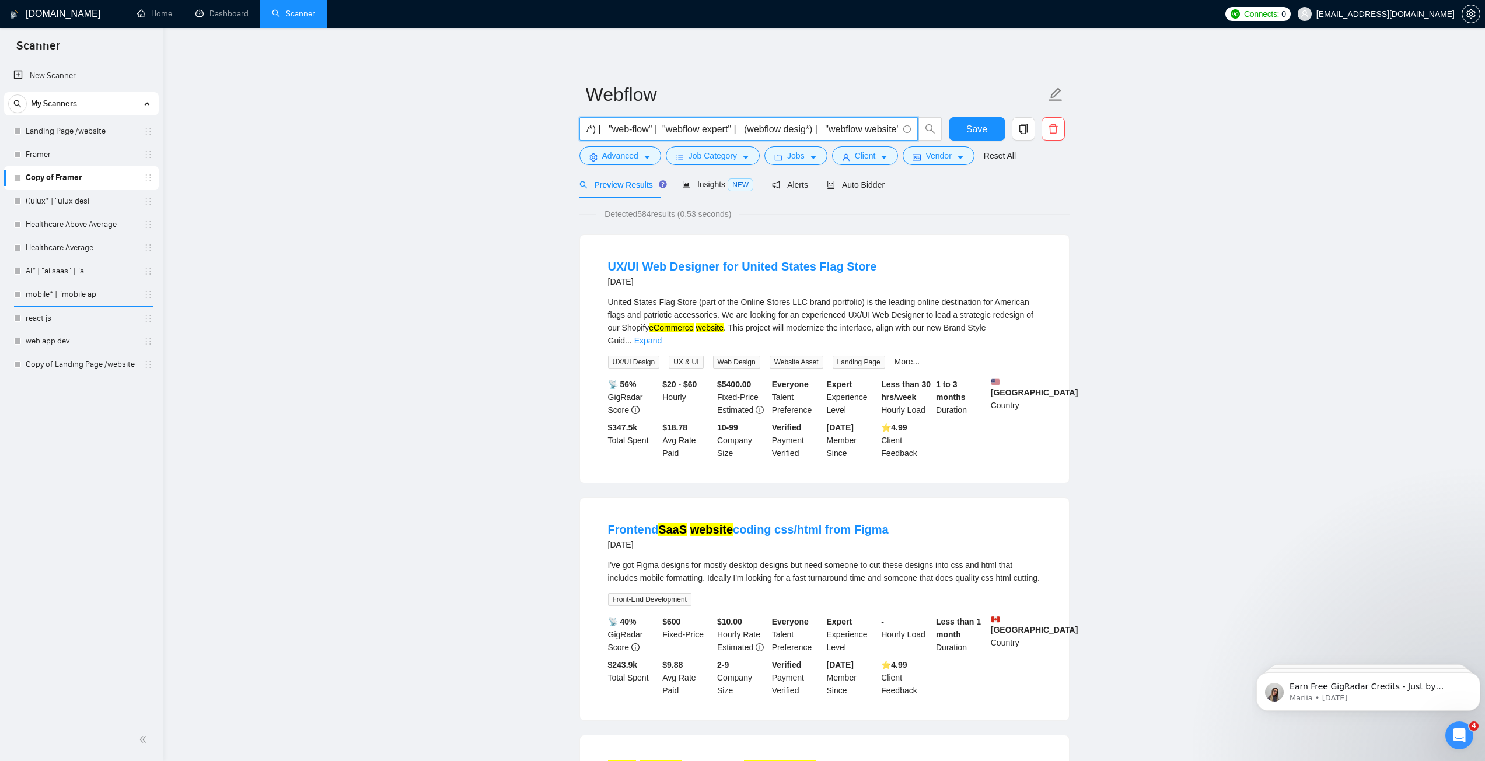
type input "( webflow* | (webflow dev*) | "web-flow" | "webflow expert" | (webflow desig*) …"
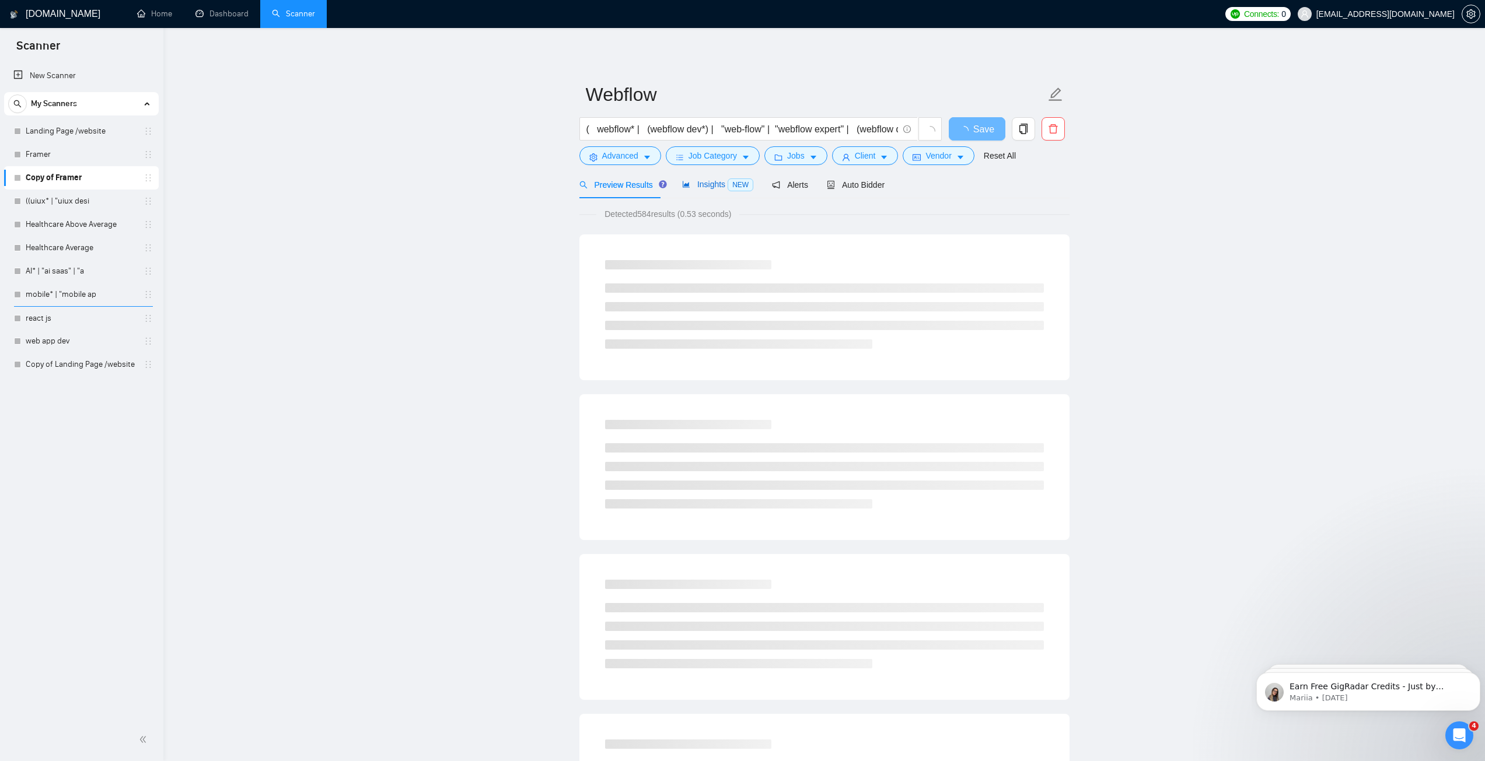
click at [710, 180] on span "Insights NEW" at bounding box center [717, 184] width 71 height 9
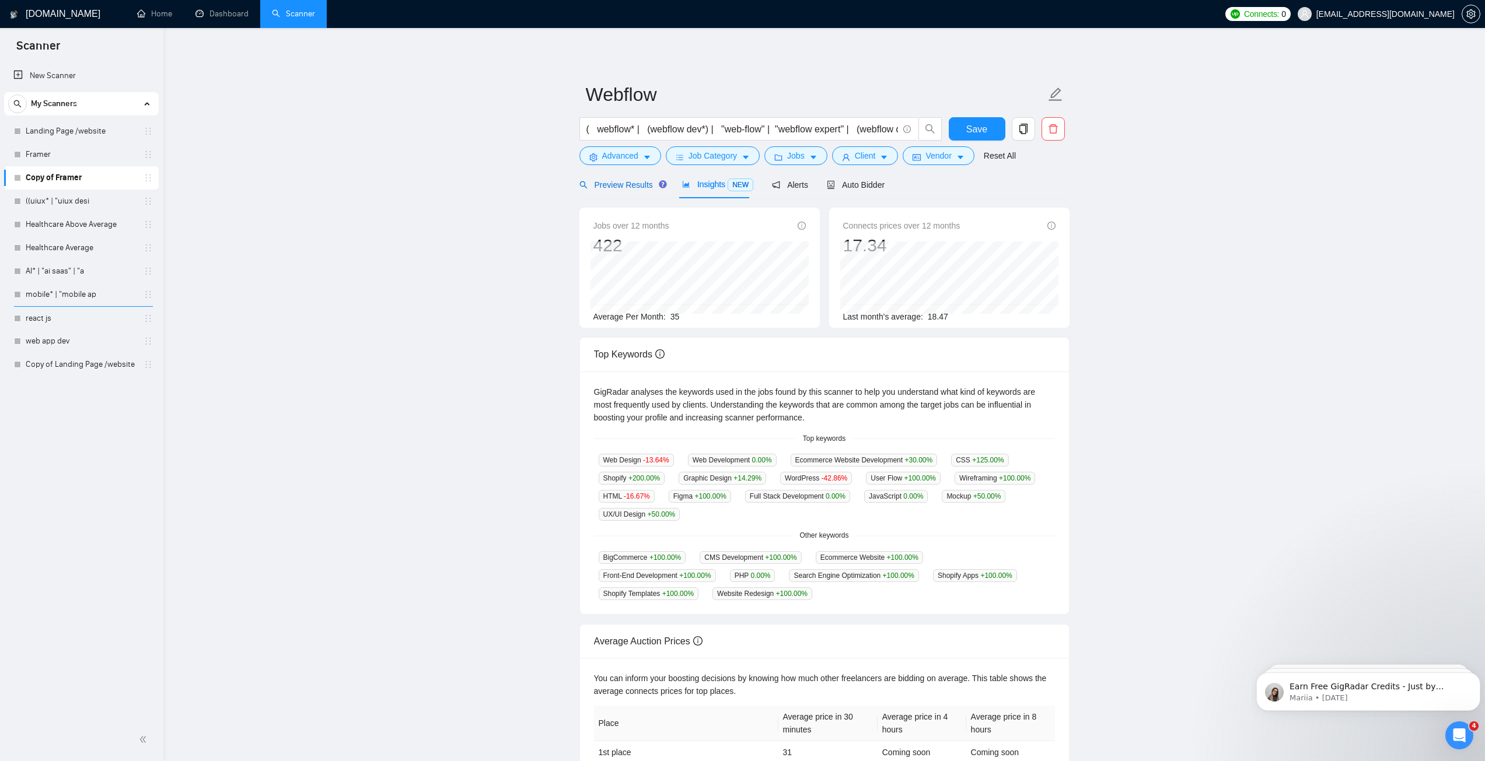
click at [629, 186] on span "Preview Results" at bounding box center [621, 184] width 84 height 9
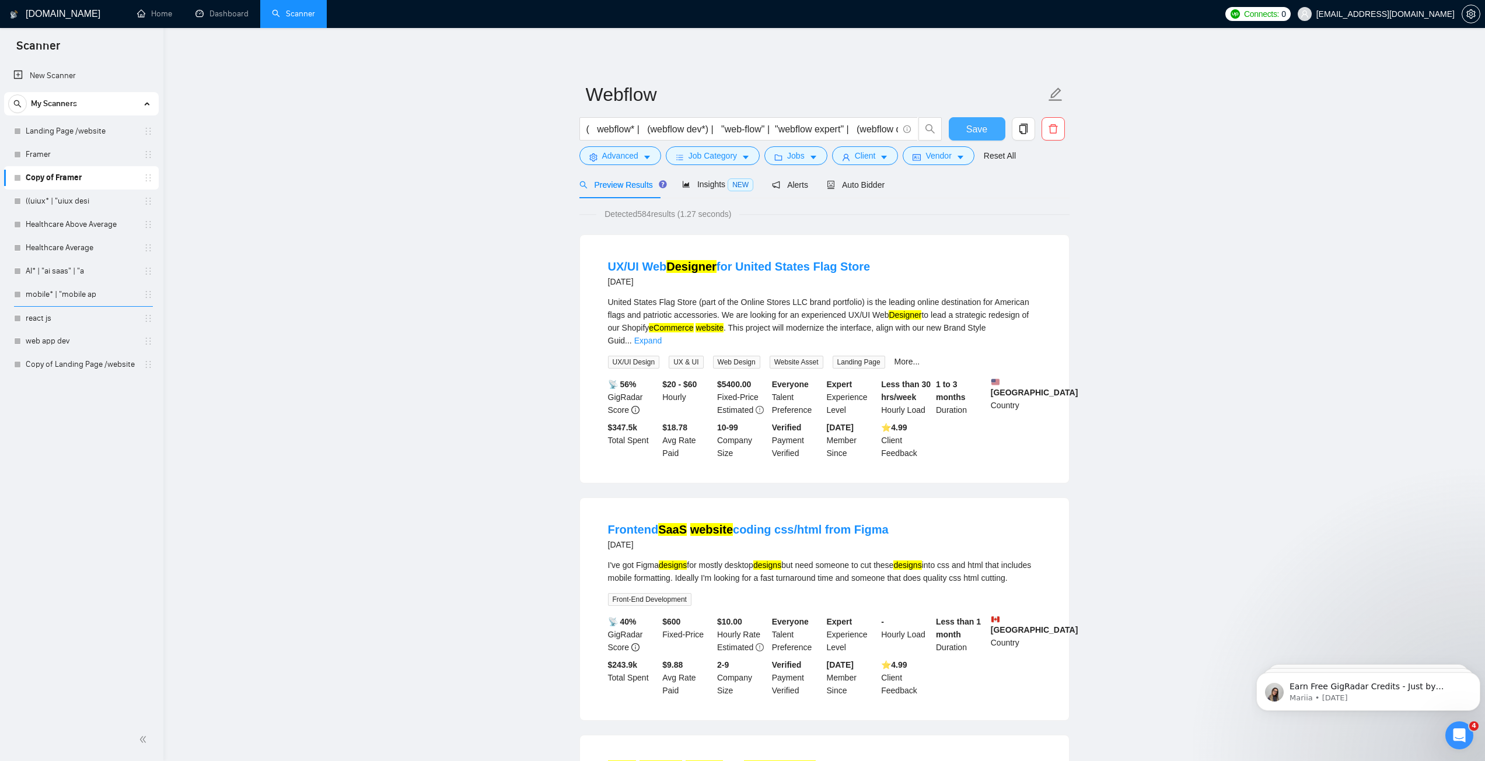
click at [960, 128] on button "Save" at bounding box center [977, 128] width 57 height 23
click at [125, 134] on link "Landing Page /website" at bounding box center [81, 131] width 111 height 23
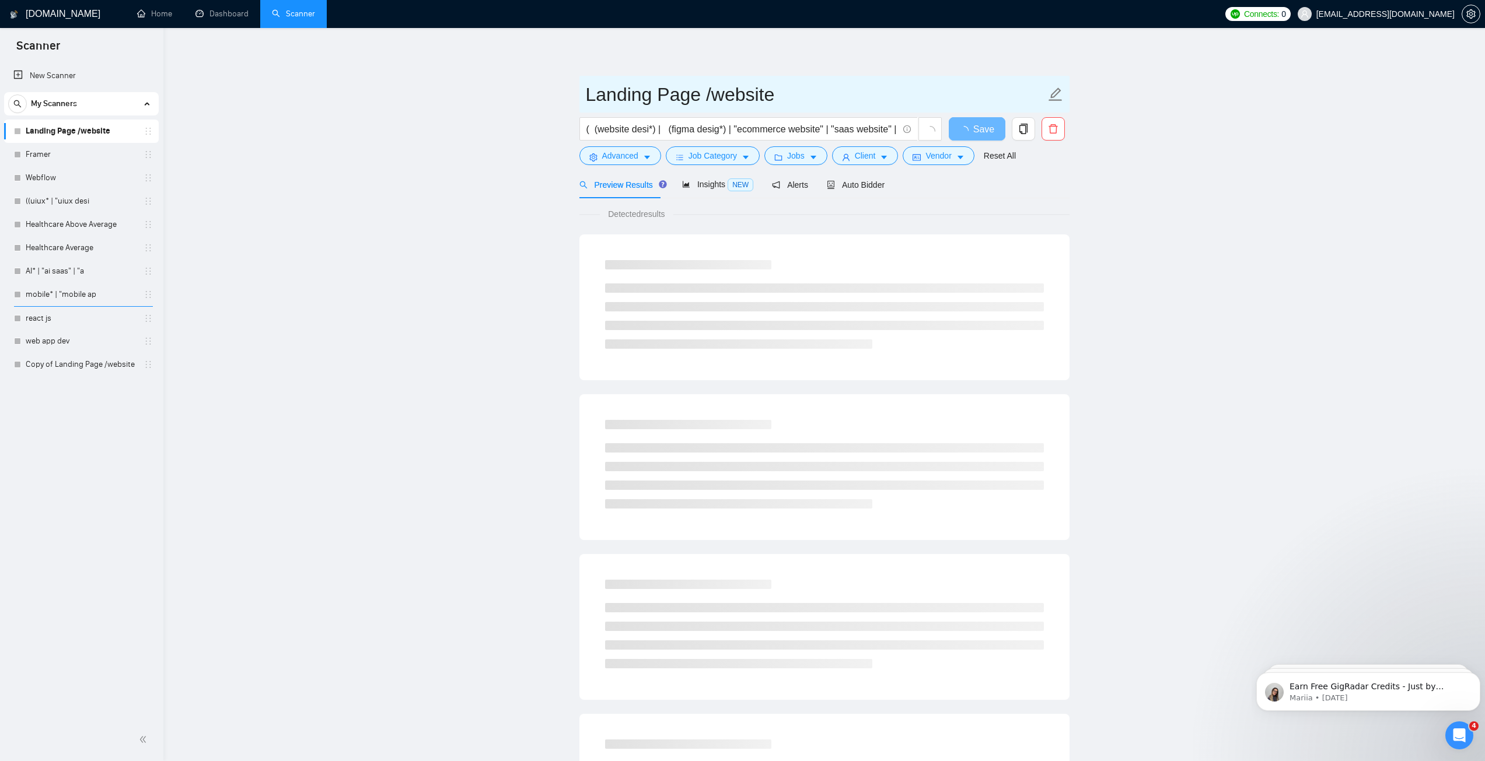
click at [664, 96] on input "Landing Page /website" at bounding box center [816, 94] width 460 height 29
type input "D"
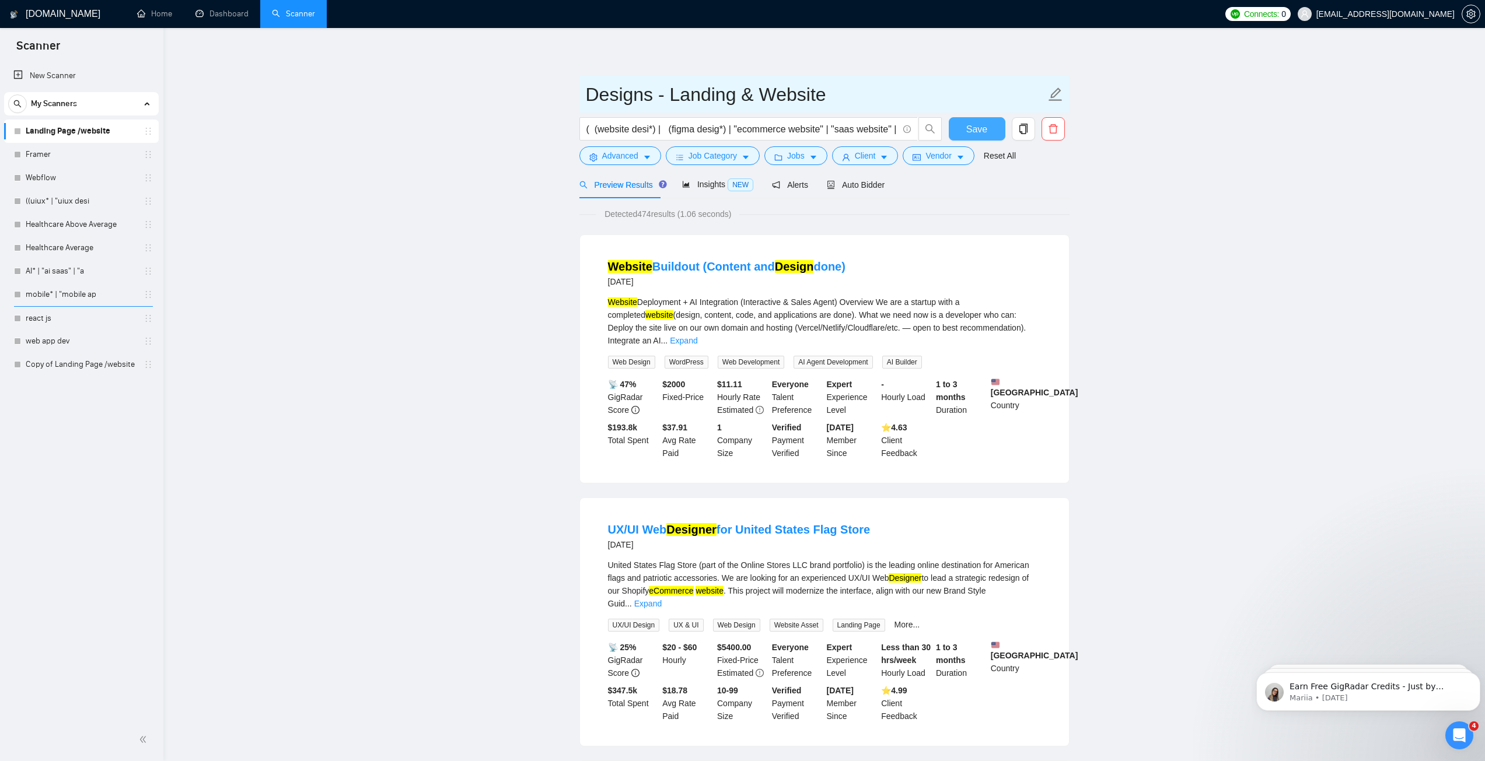
type input "Designs - Landing & Website"
click at [978, 130] on span "Save" at bounding box center [976, 129] width 21 height 15
